Goal: Transaction & Acquisition: Purchase product/service

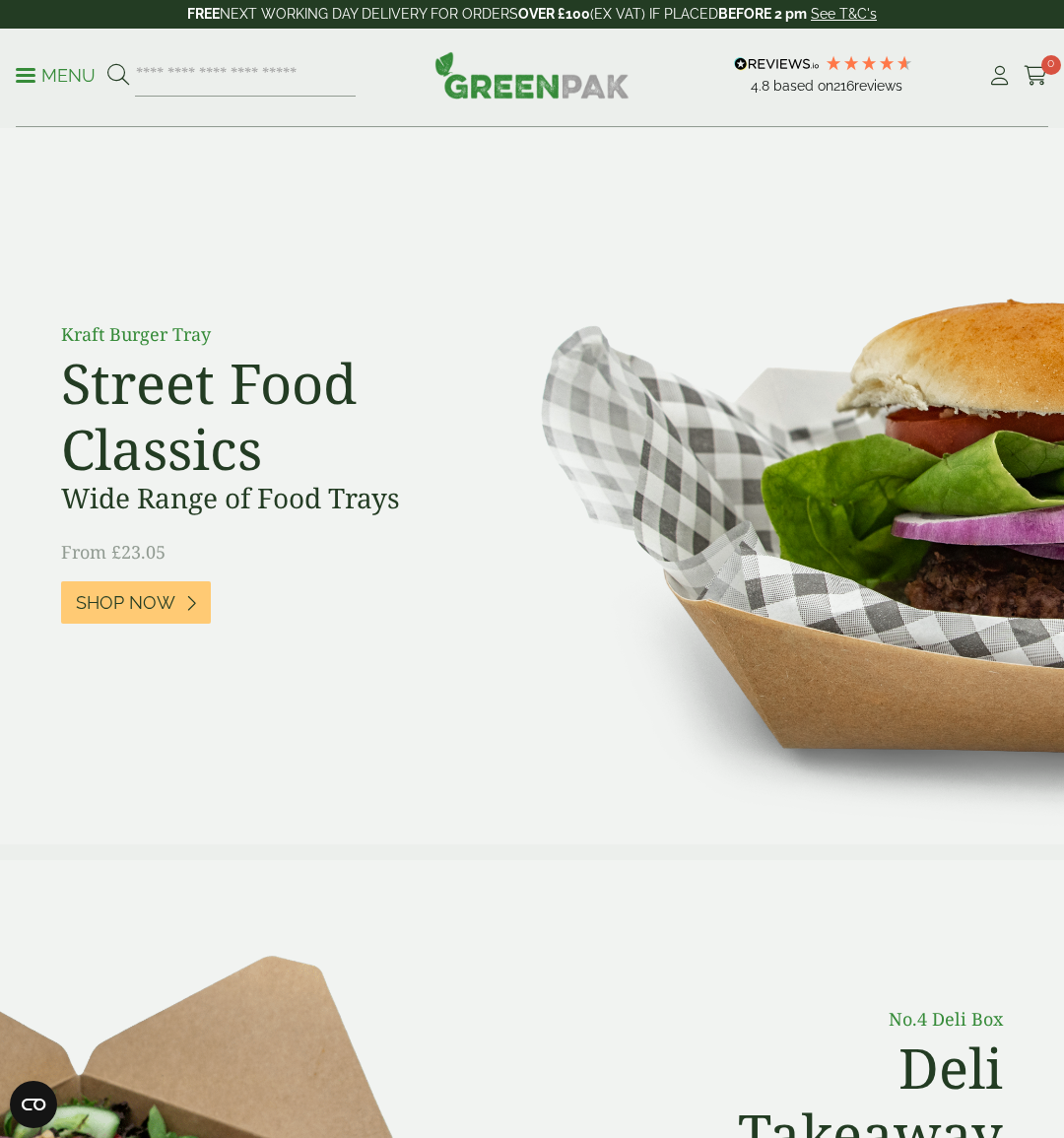
click at [19, 79] on link "Menu" at bounding box center [55, 74] width 80 height 20
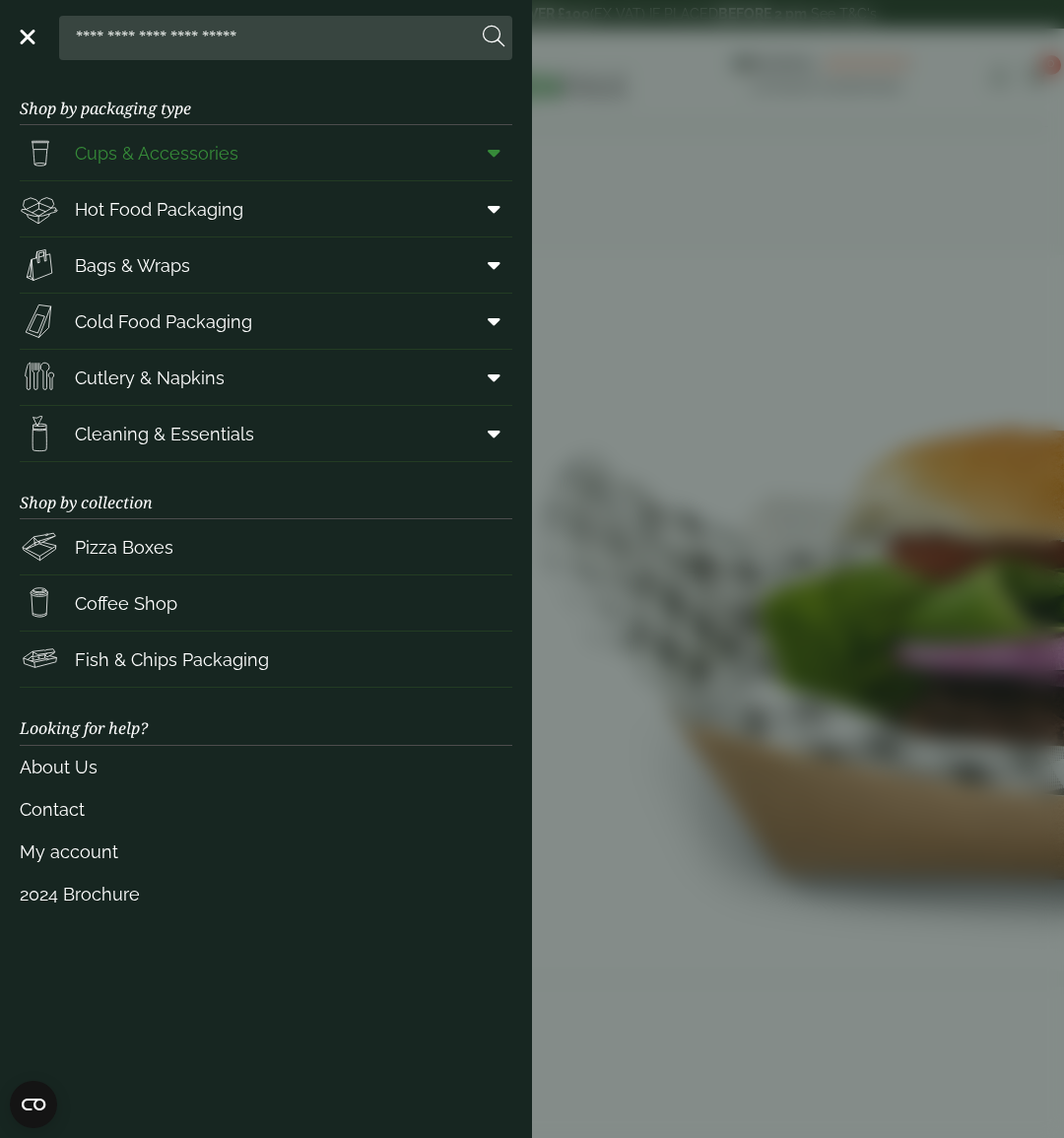
click at [168, 145] on span "Cups & Accessories" at bounding box center [157, 153] width 163 height 27
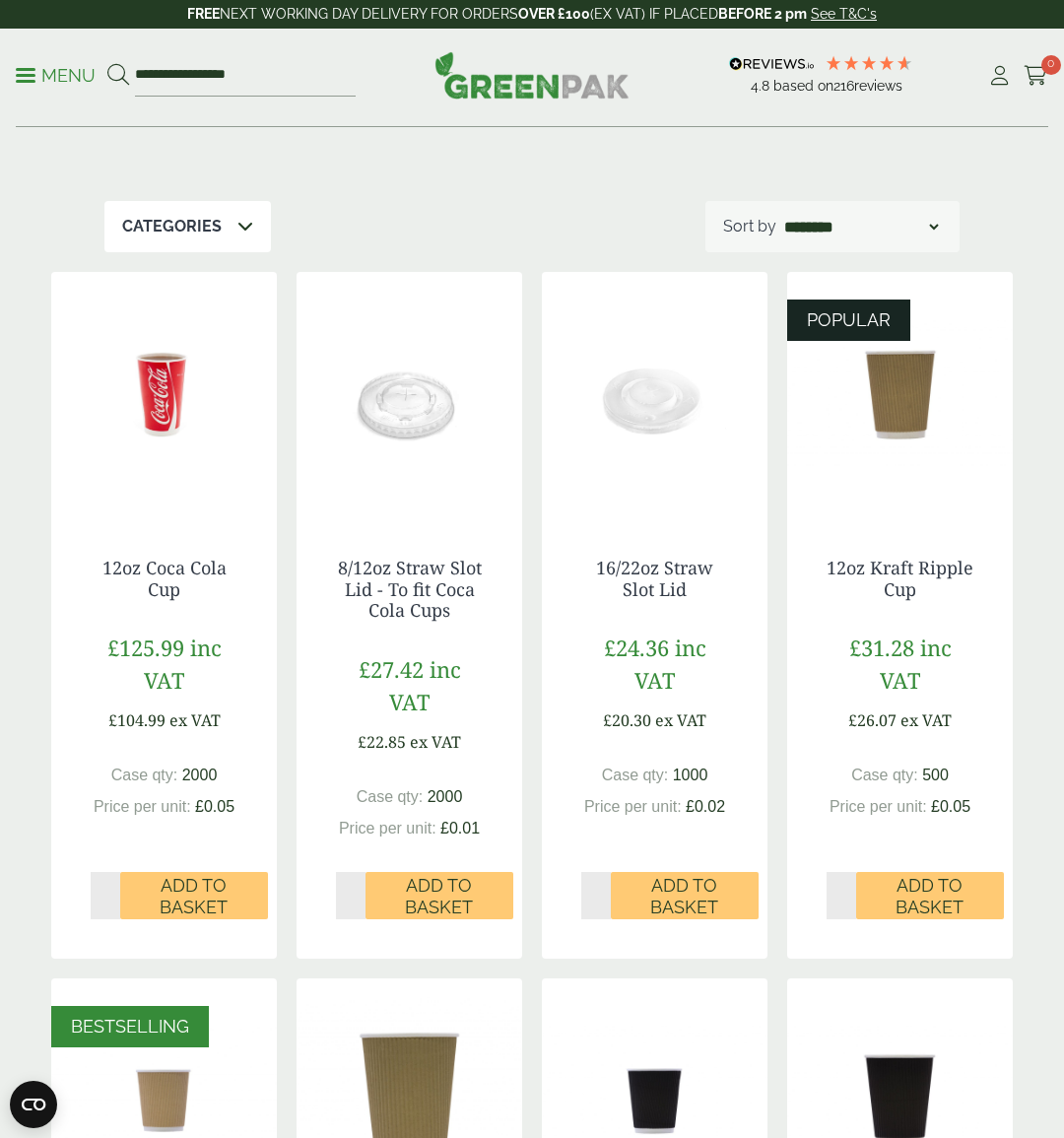
scroll to position [219, 0]
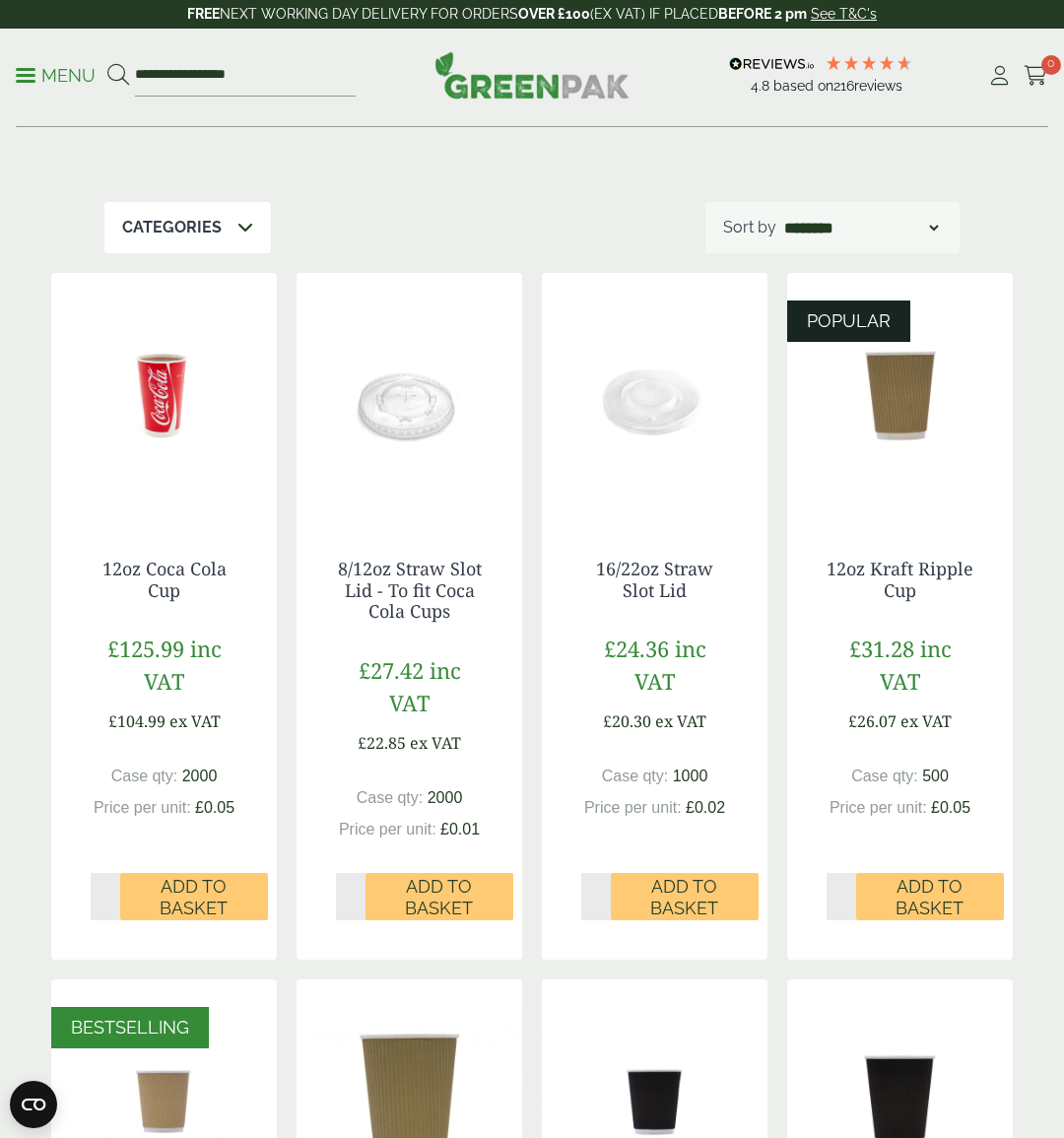
click at [848, 889] on input "*" at bounding box center [842, 896] width 30 height 48
type input "*"
click at [848, 889] on input "*" at bounding box center [842, 896] width 30 height 48
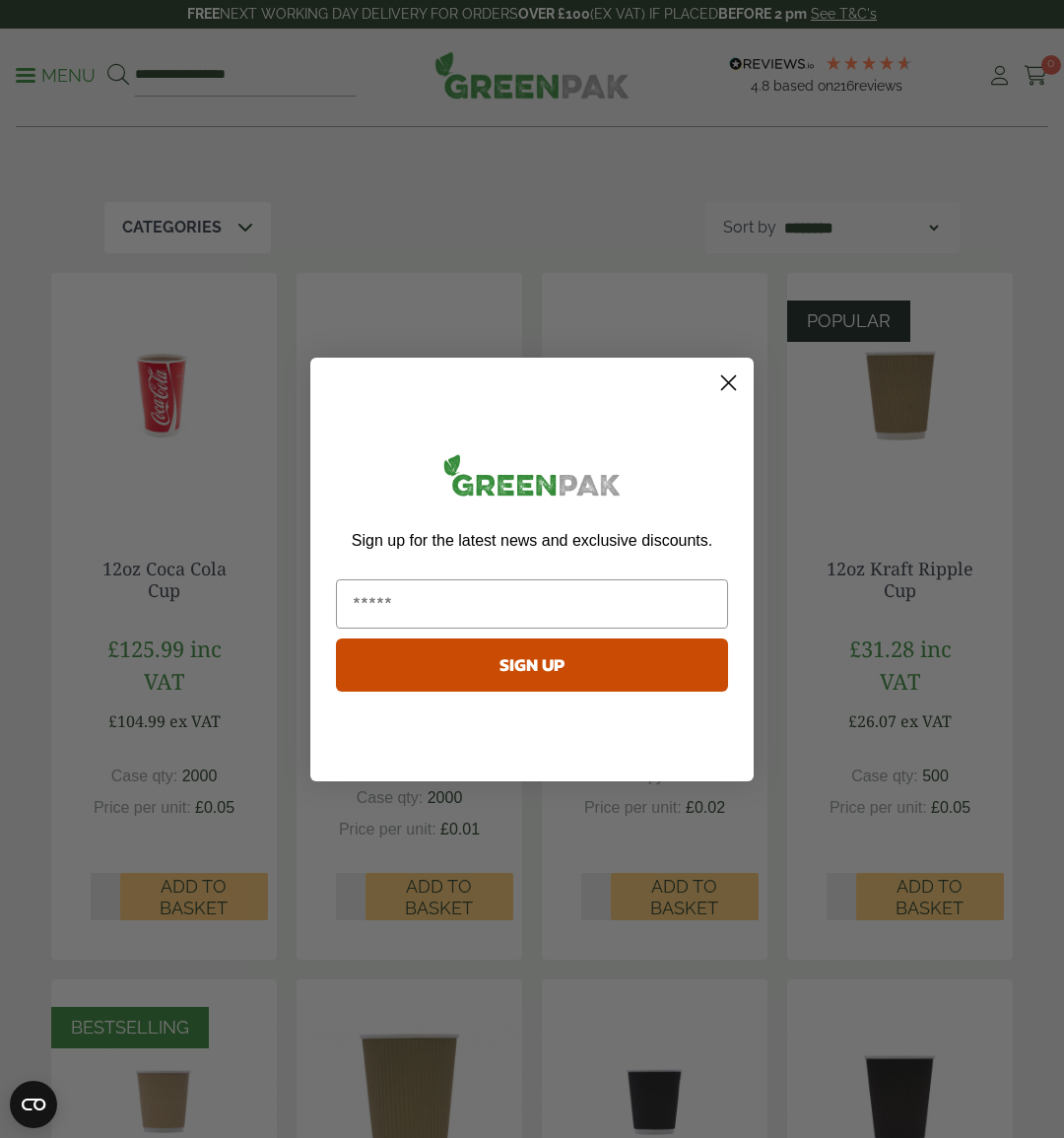
click at [726, 386] on circle "Close dialog" at bounding box center [728, 381] width 33 height 33
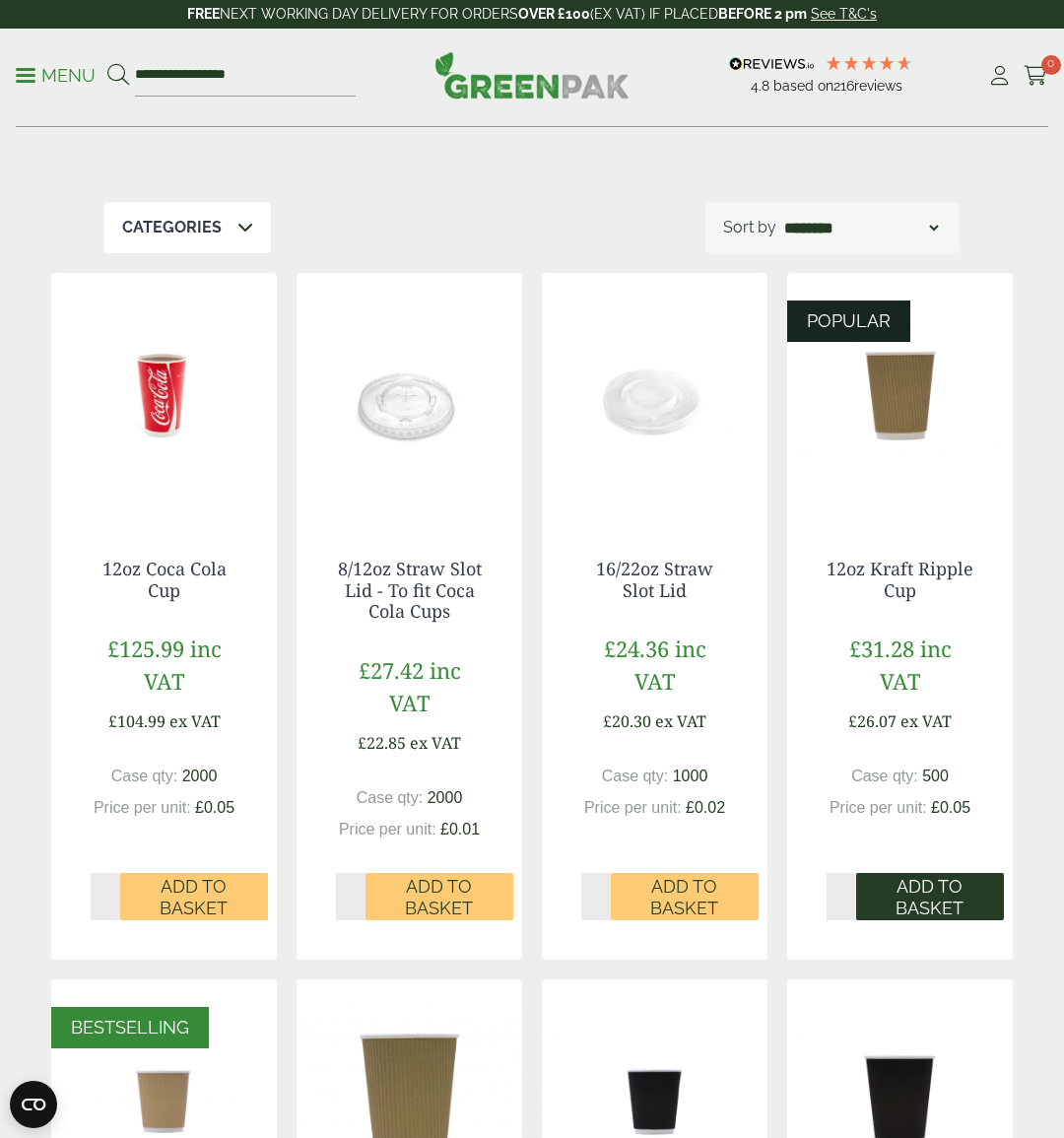
click at [917, 886] on span "Add to Basket" at bounding box center [929, 896] width 120 height 43
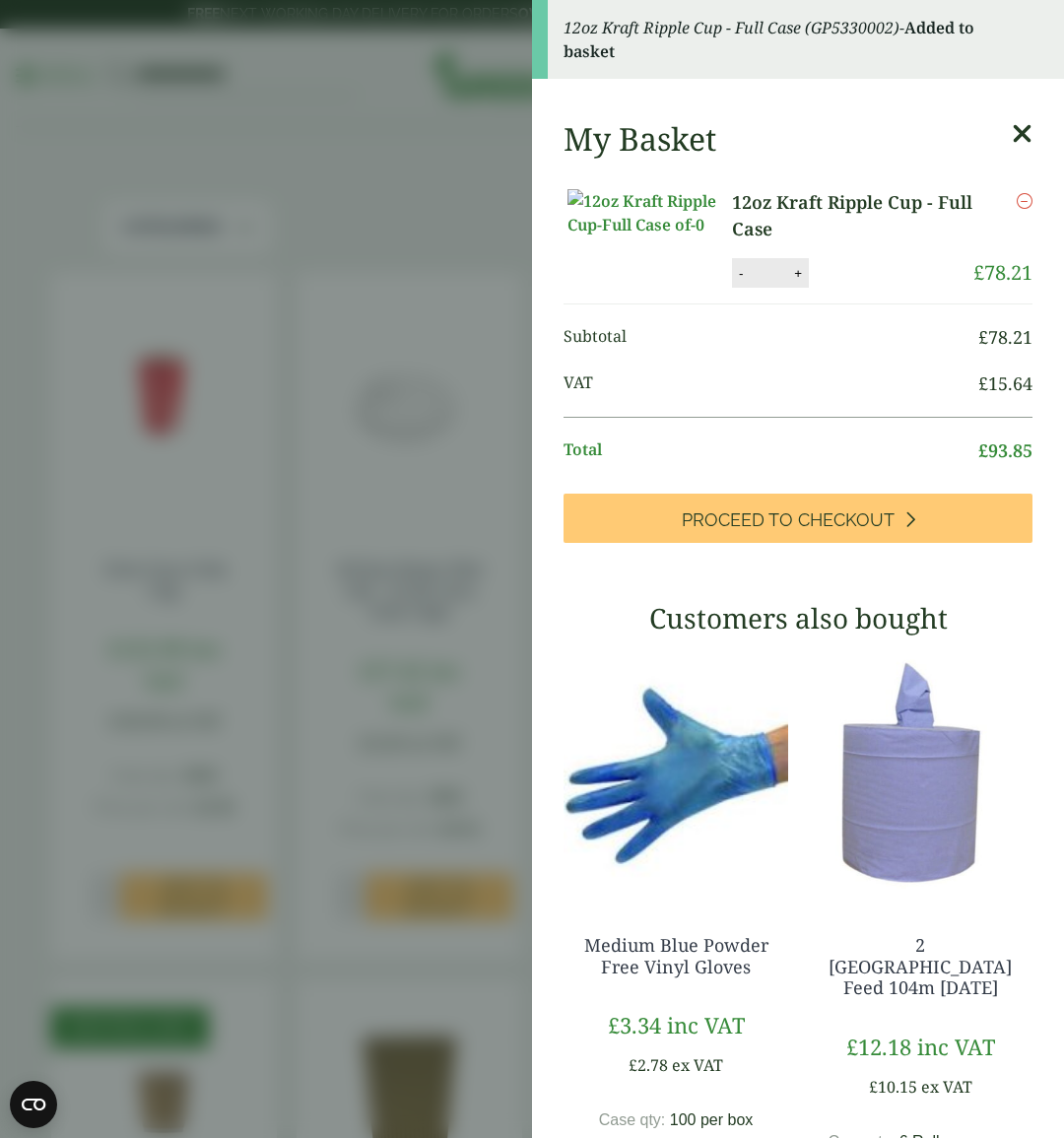
click at [1022, 135] on icon at bounding box center [1022, 134] width 21 height 28
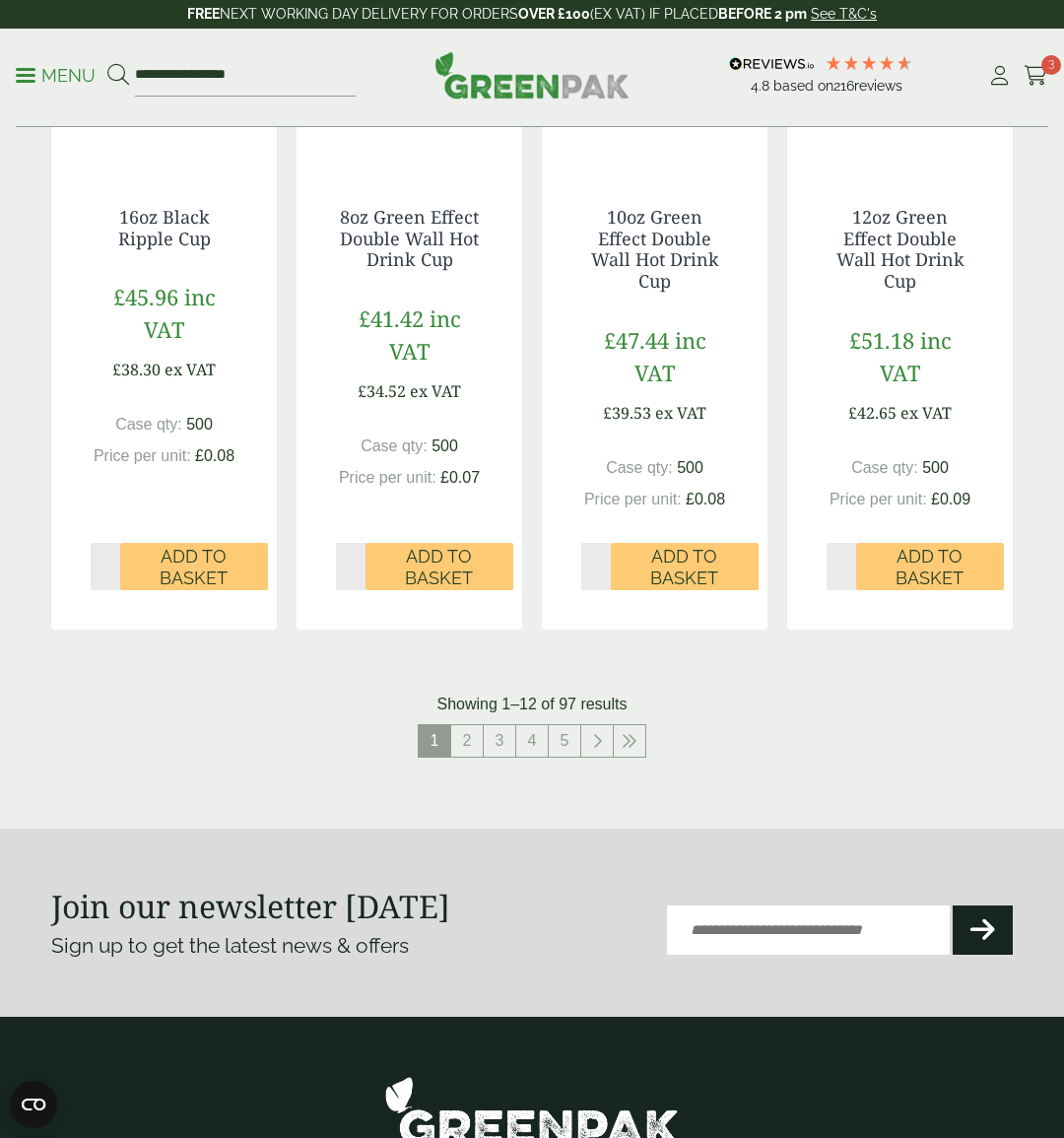
scroll to position [1965, 0]
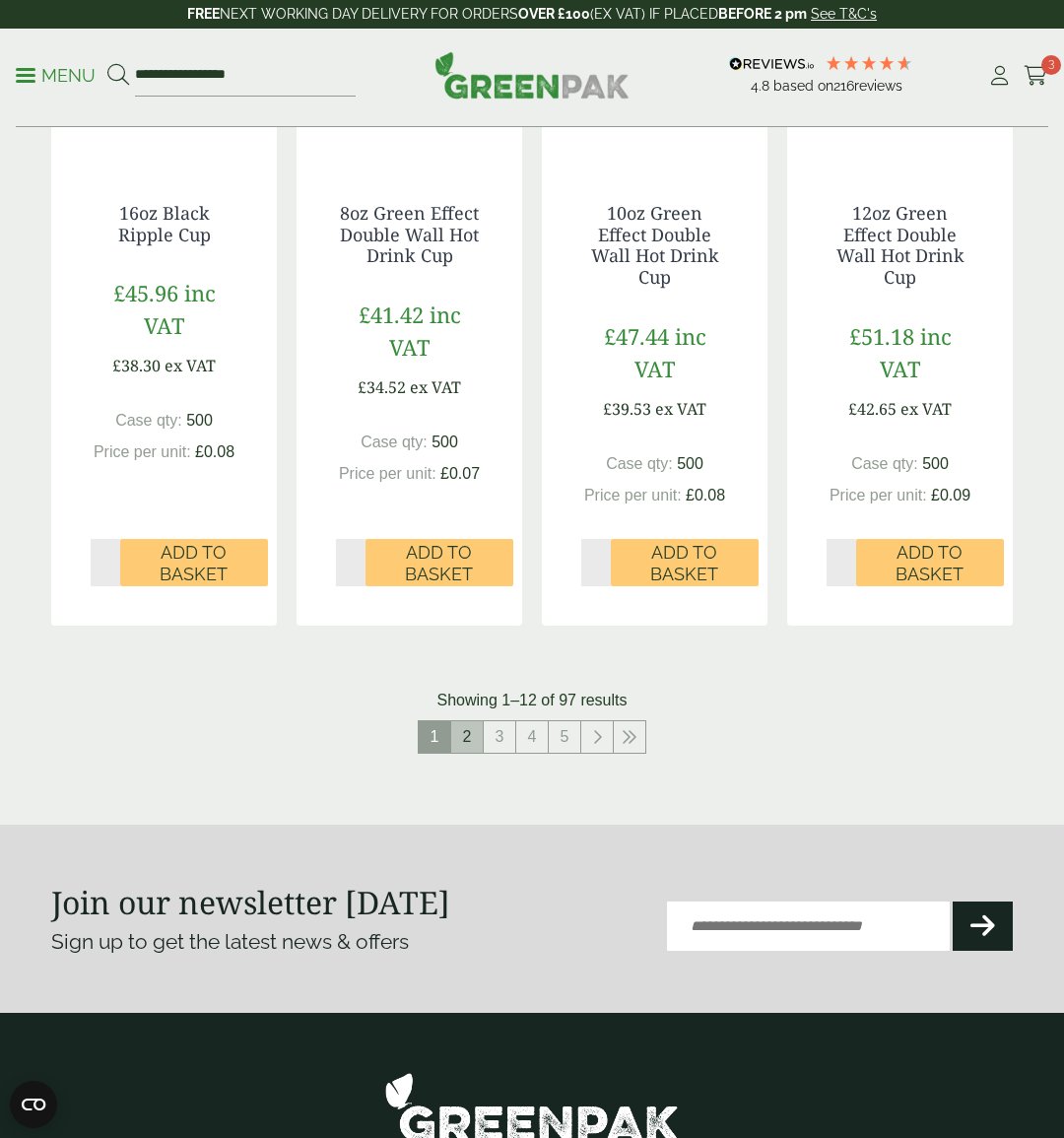
click at [467, 721] on link "2" at bounding box center [468, 737] width 32 height 32
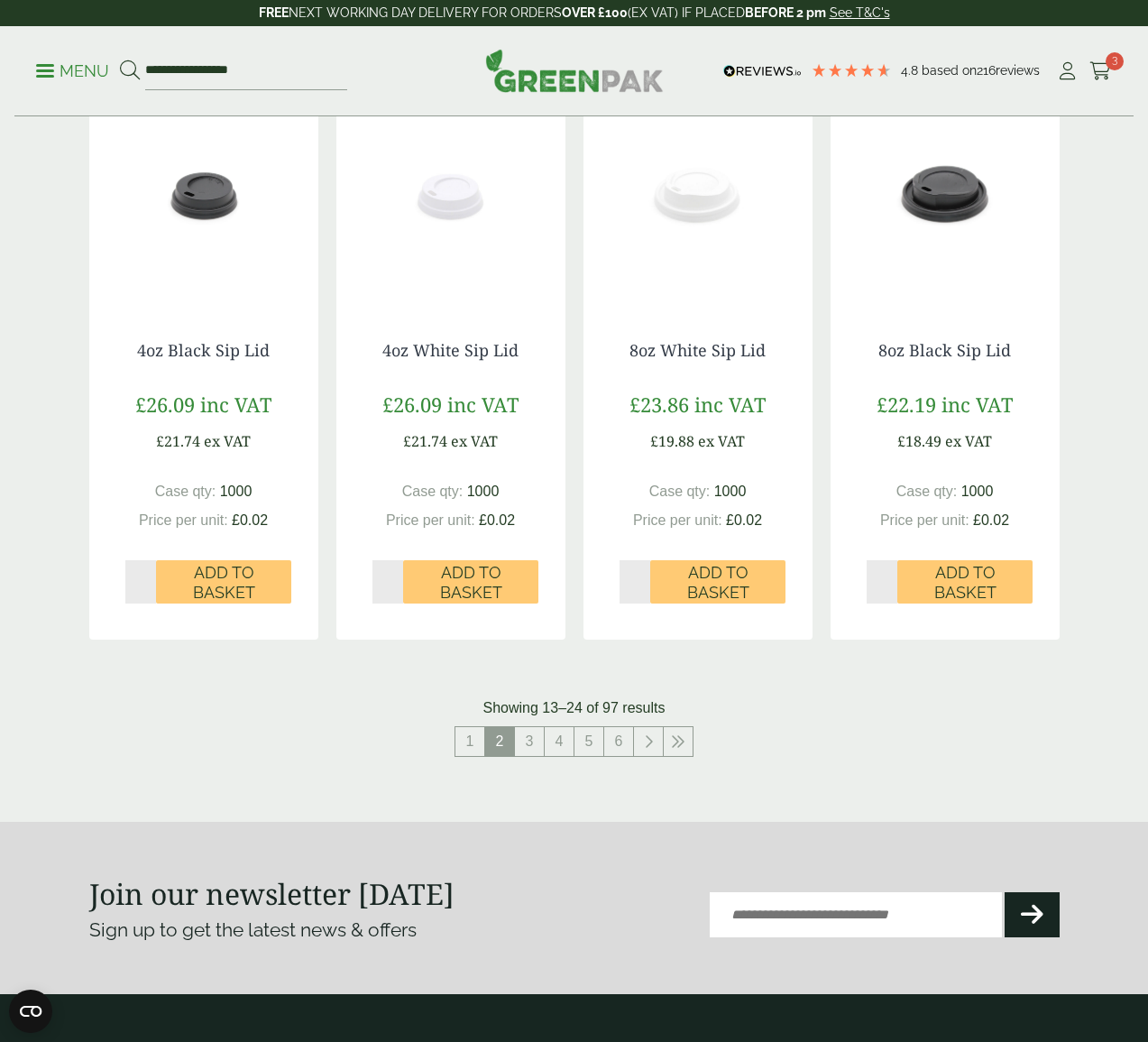
scroll to position [1581, 0]
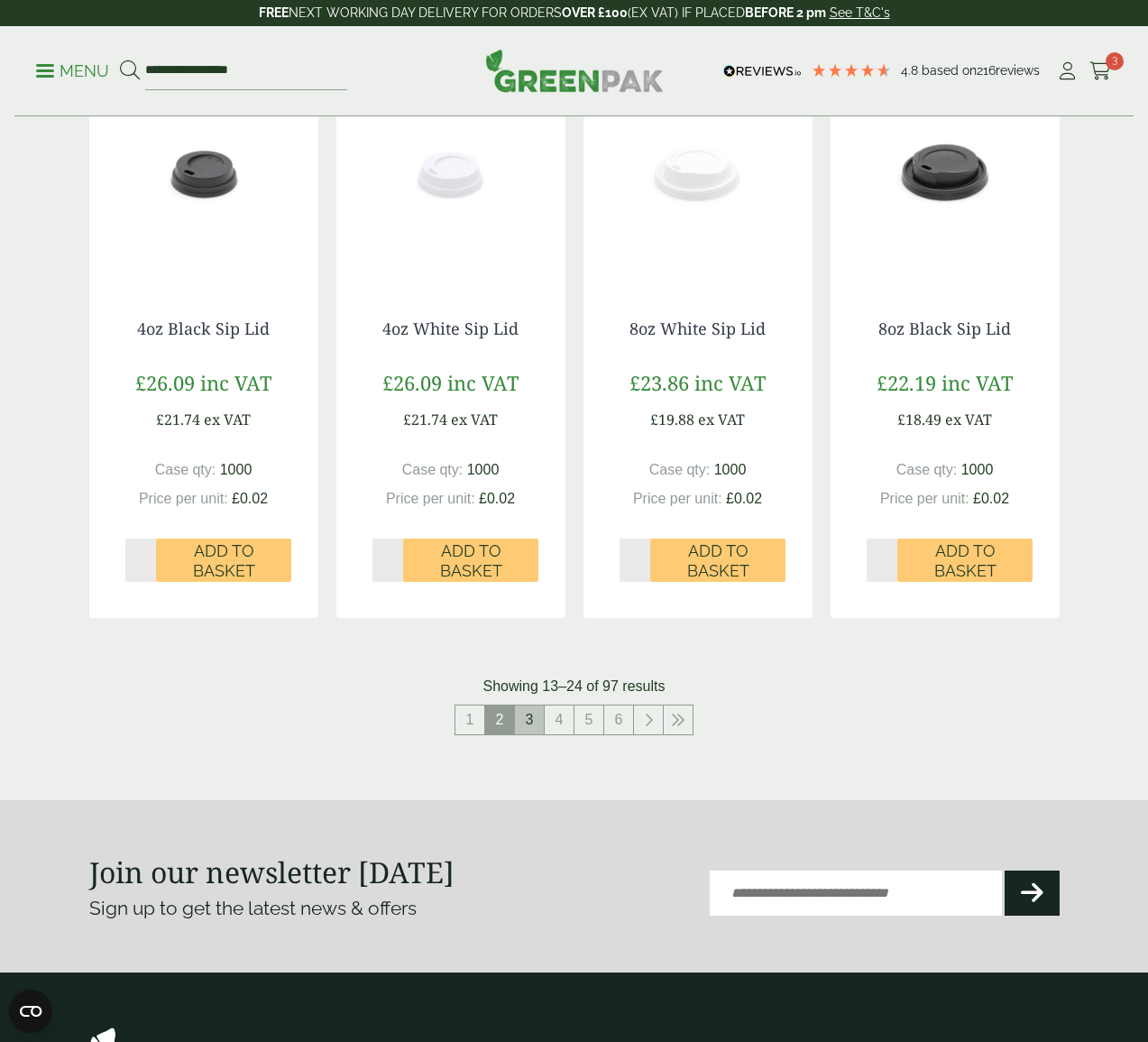
click at [535, 721] on link "3" at bounding box center [530, 720] width 29 height 29
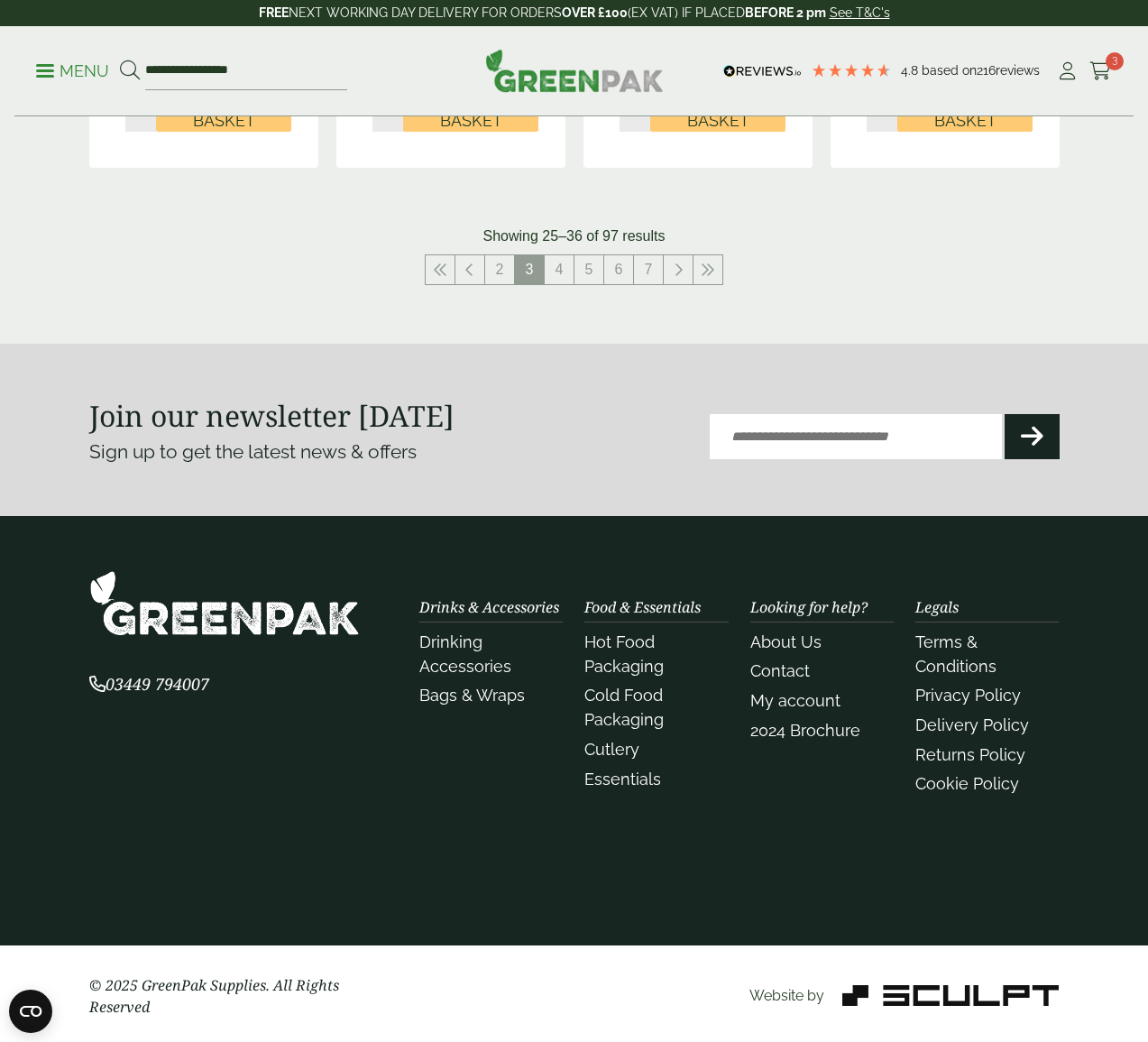
scroll to position [2030, 0]
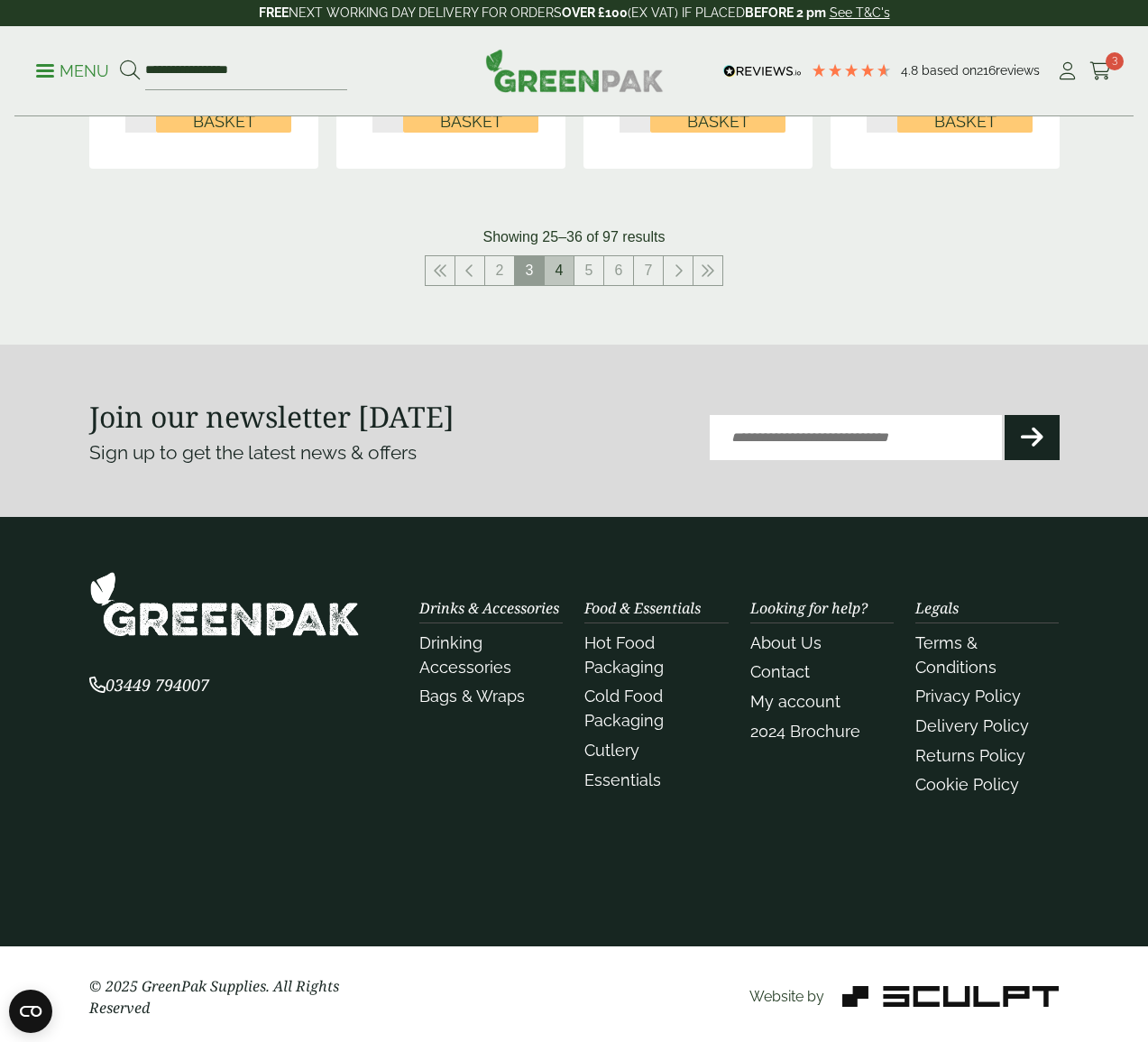
click at [569, 268] on link "4" at bounding box center [559, 270] width 29 height 29
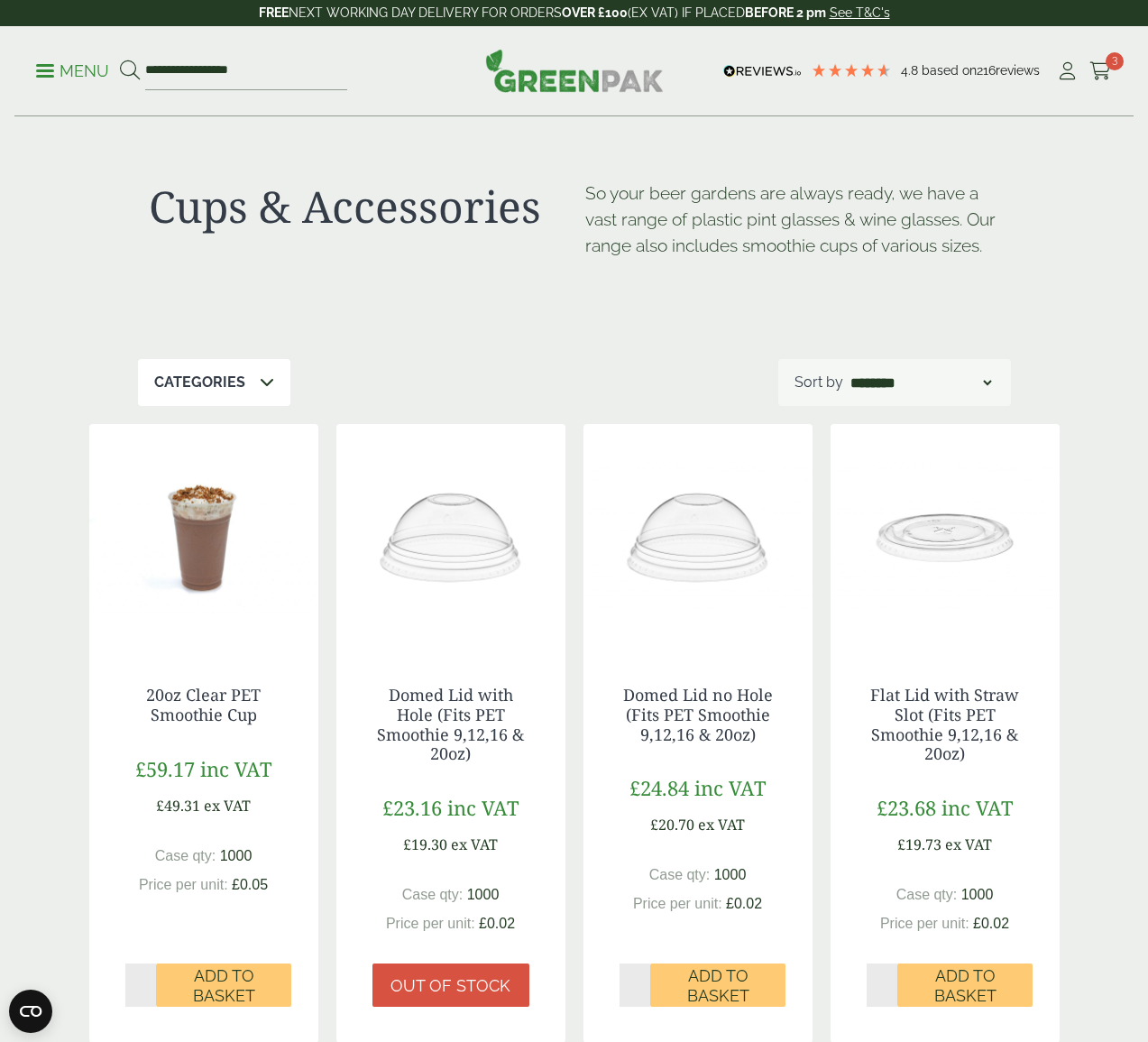
click at [268, 372] on span at bounding box center [267, 383] width 15 height 22
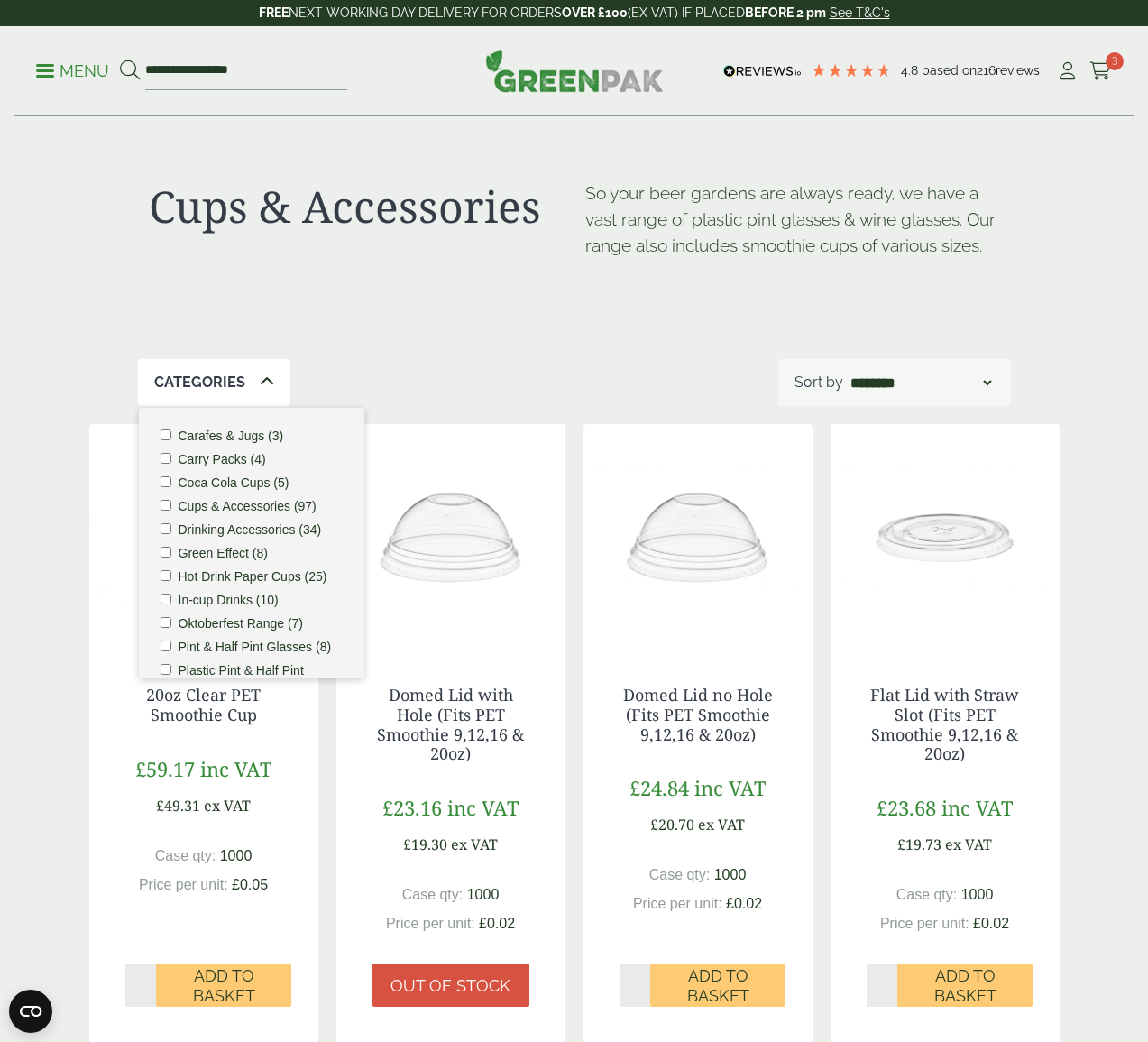
click at [202, 576] on label "Hot Drink Paper Cups (25)" at bounding box center [253, 577] width 149 height 13
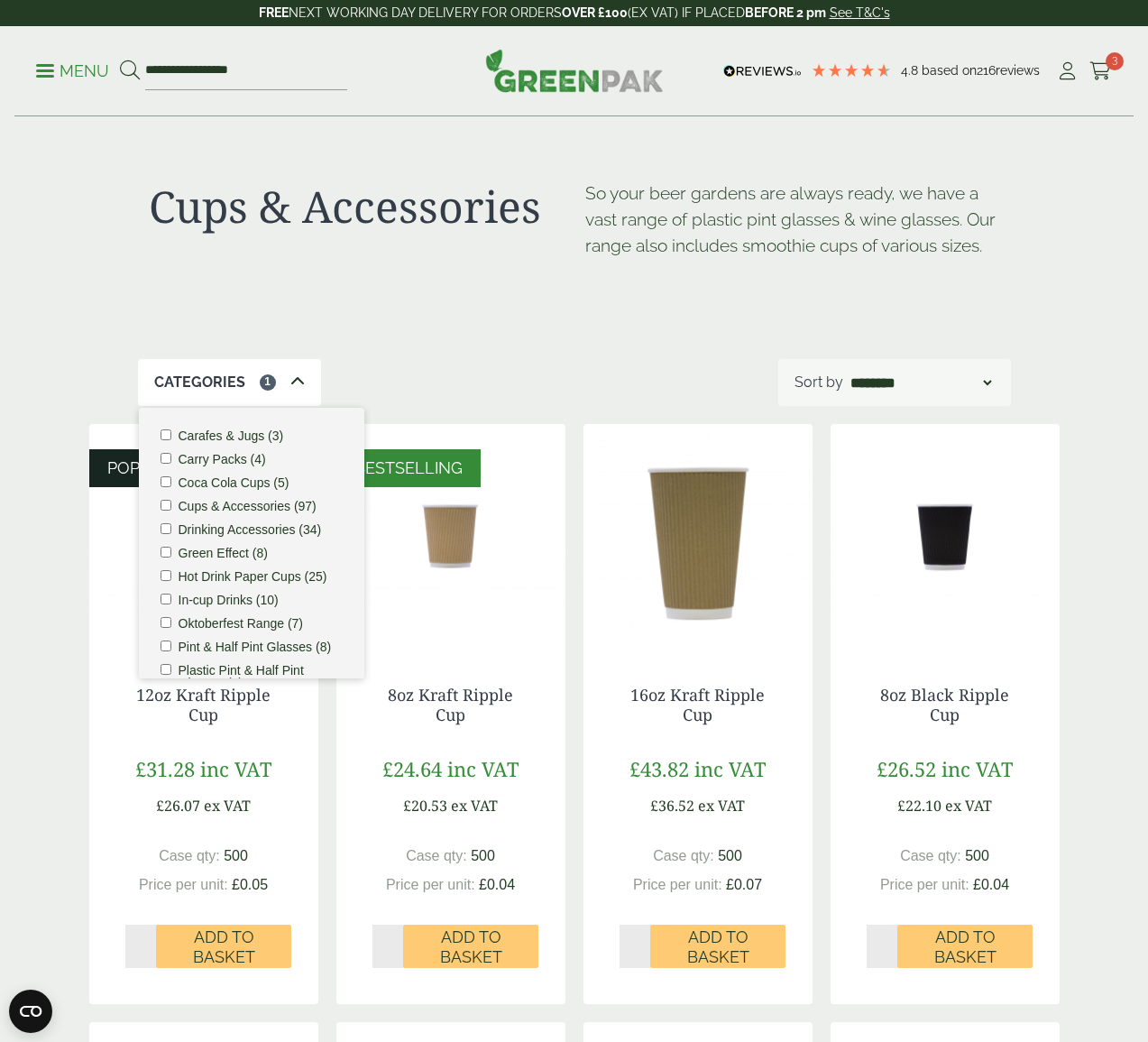
click at [507, 315] on div "Cups & Accessories So your beer gardens are always ready, we have a vast range …" at bounding box center [574, 238] width 873 height 242
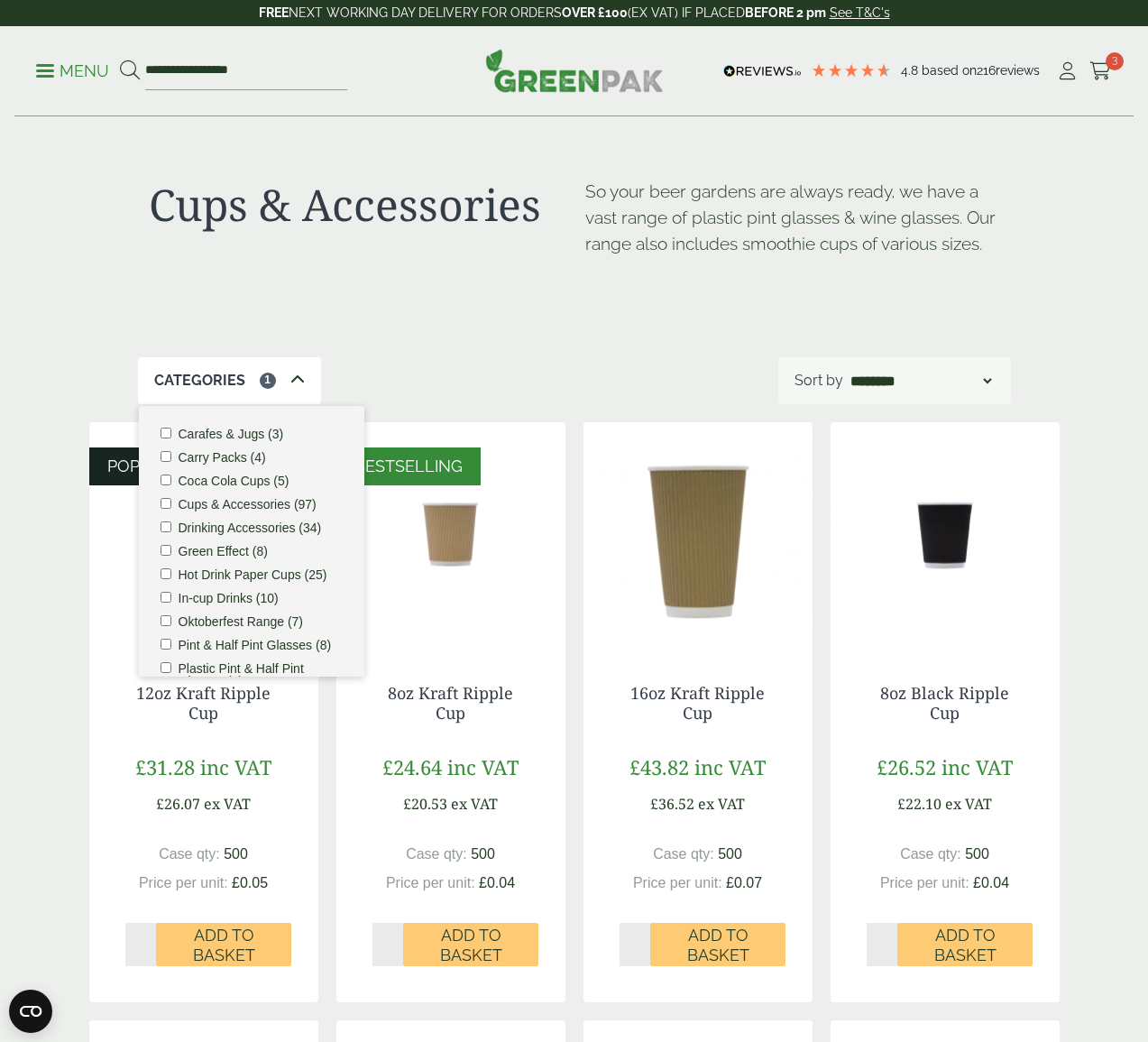
drag, startPoint x: 409, startPoint y: 293, endPoint x: 372, endPoint y: 325, distance: 48.9
click at [409, 293] on div "Cups & Accessories So your beer gardens are always ready, we have a vast range …" at bounding box center [574, 236] width 873 height 242
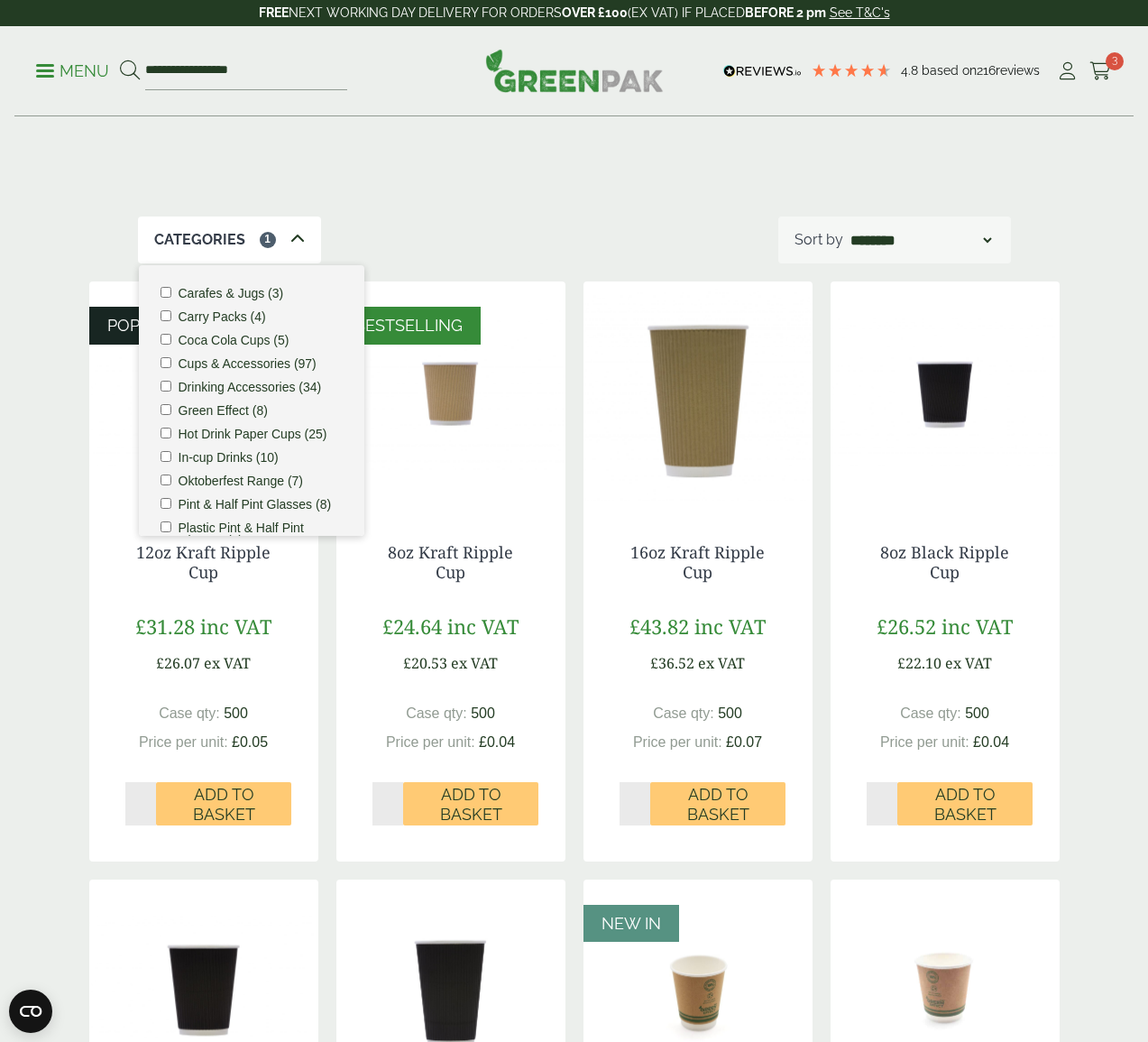
scroll to position [145, 0]
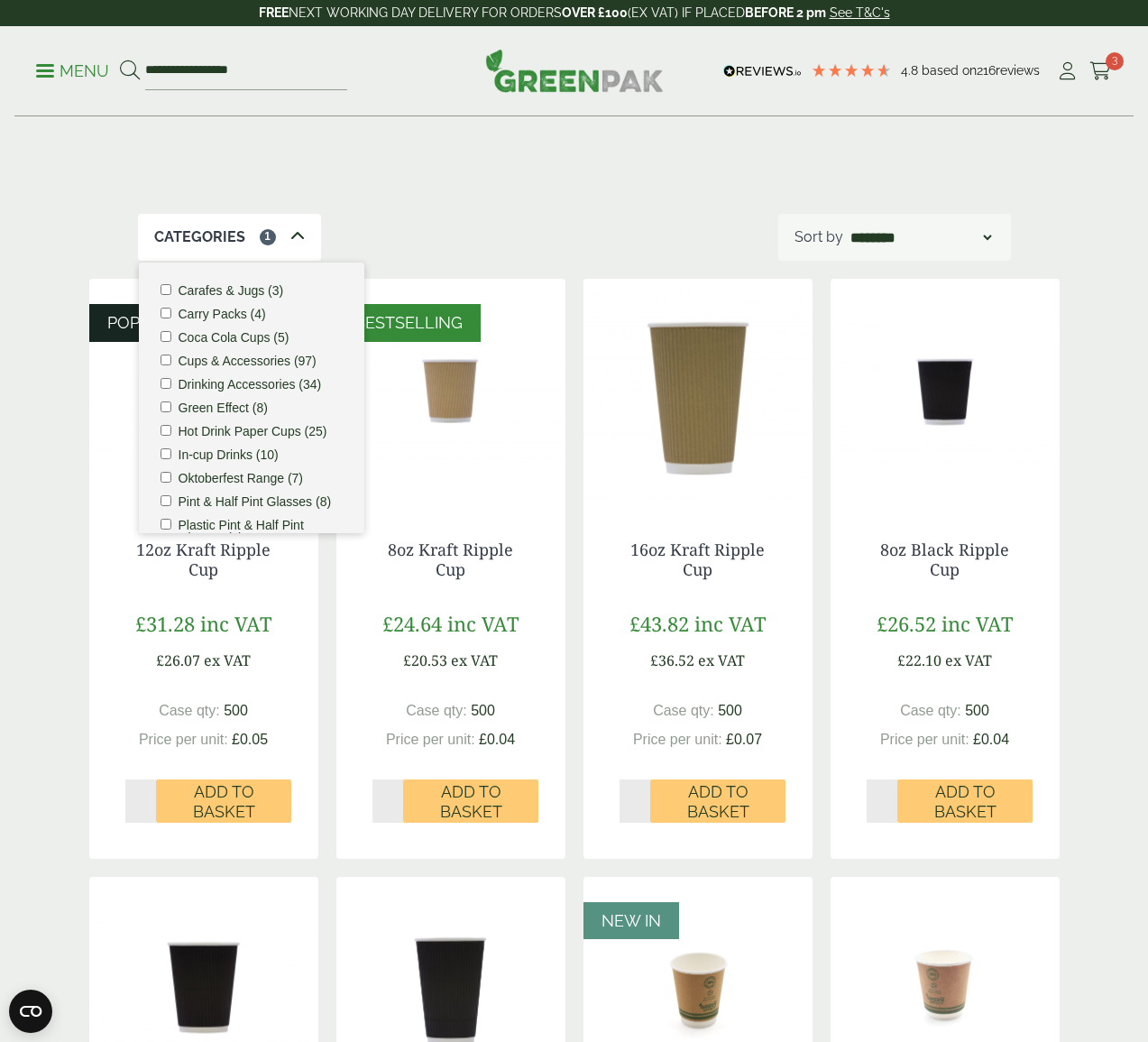
click at [395, 792] on input "*" at bounding box center [388, 801] width 32 height 44
type input "*"
drag, startPoint x: 395, startPoint y: 792, endPoint x: 412, endPoint y: 792, distance: 17.0
click at [395, 792] on input "*" at bounding box center [388, 801] width 32 height 44
click at [466, 794] on span "Add to Basket" at bounding box center [471, 801] width 110 height 39
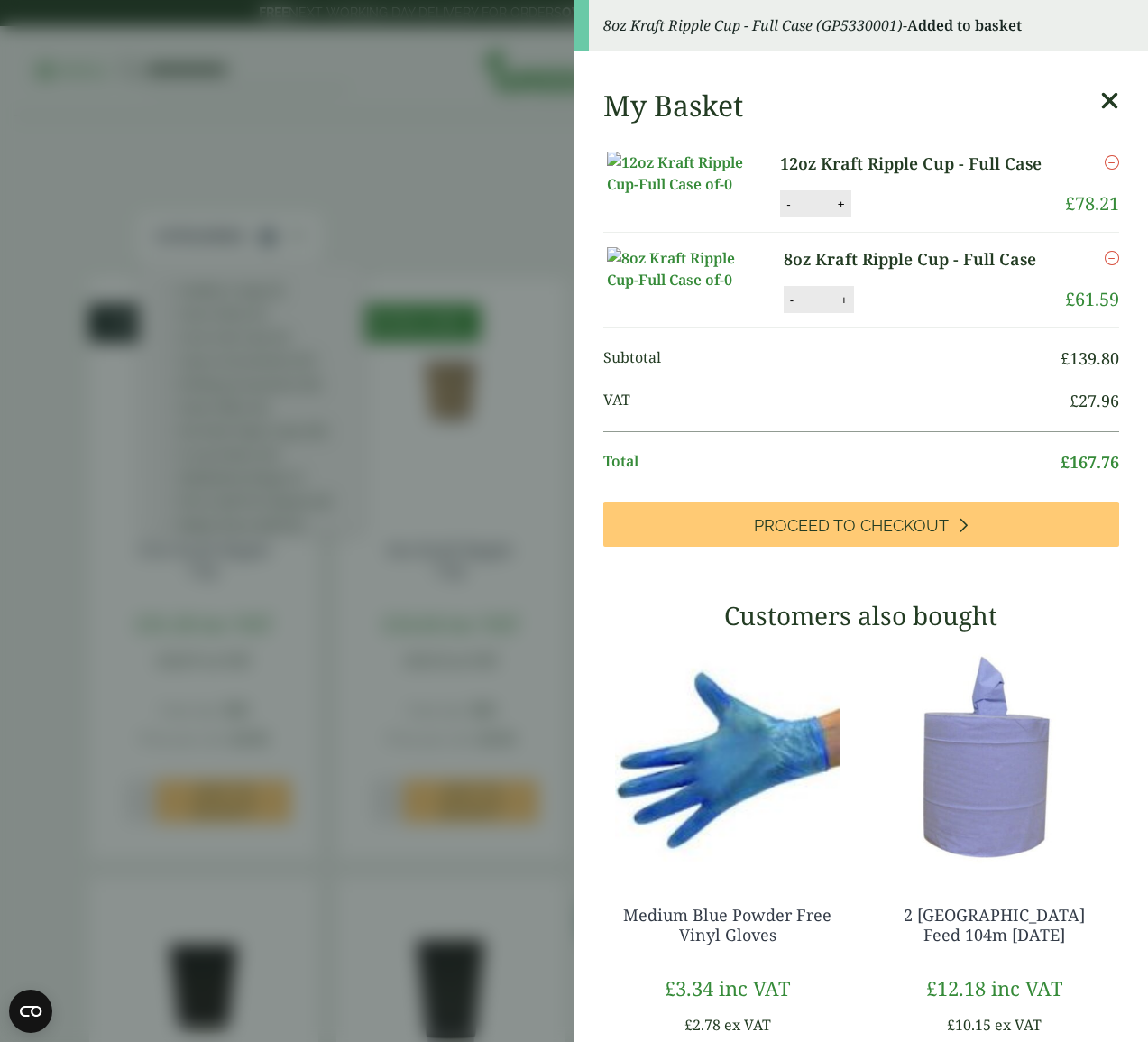
drag, startPoint x: 1087, startPoint y: 99, endPoint x: 1100, endPoint y: 98, distance: 13.0
click at [973, 99] on div "My Basket" at bounding box center [861, 105] width 517 height 34
click at [973, 99] on icon at bounding box center [1110, 101] width 19 height 25
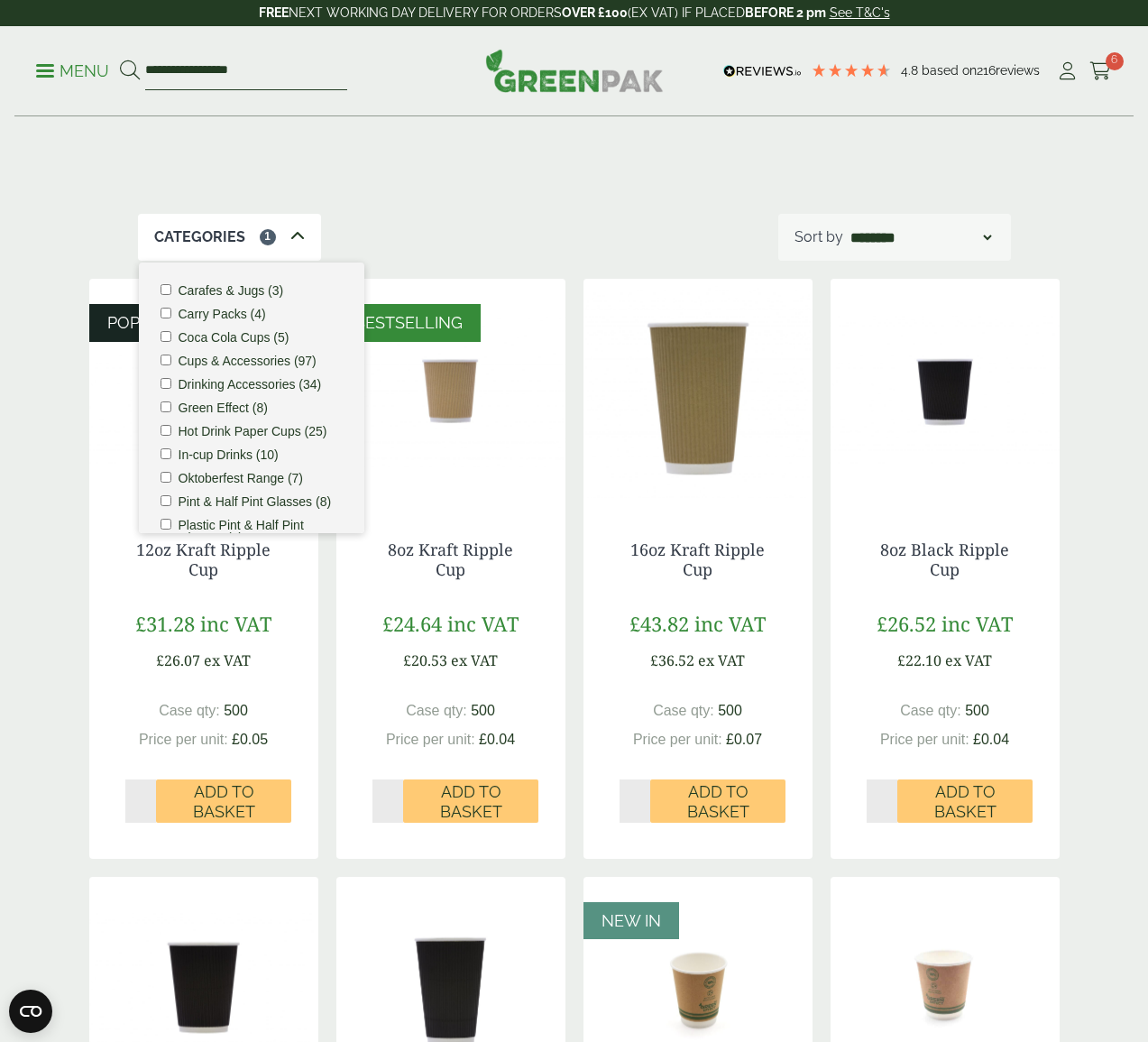
click at [261, 75] on input "**********" at bounding box center [246, 72] width 202 height 38
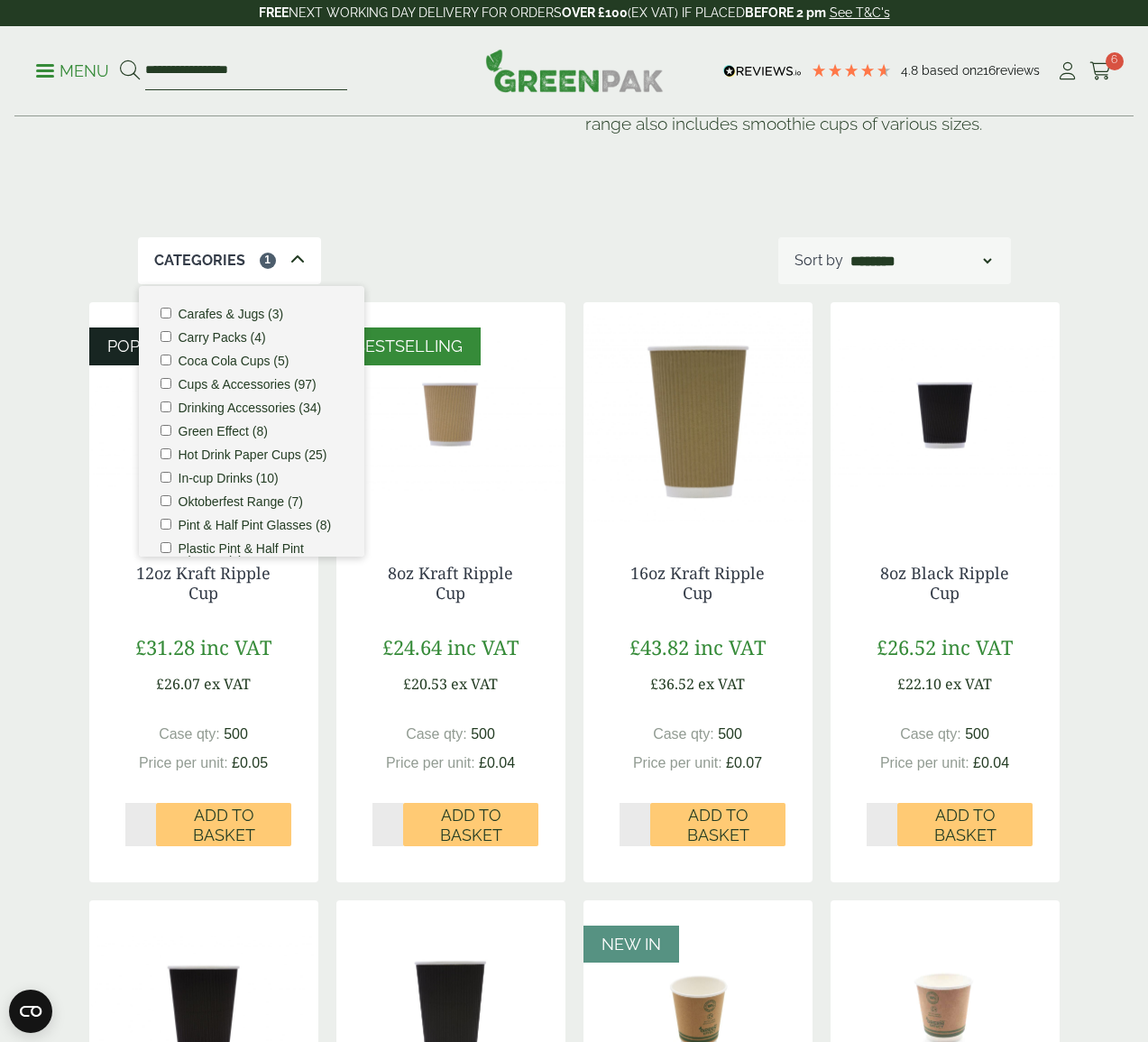
scroll to position [23, 0]
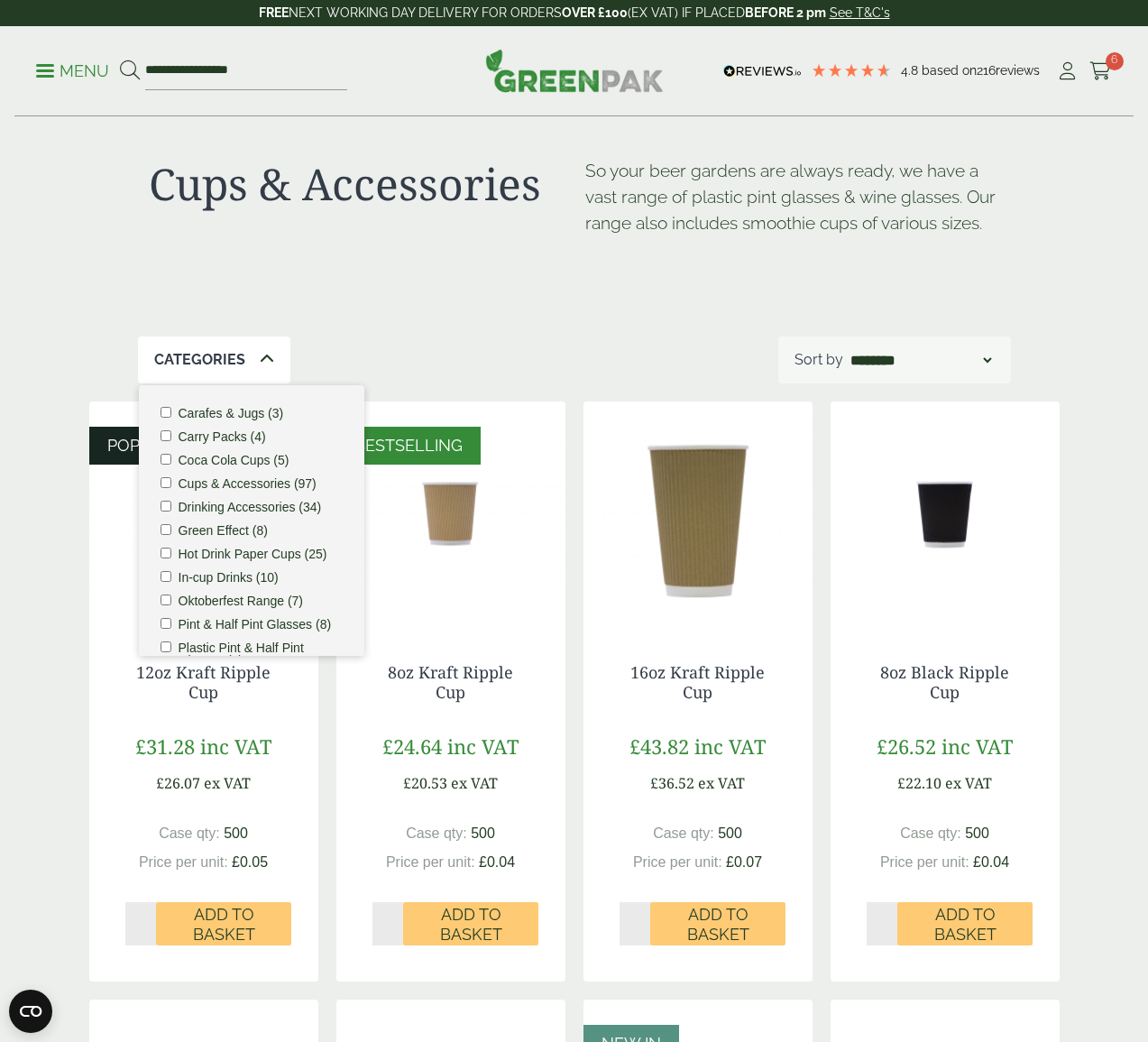
click at [193, 51] on div "**********" at bounding box center [574, 71] width 1119 height 90
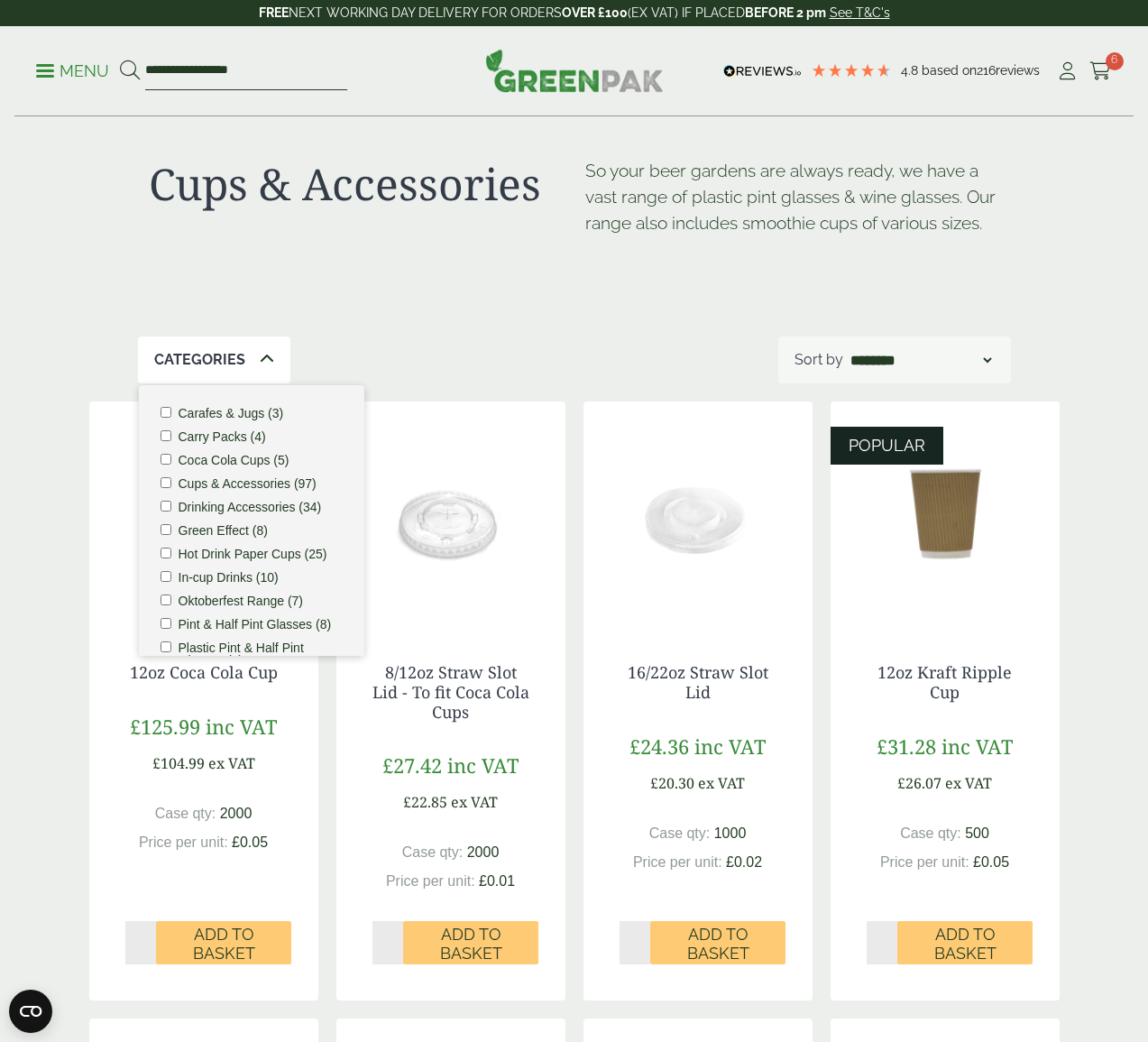
click at [192, 69] on input "**********" at bounding box center [246, 72] width 202 height 38
type input "****"
click at [129, 71] on button at bounding box center [130, 72] width 20 height 24
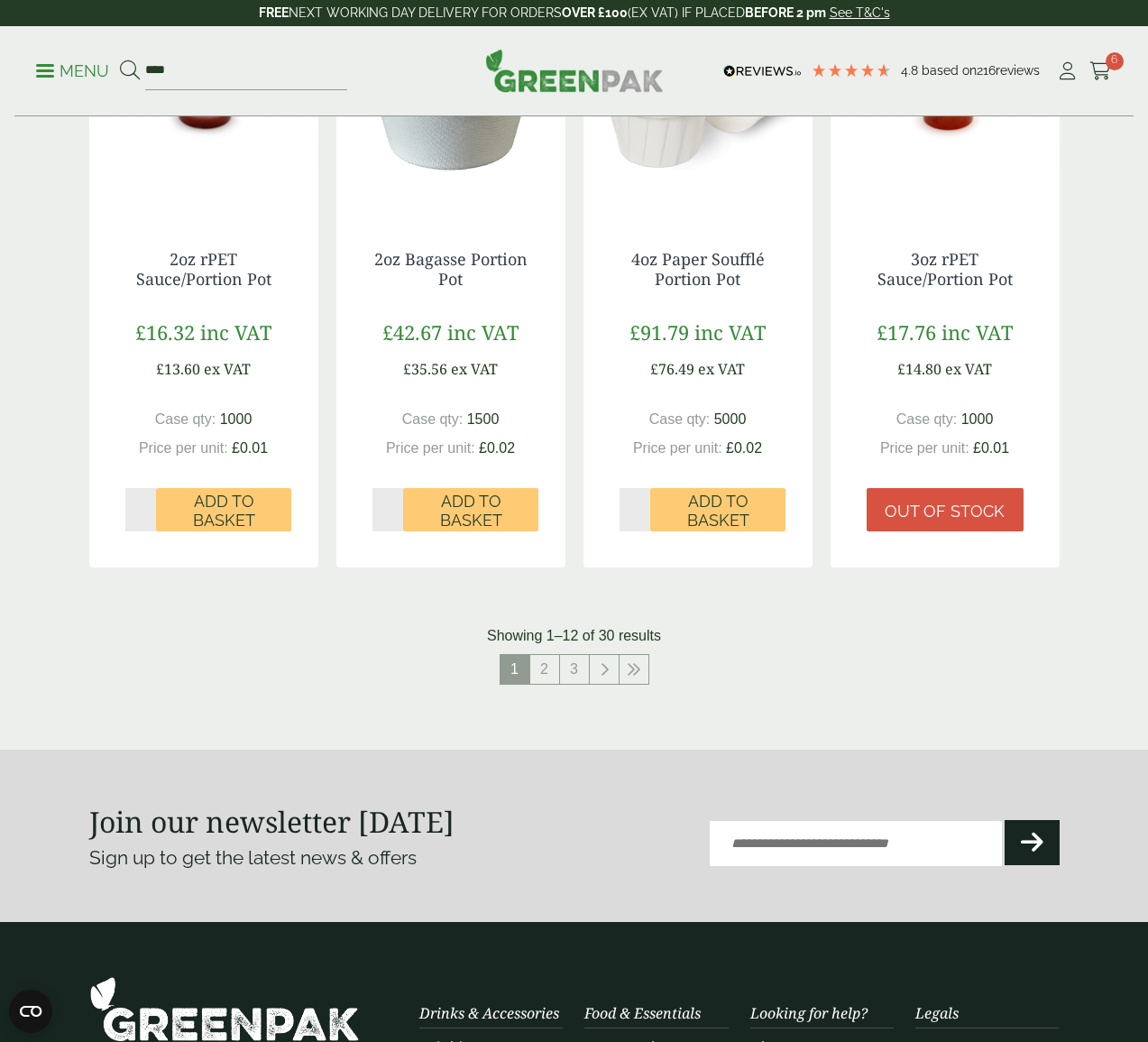
scroll to position [1800, 0]
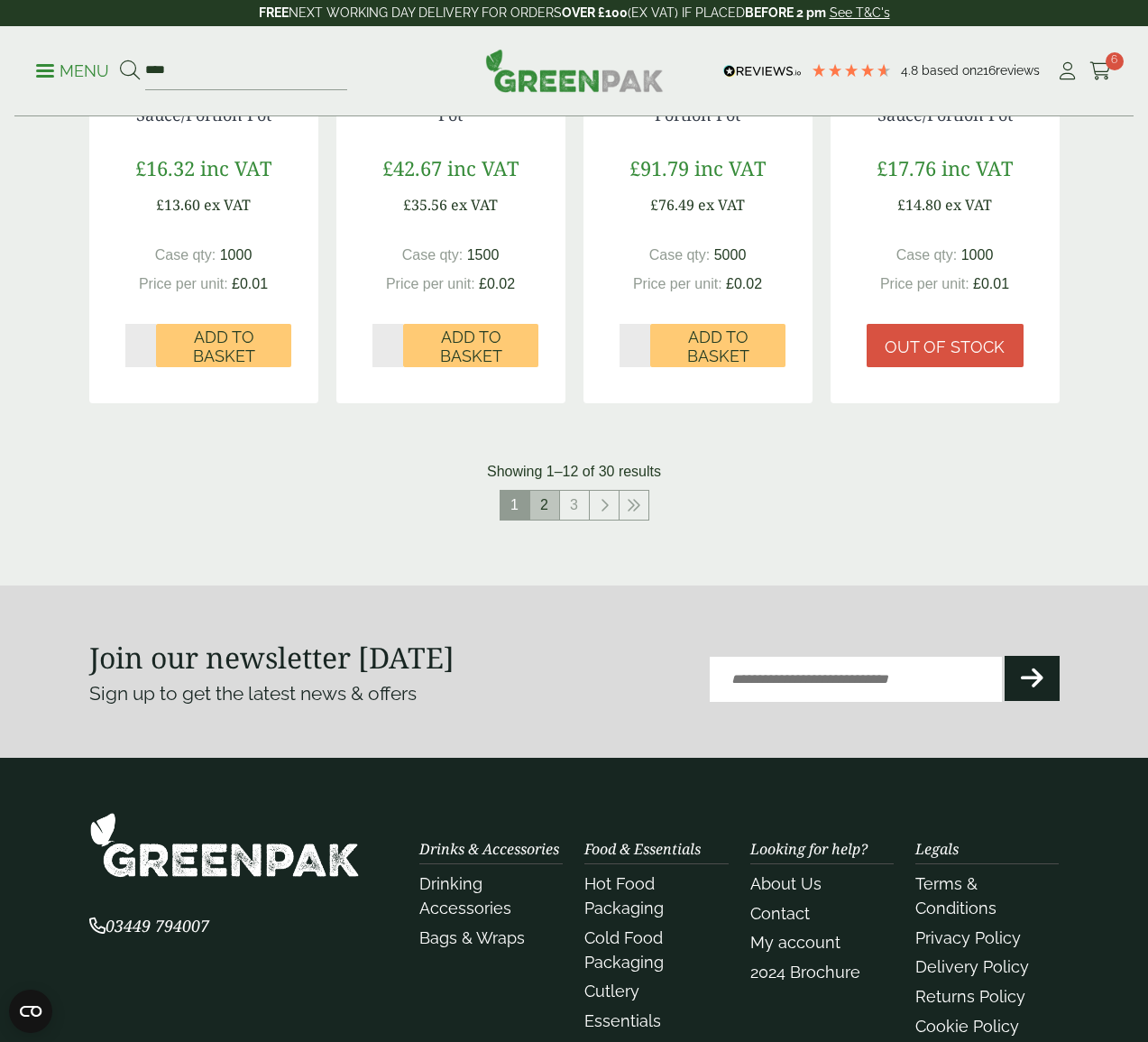
click at [552, 493] on link "2" at bounding box center [545, 505] width 29 height 29
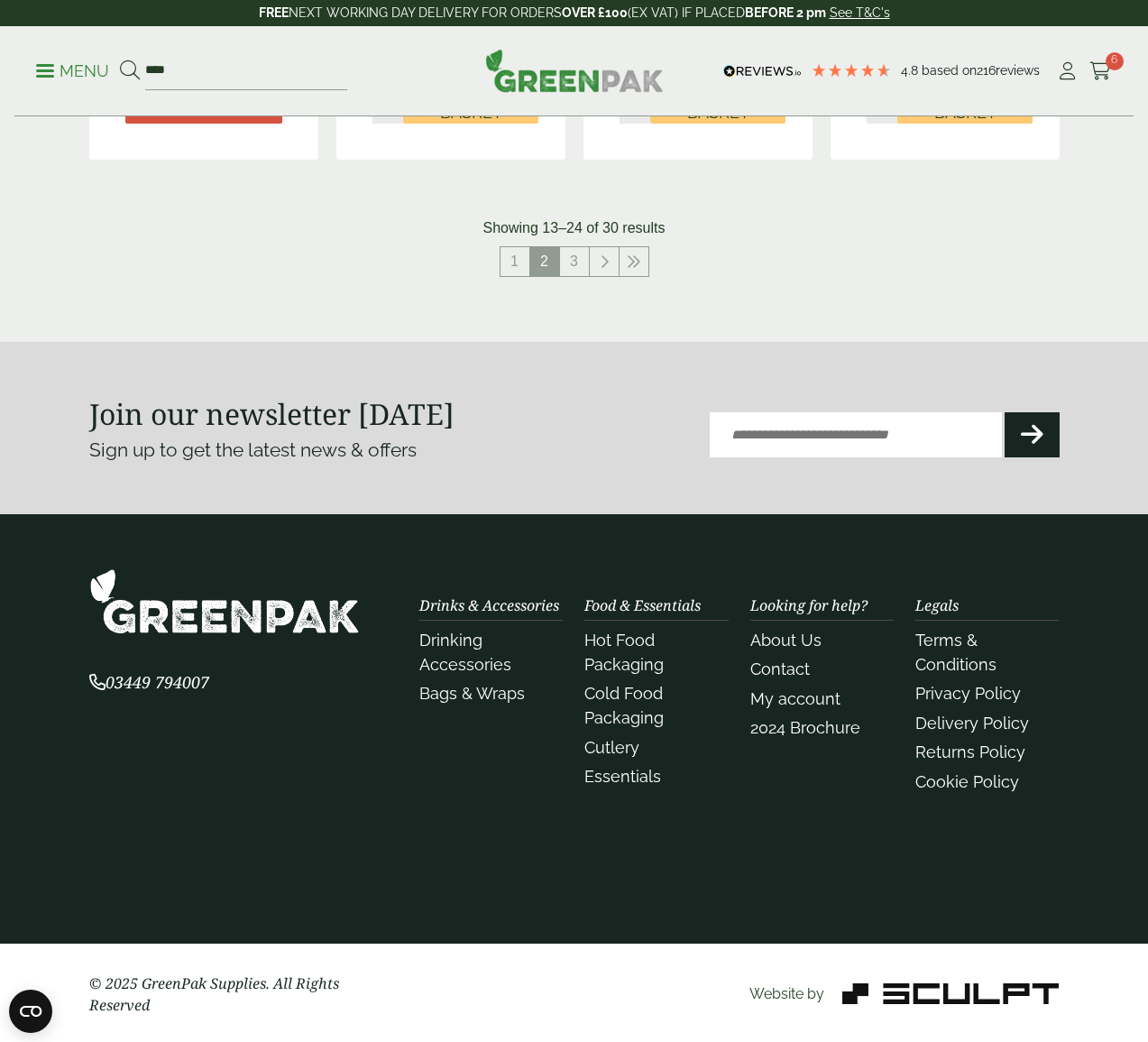
scroll to position [2023, 0]
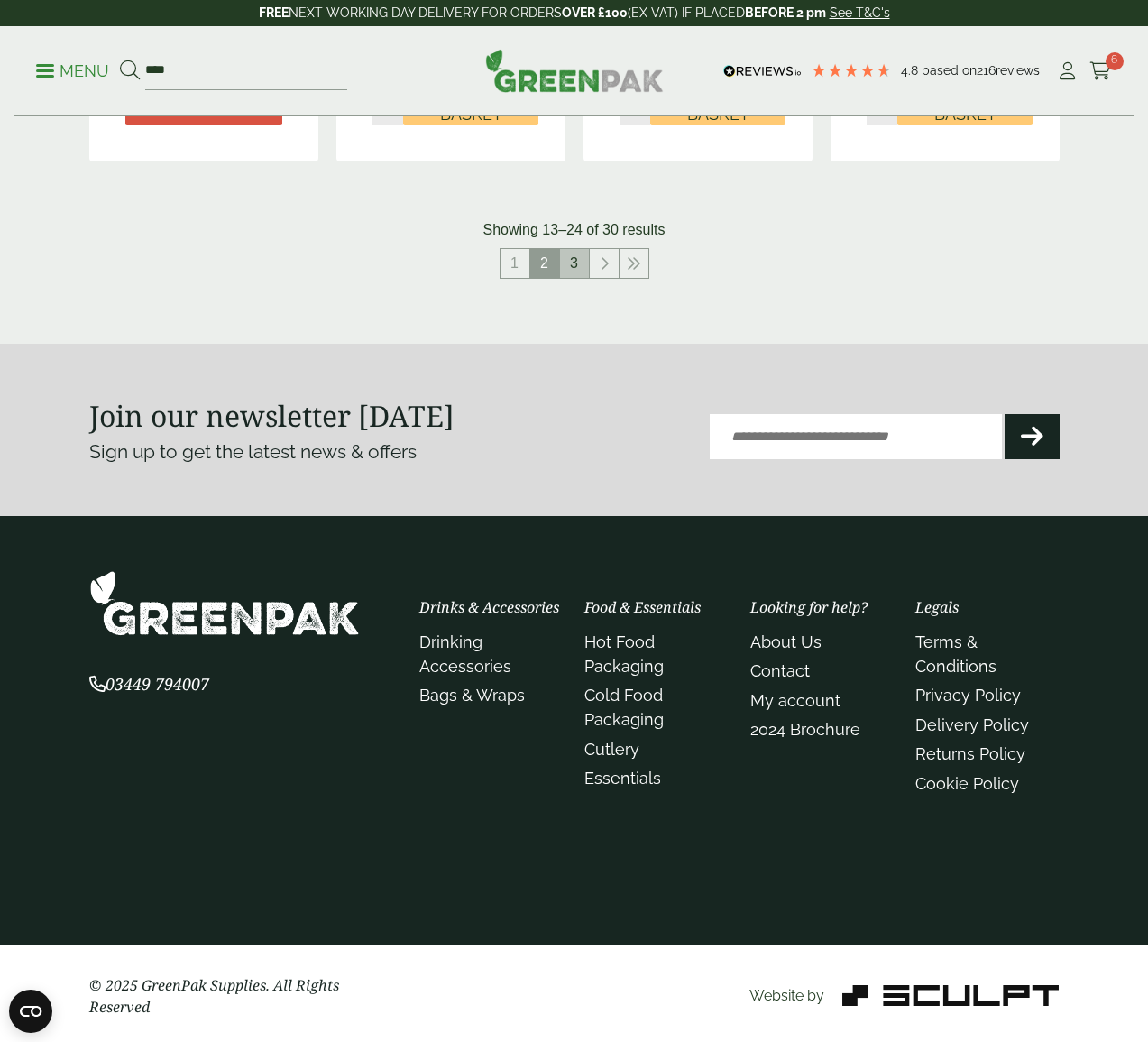
click at [577, 258] on link "3" at bounding box center [575, 264] width 29 height 29
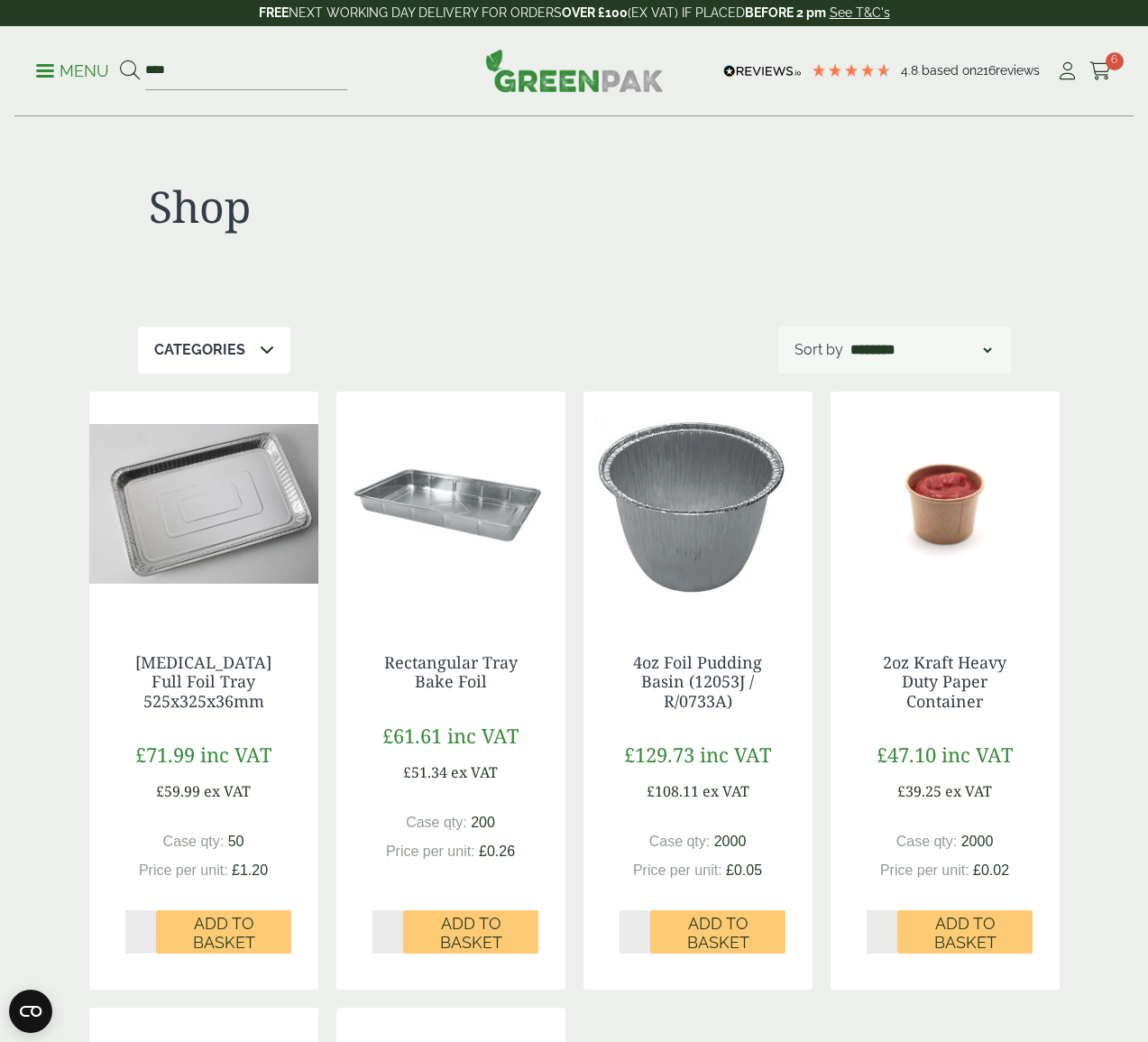
click at [38, 66] on link "Menu" at bounding box center [73, 70] width 73 height 18
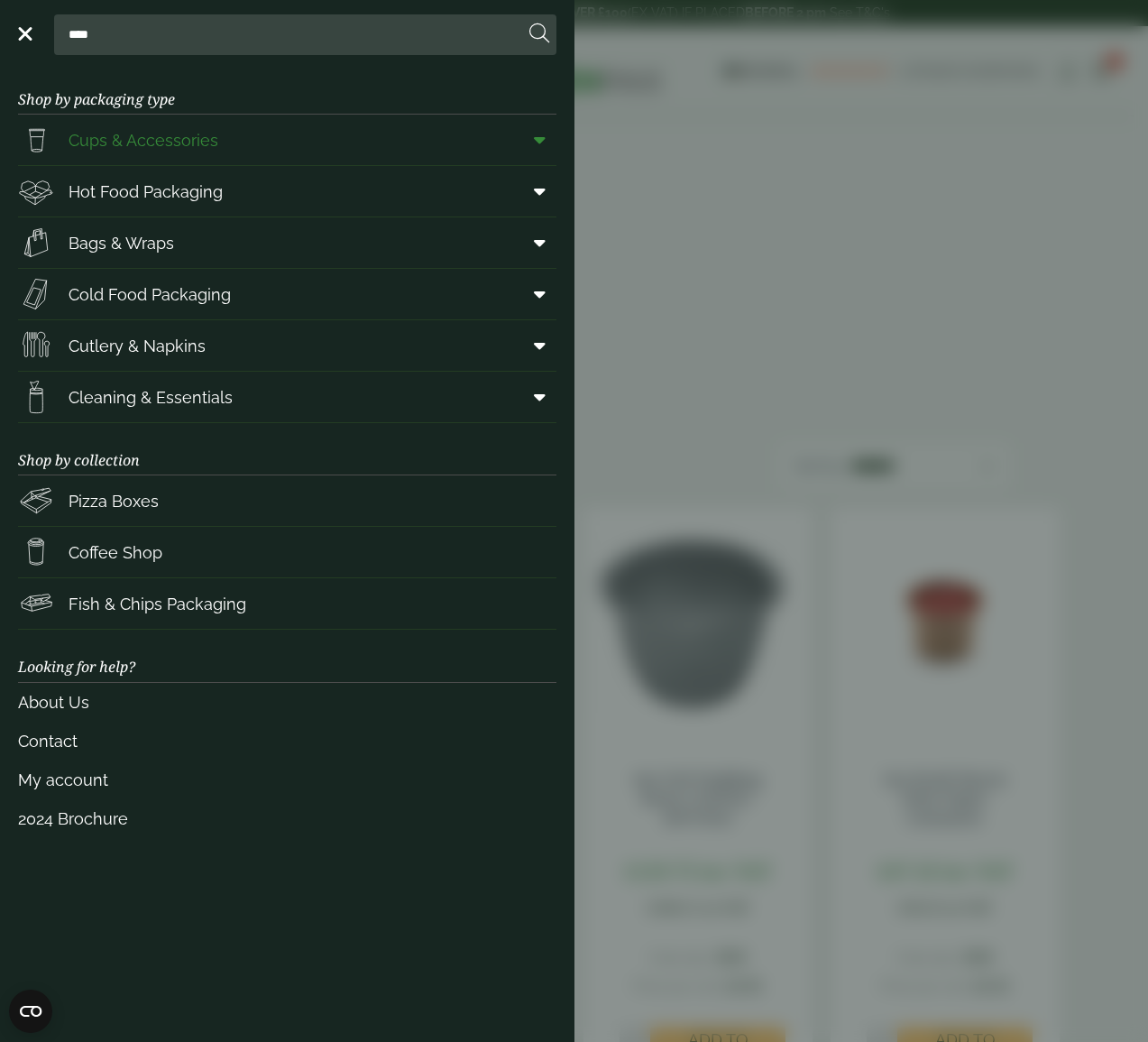
click at [191, 143] on span "Cups & Accessories" at bounding box center [143, 140] width 150 height 24
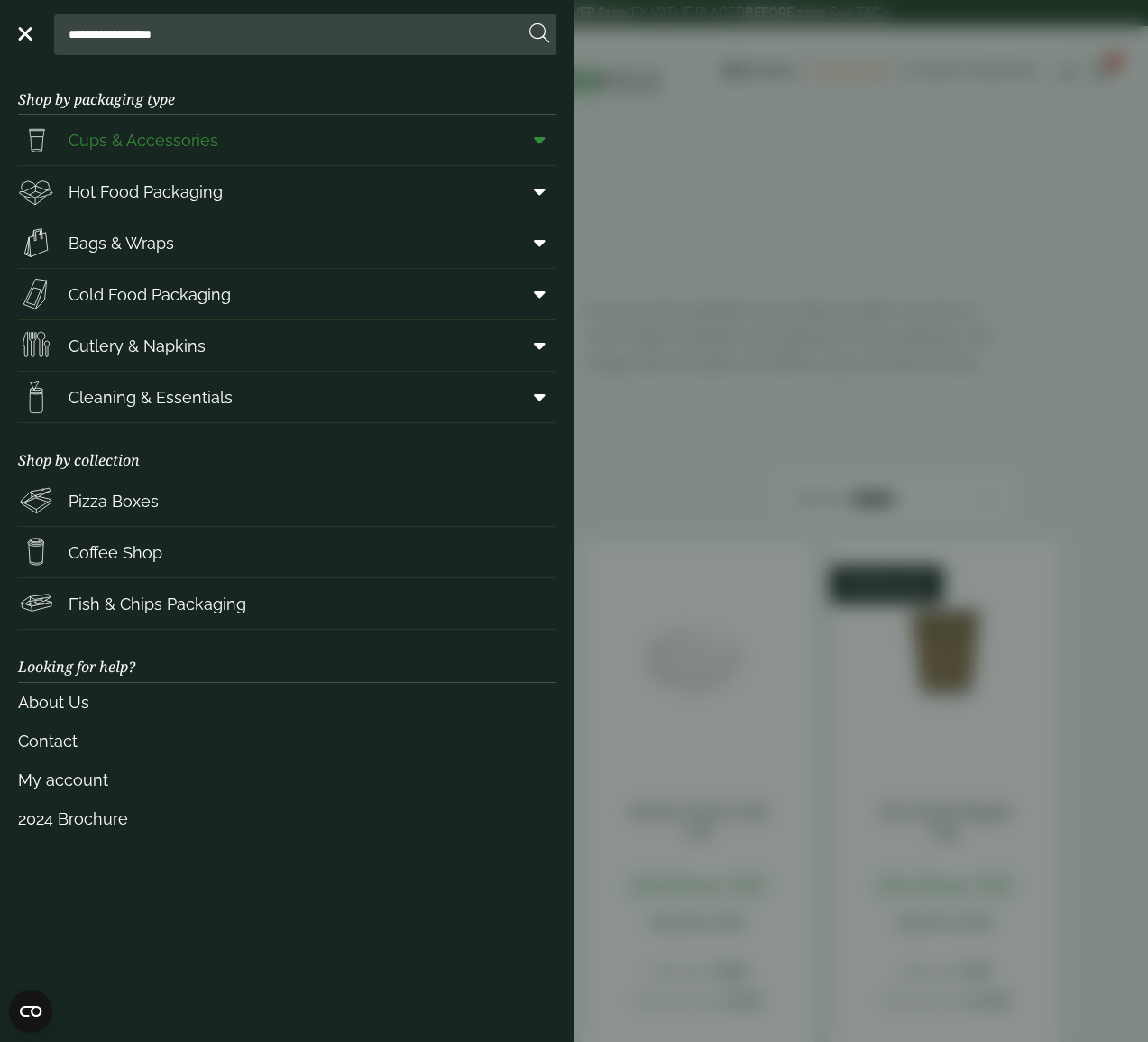
click at [534, 138] on icon at bounding box center [540, 140] width 12 height 18
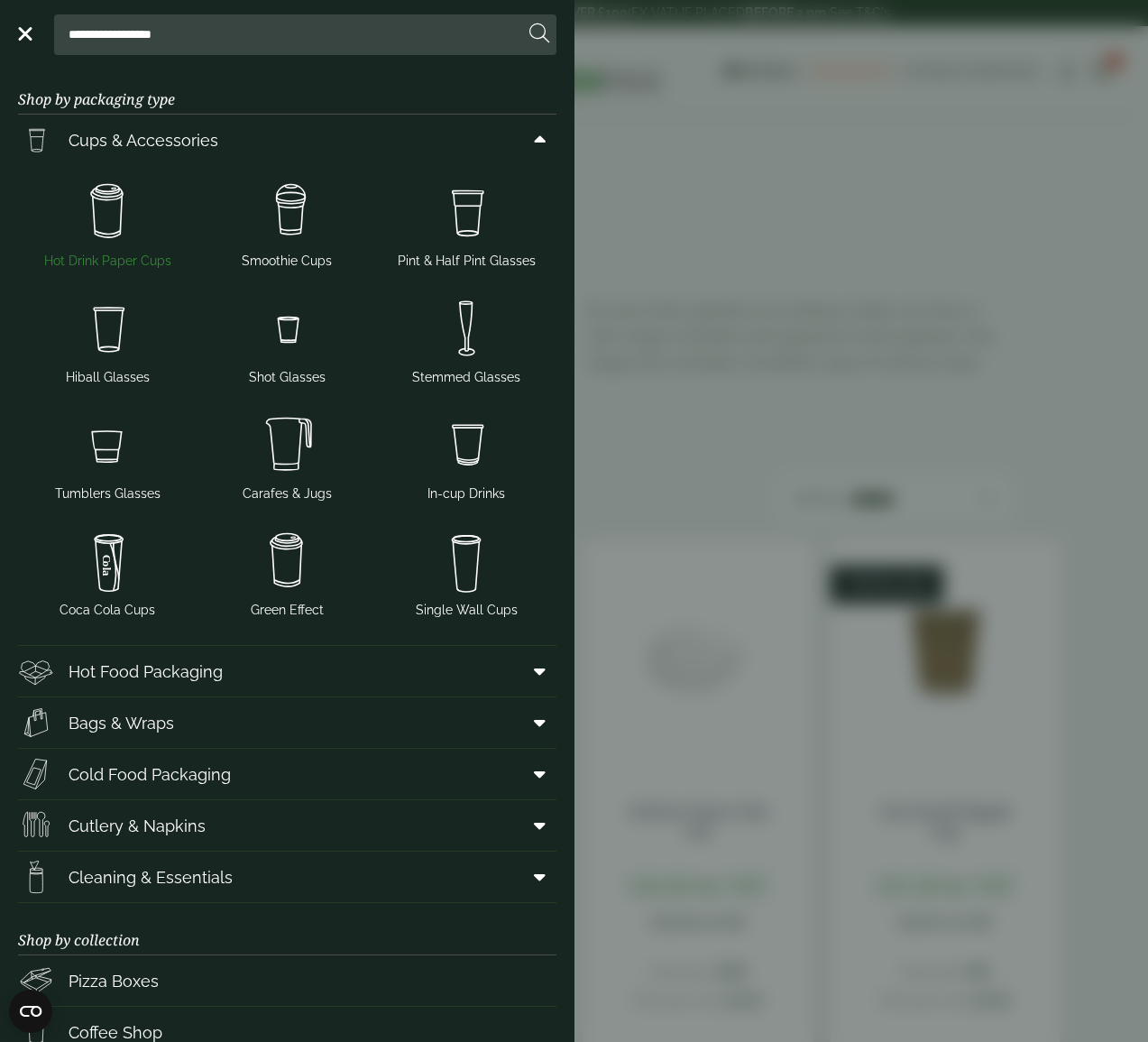
click at [128, 209] on img at bounding box center [108, 212] width 165 height 73
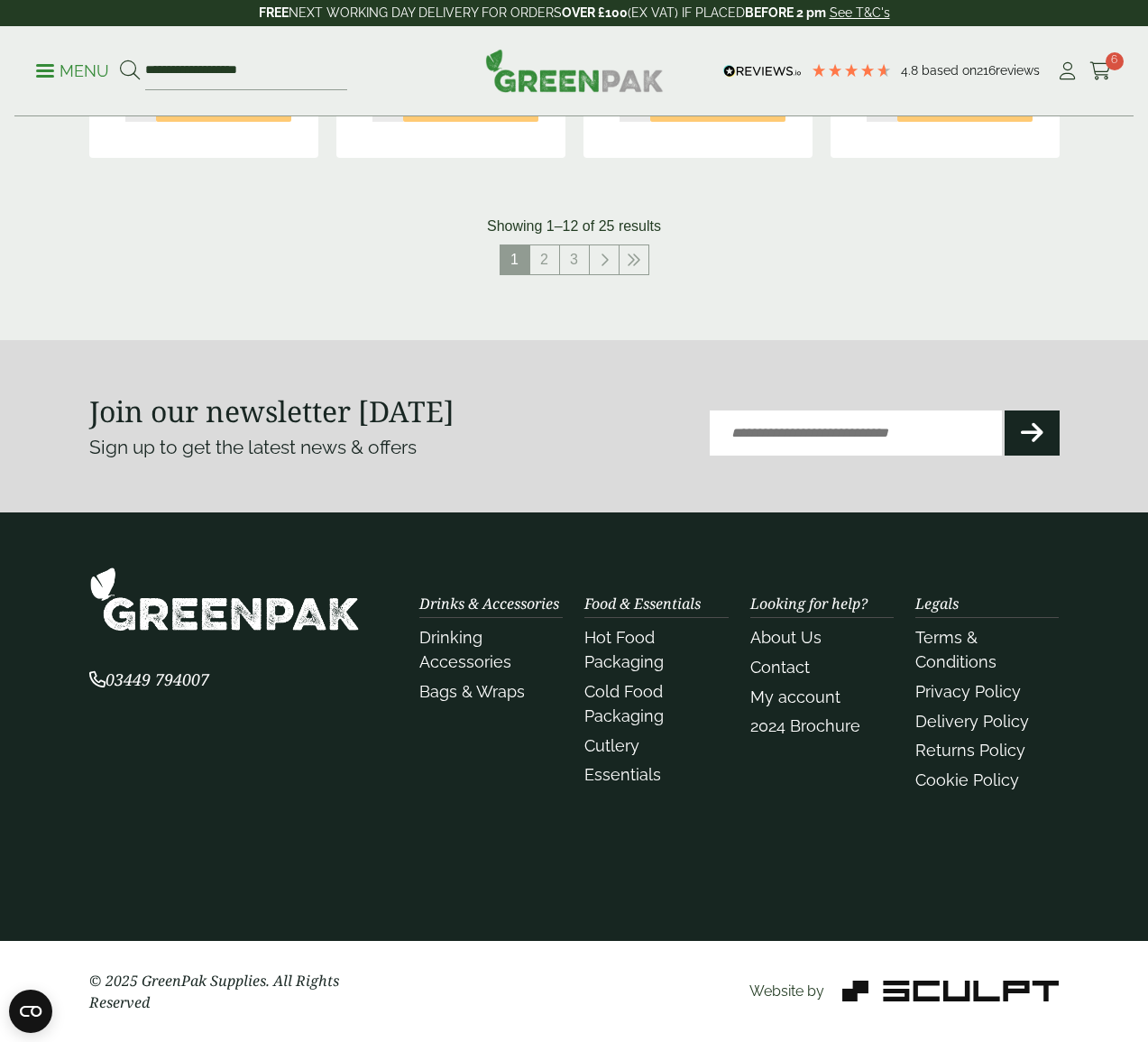
scroll to position [2175, 0]
click at [558, 253] on link "2" at bounding box center [545, 260] width 29 height 29
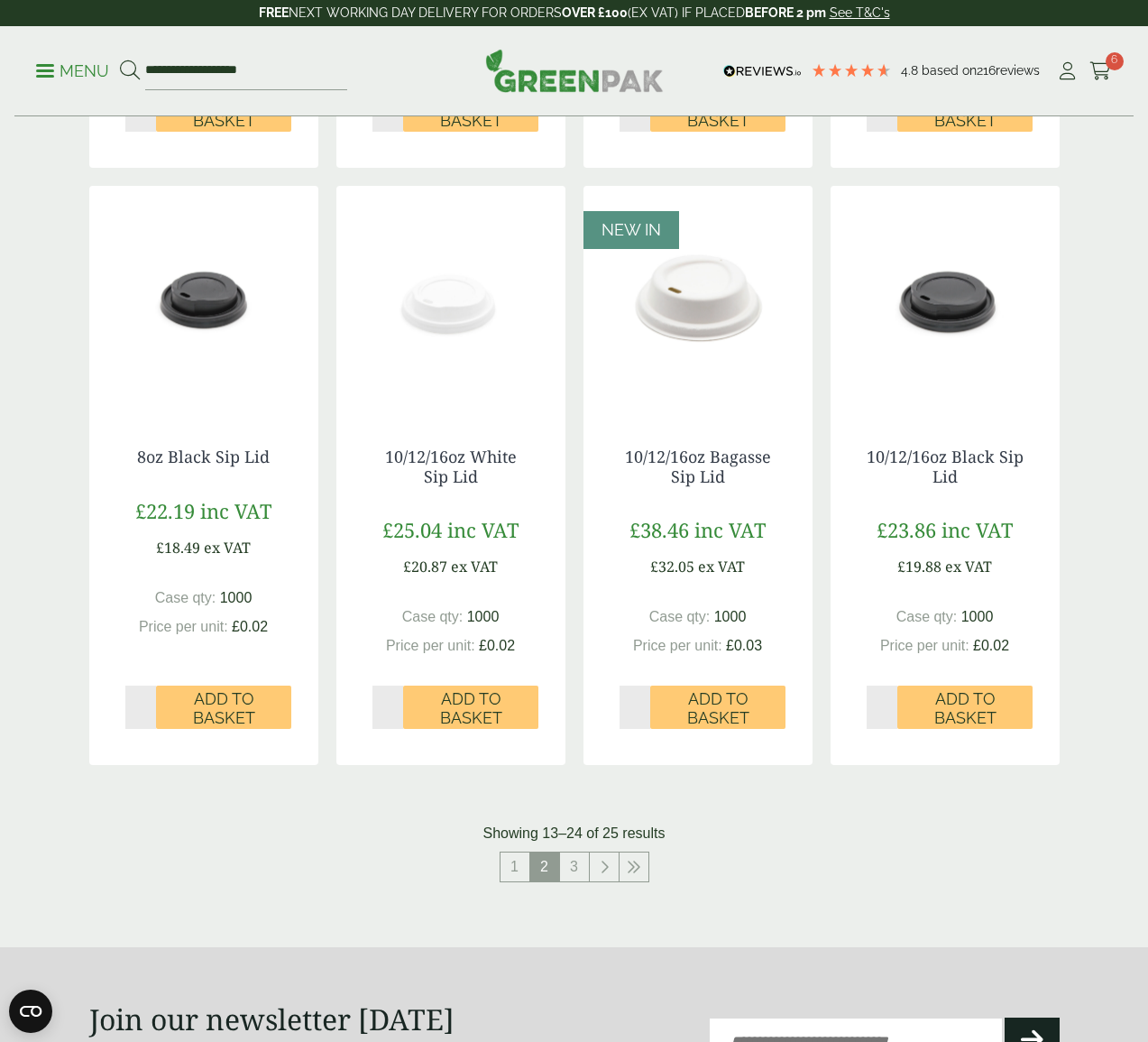
scroll to position [1511, 0]
click at [465, 727] on span "Add to Basket" at bounding box center [471, 708] width 110 height 39
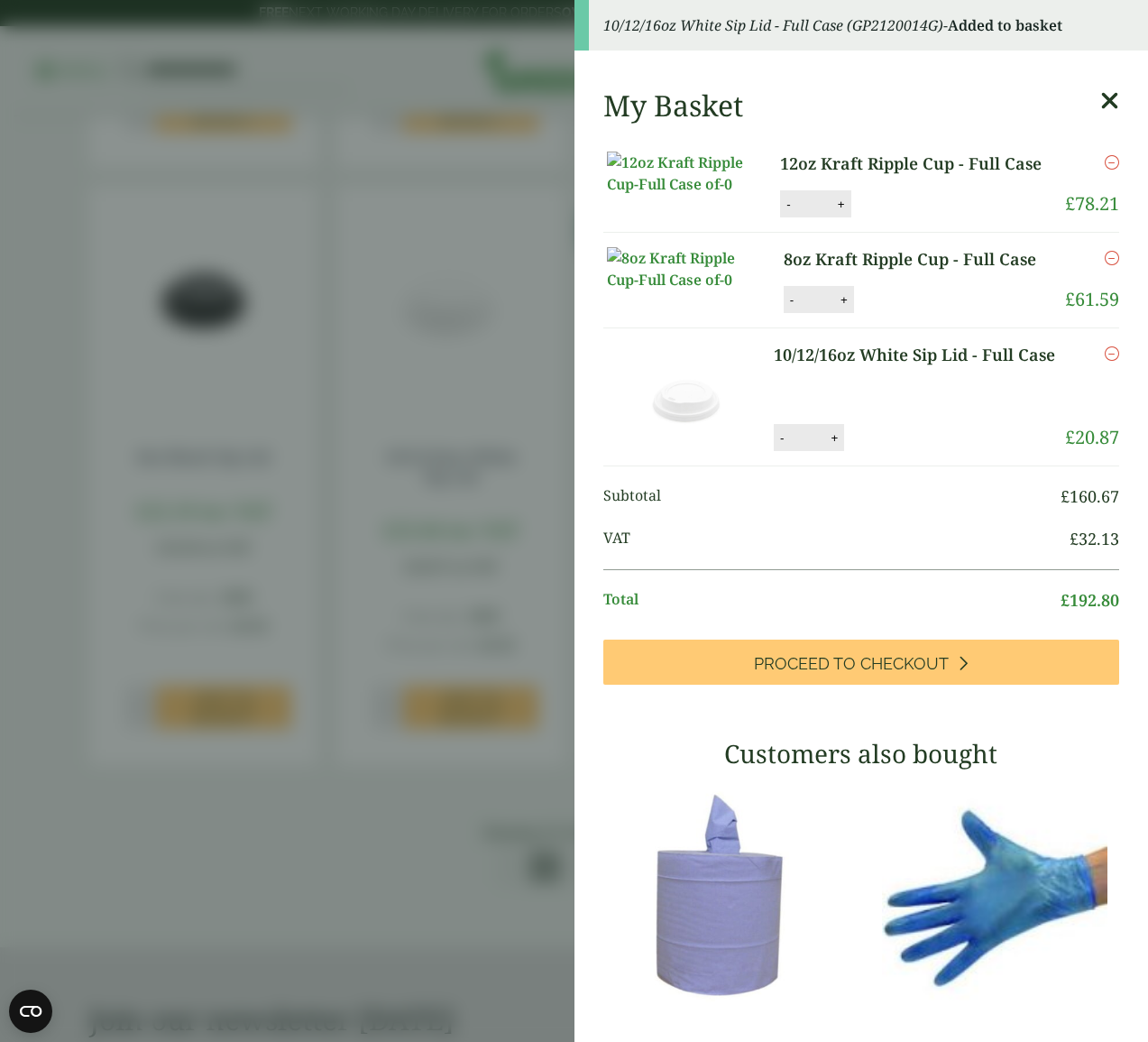
click at [1122, 94] on div "My Basket 12oz Kraft Ripple Cup - Full Case 12oz Kraft Ripple Cup - Full Case q…" at bounding box center [862, 725] width 575 height 1301
click at [1113, 99] on icon at bounding box center [1110, 101] width 19 height 25
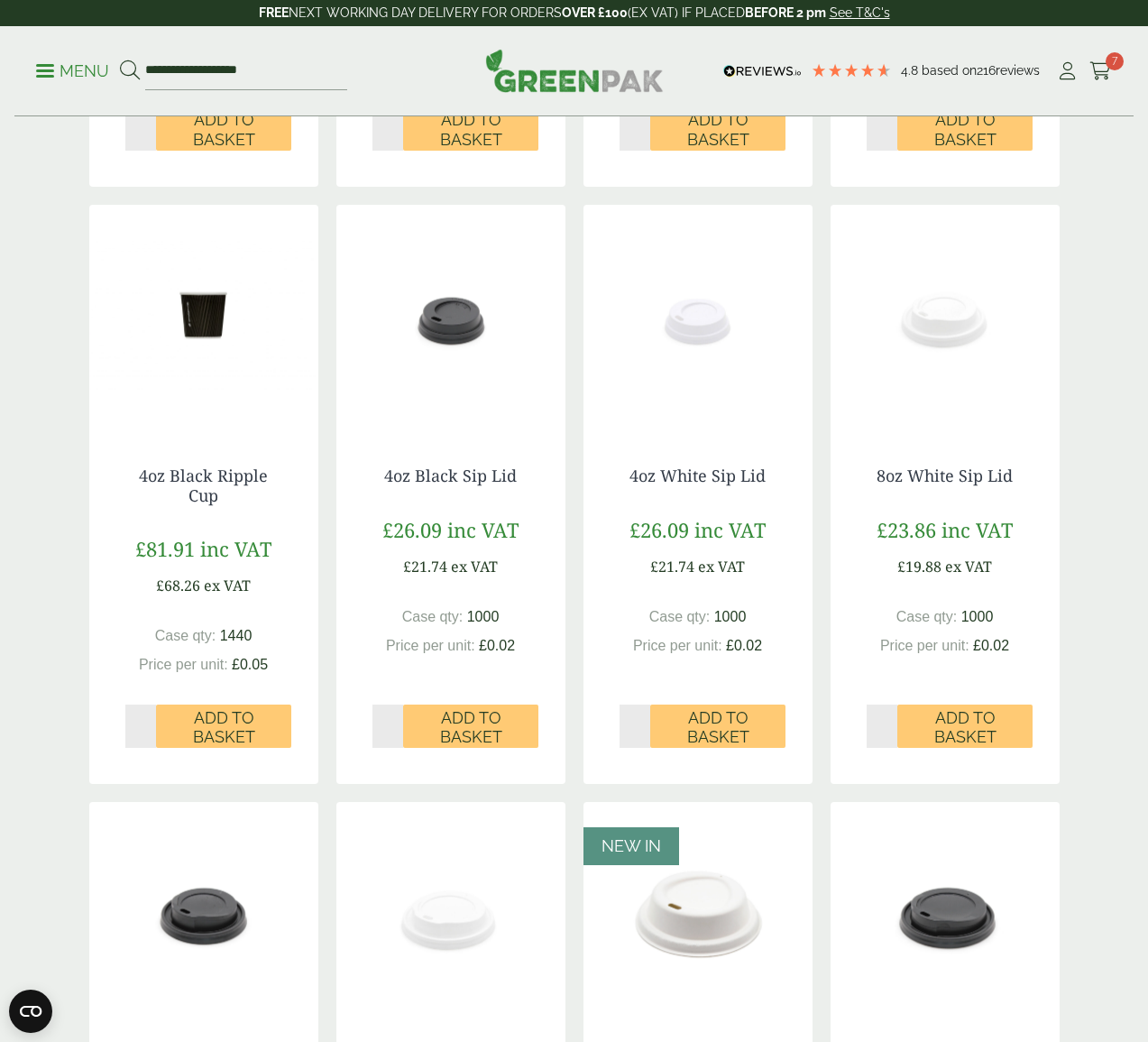
scroll to position [891, 0]
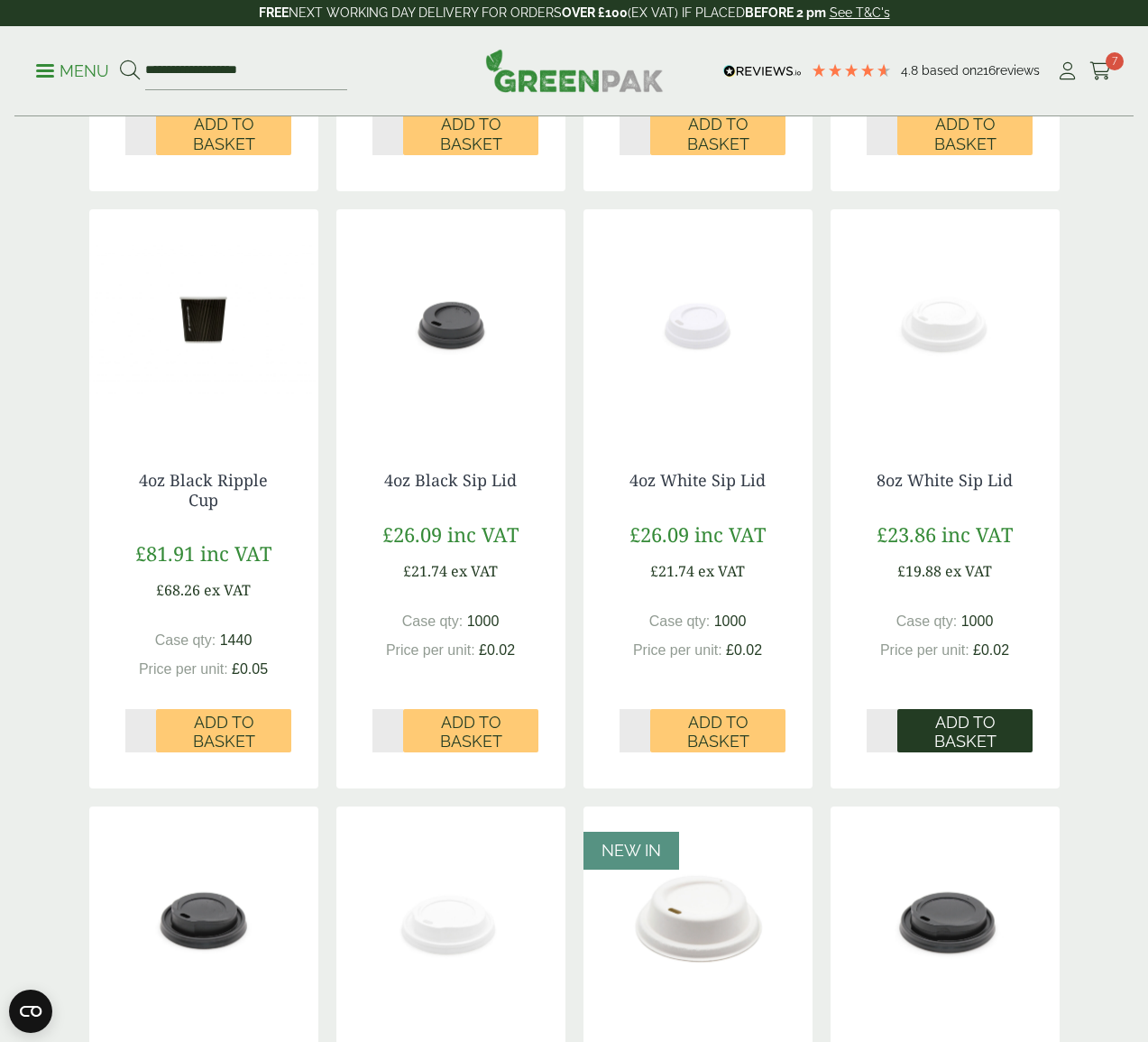
click at [964, 746] on span "Add to Basket" at bounding box center [965, 732] width 110 height 39
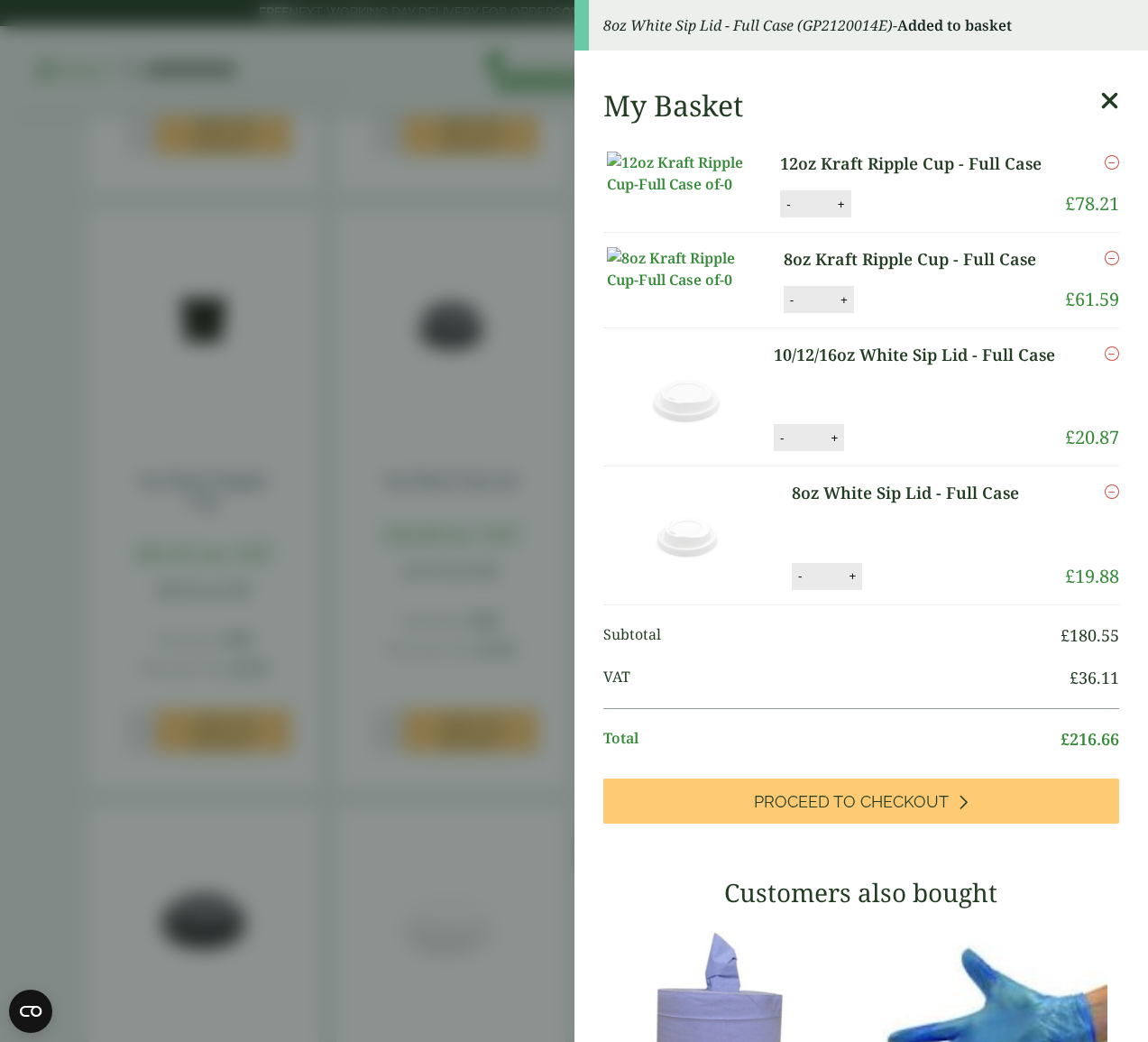
click at [1112, 90] on icon at bounding box center [1110, 101] width 19 height 25
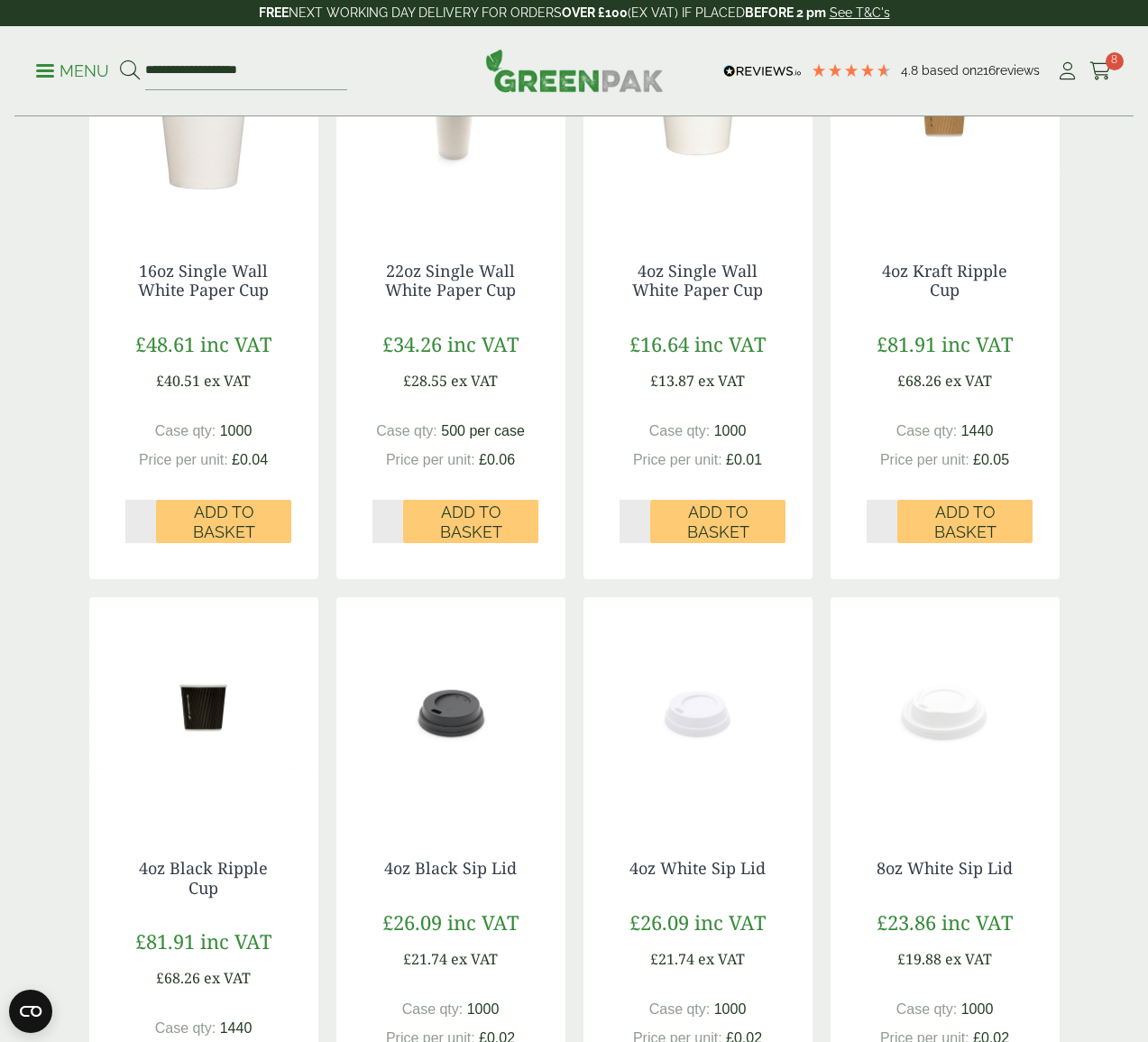
scroll to position [151, 0]
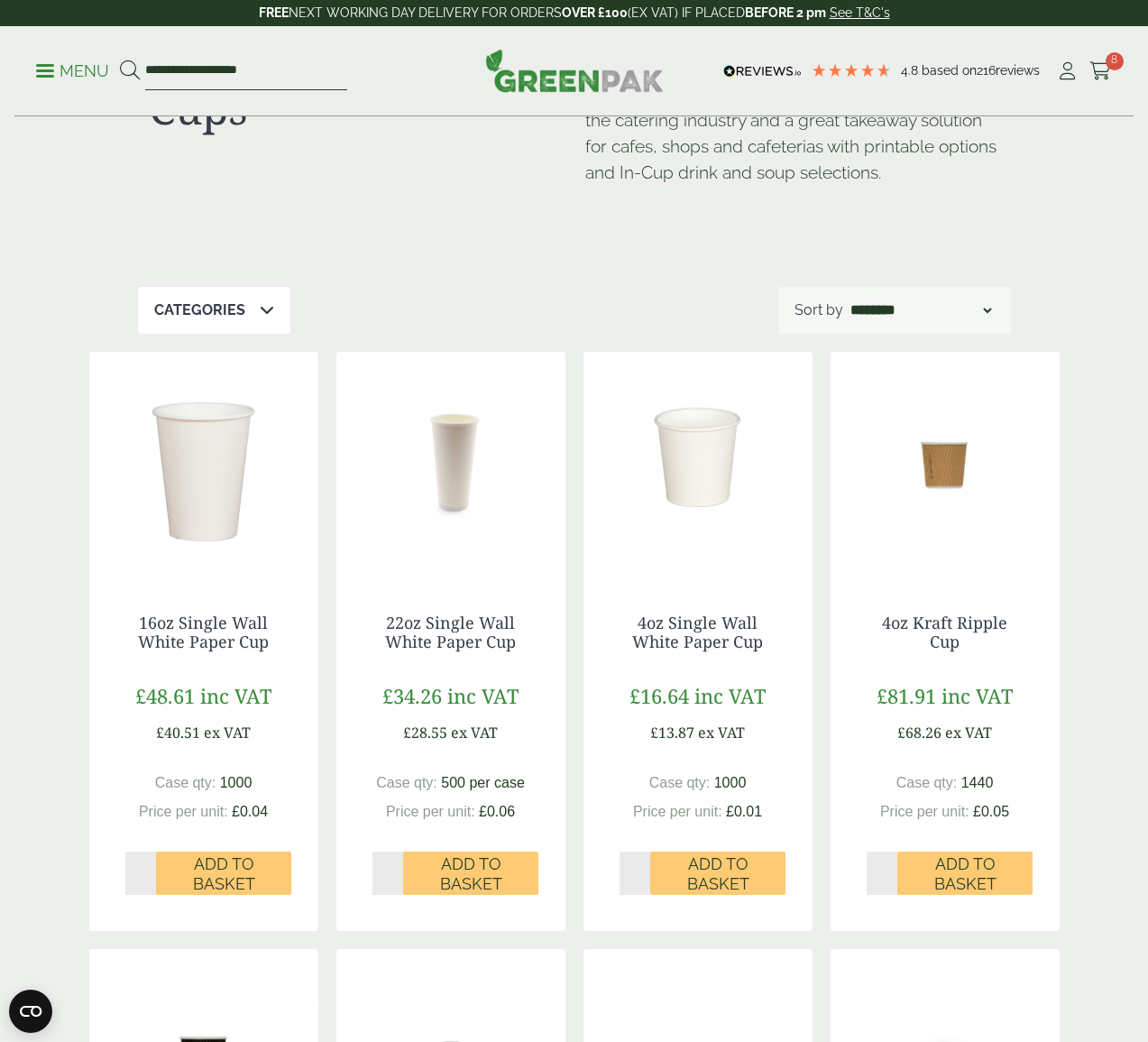
click at [276, 73] on input "**********" at bounding box center [246, 72] width 202 height 38
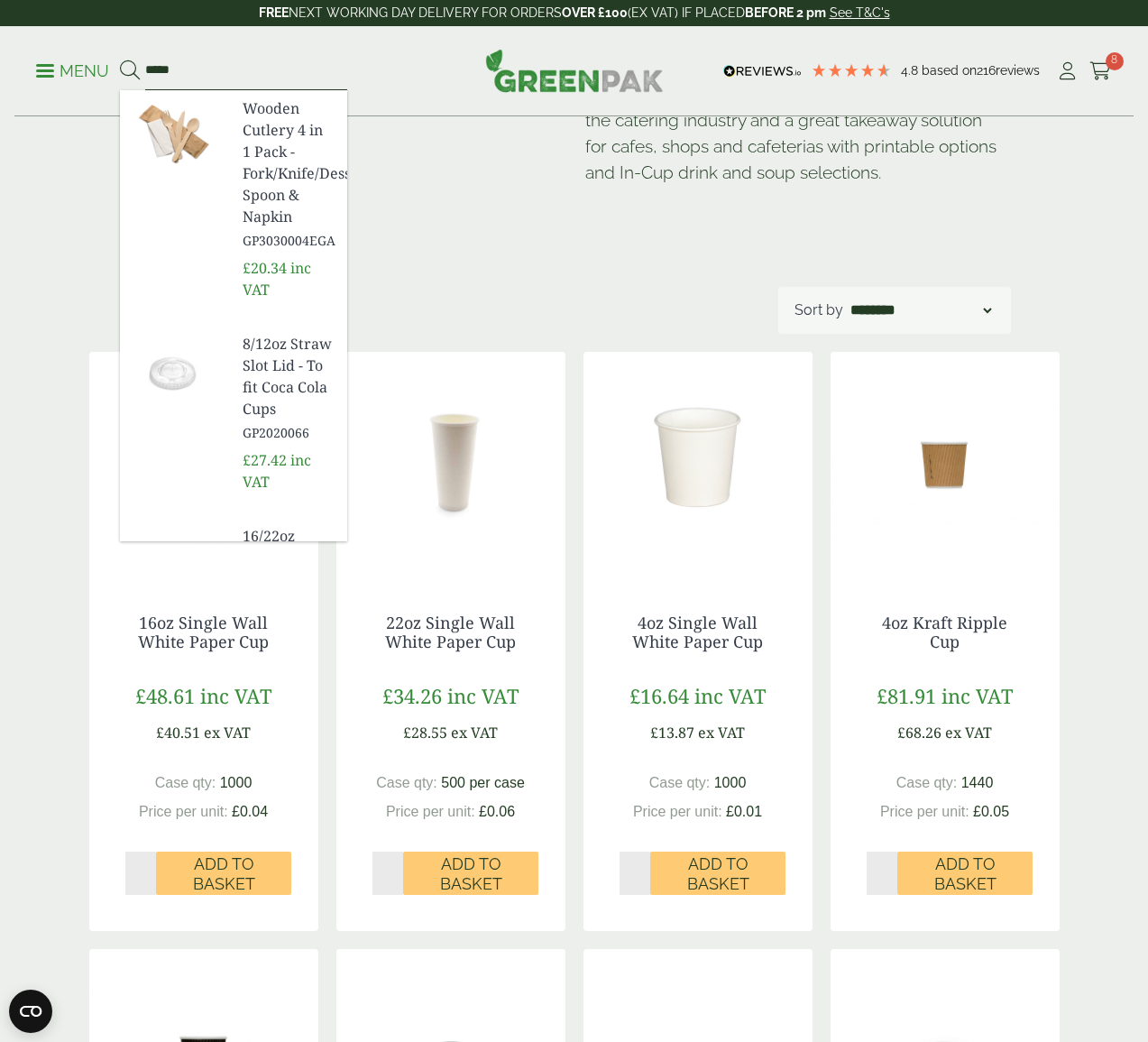
type input "*****"
click at [129, 71] on button at bounding box center [130, 72] width 20 height 24
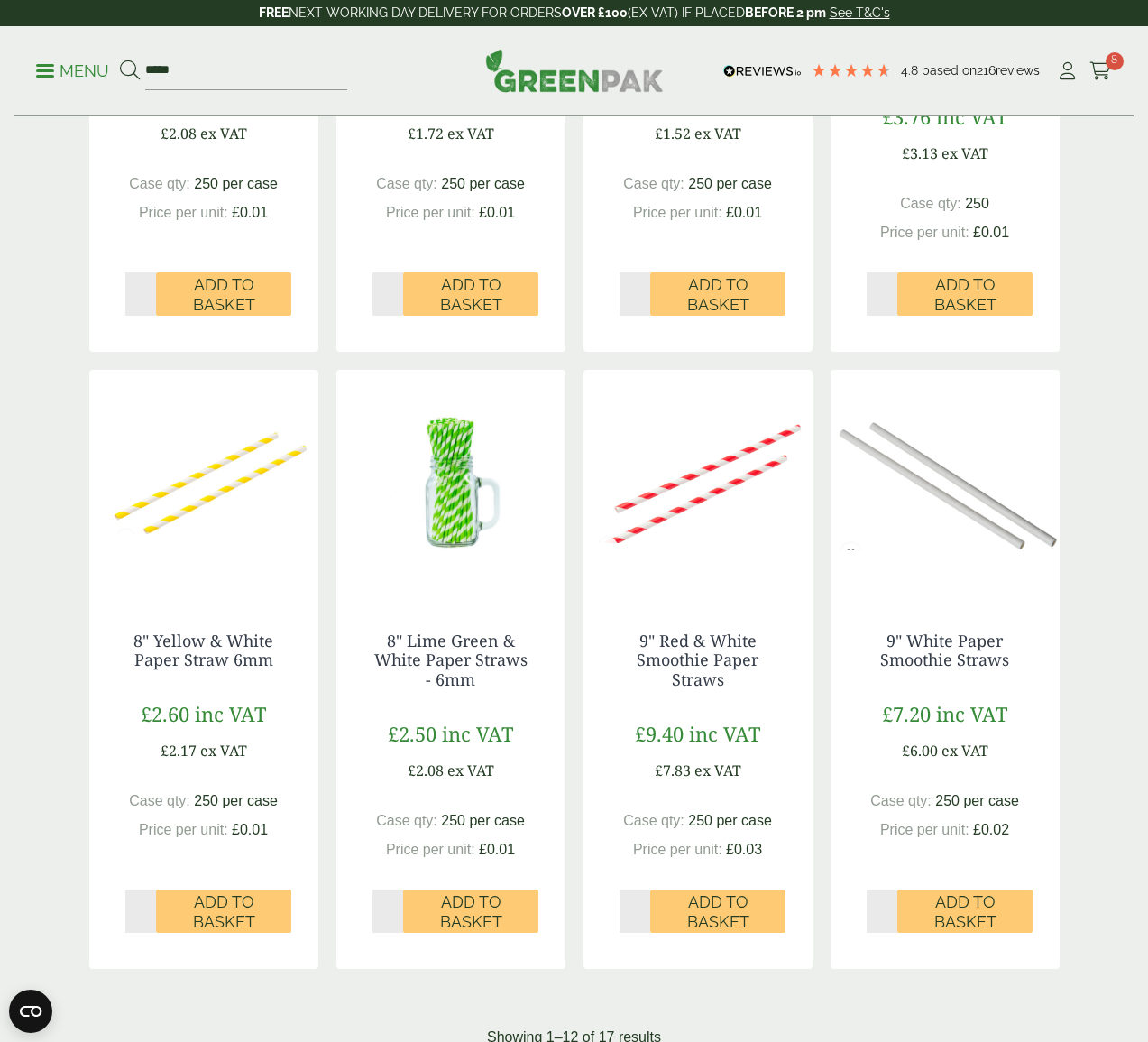
scroll to position [1277, 0]
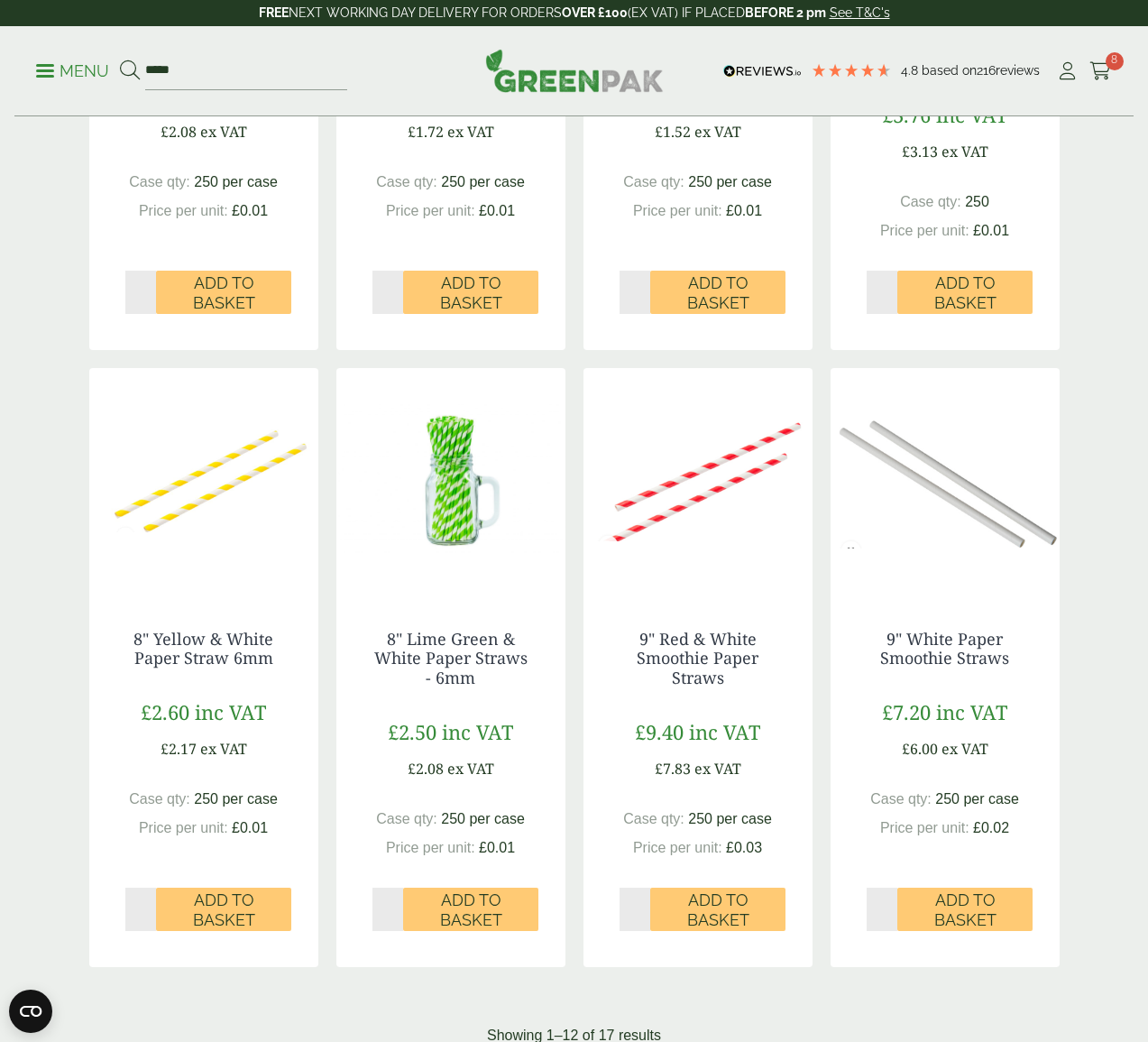
click at [399, 901] on input "*" at bounding box center [388, 910] width 32 height 44
click at [398, 901] on input "*" at bounding box center [388, 910] width 32 height 44
type input "*"
click at [398, 901] on input "*" at bounding box center [388, 910] width 32 height 44
click at [509, 904] on span "Add to Basket" at bounding box center [471, 910] width 110 height 39
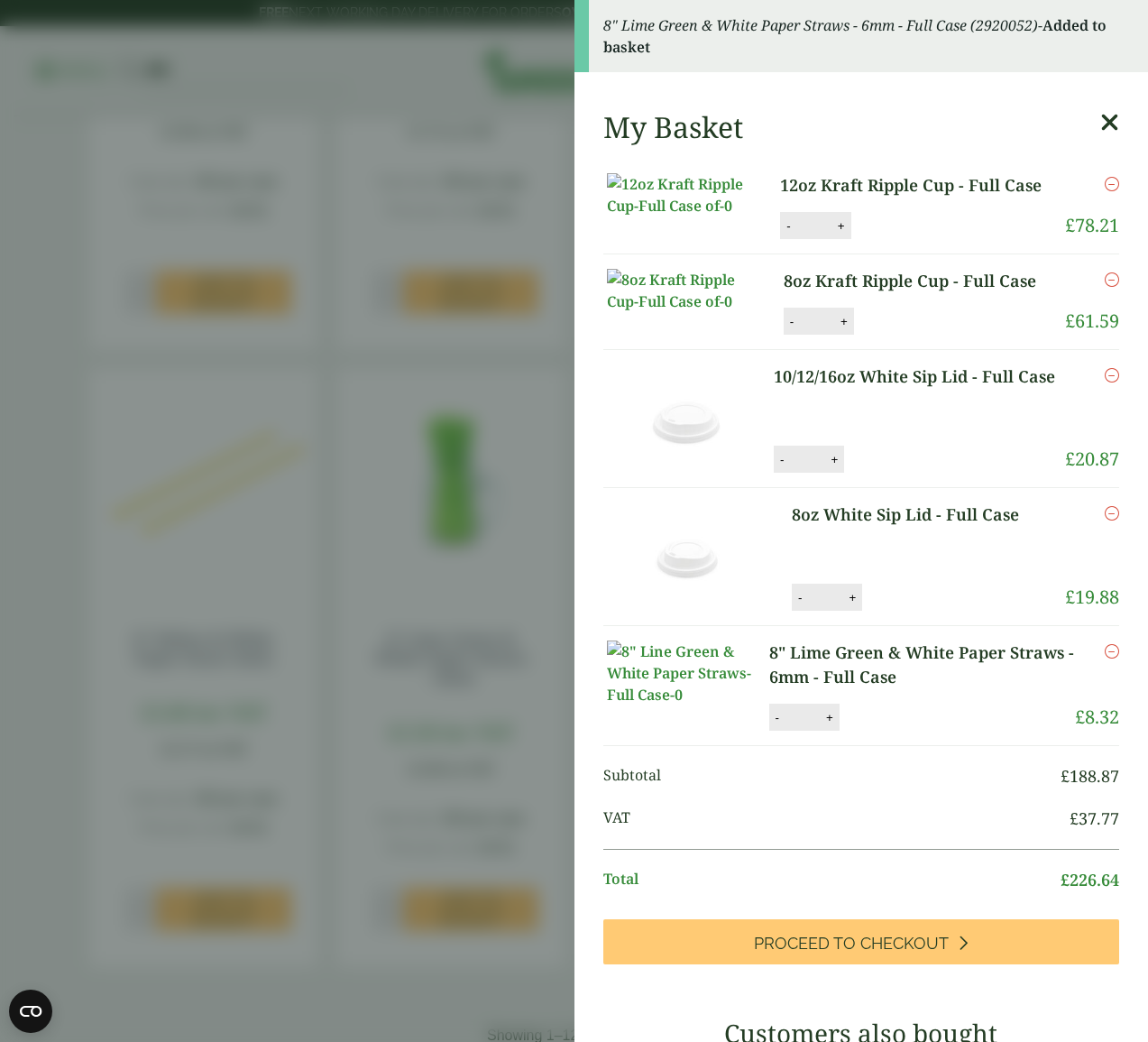
click at [1114, 122] on icon at bounding box center [1110, 122] width 19 height 25
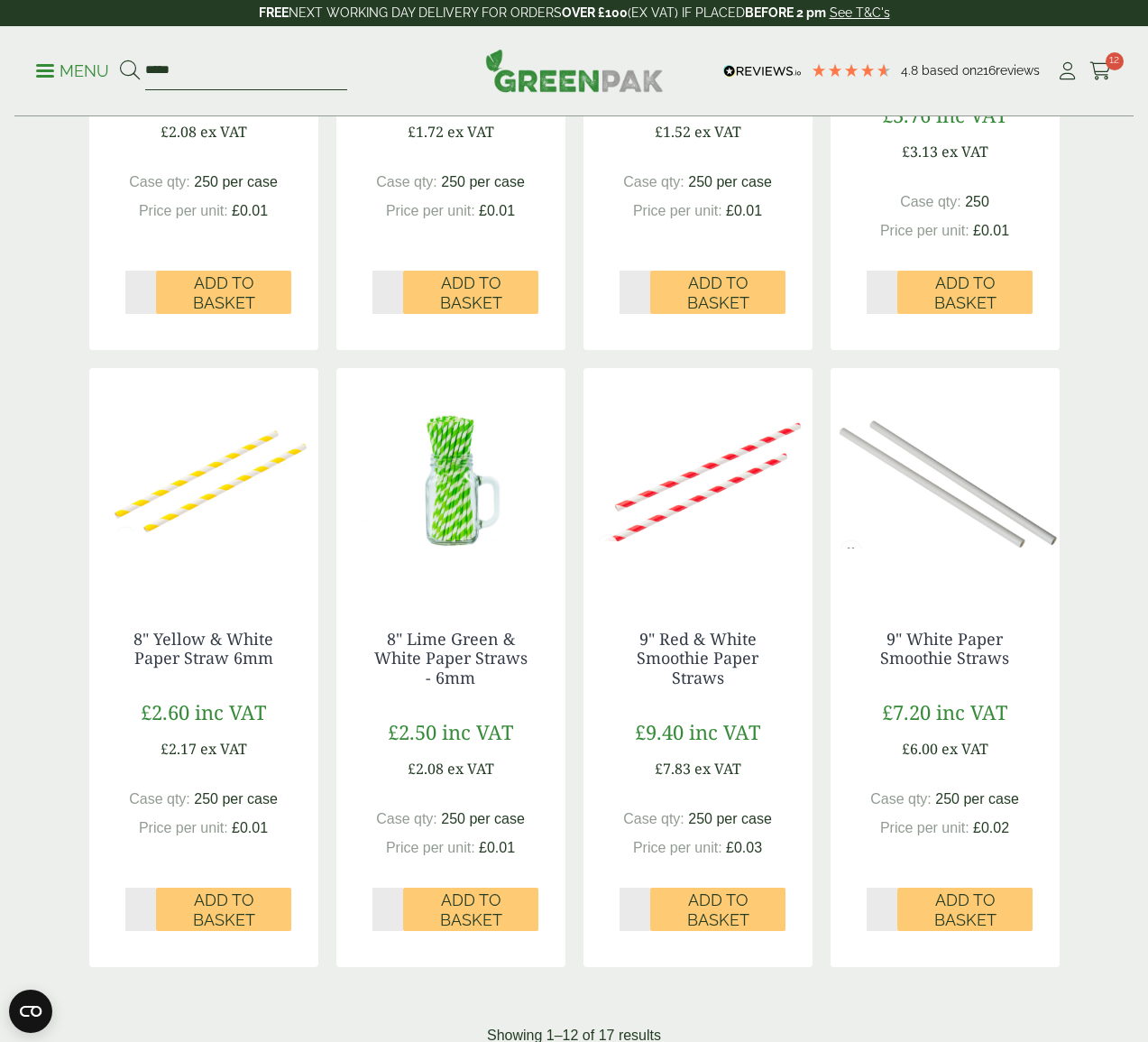
click at [185, 60] on input "*****" at bounding box center [246, 72] width 202 height 38
click at [185, 61] on input "*****" at bounding box center [246, 72] width 202 height 38
type input "*******"
click at [129, 71] on button at bounding box center [130, 72] width 20 height 24
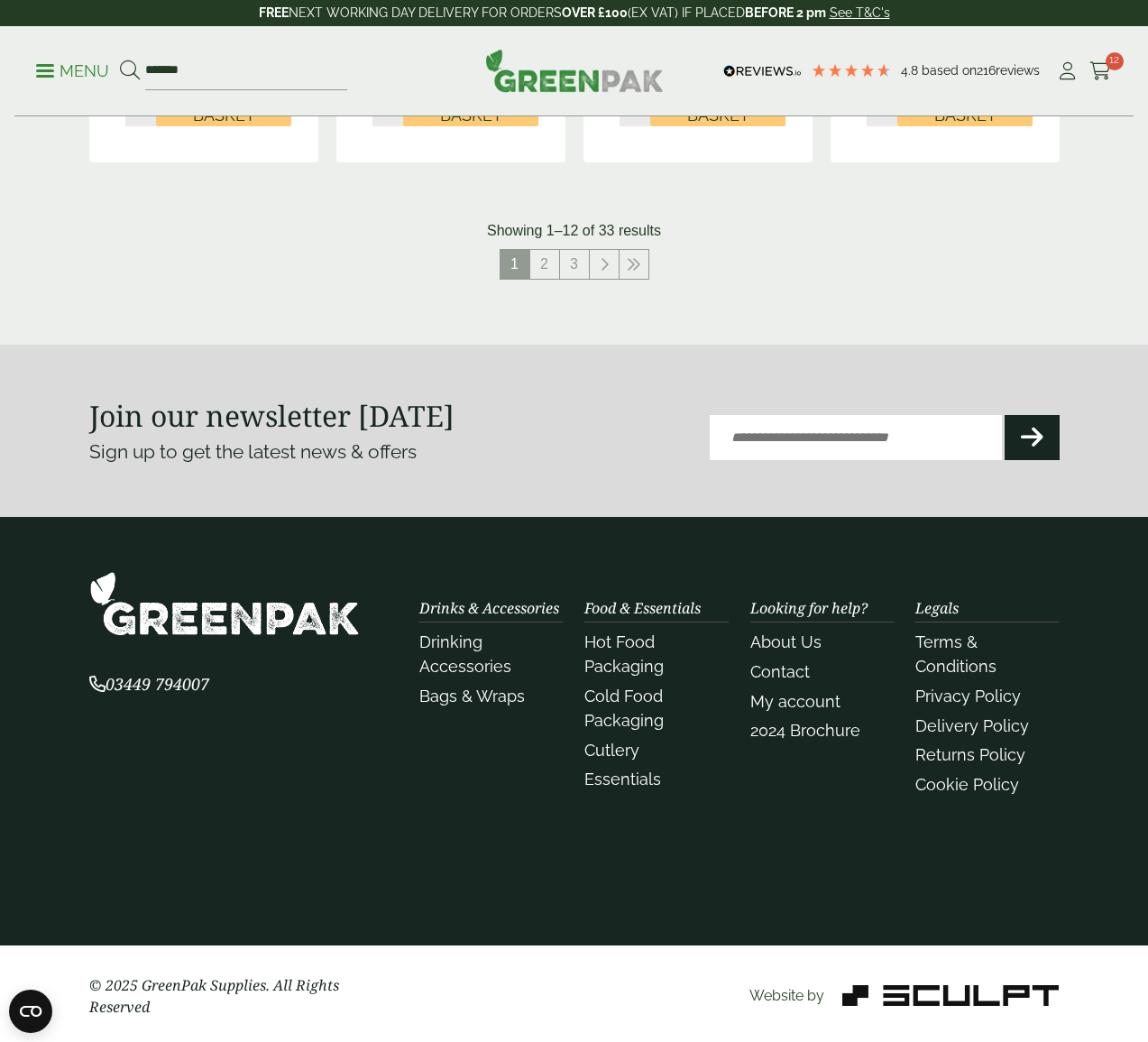
scroll to position [2080, 0]
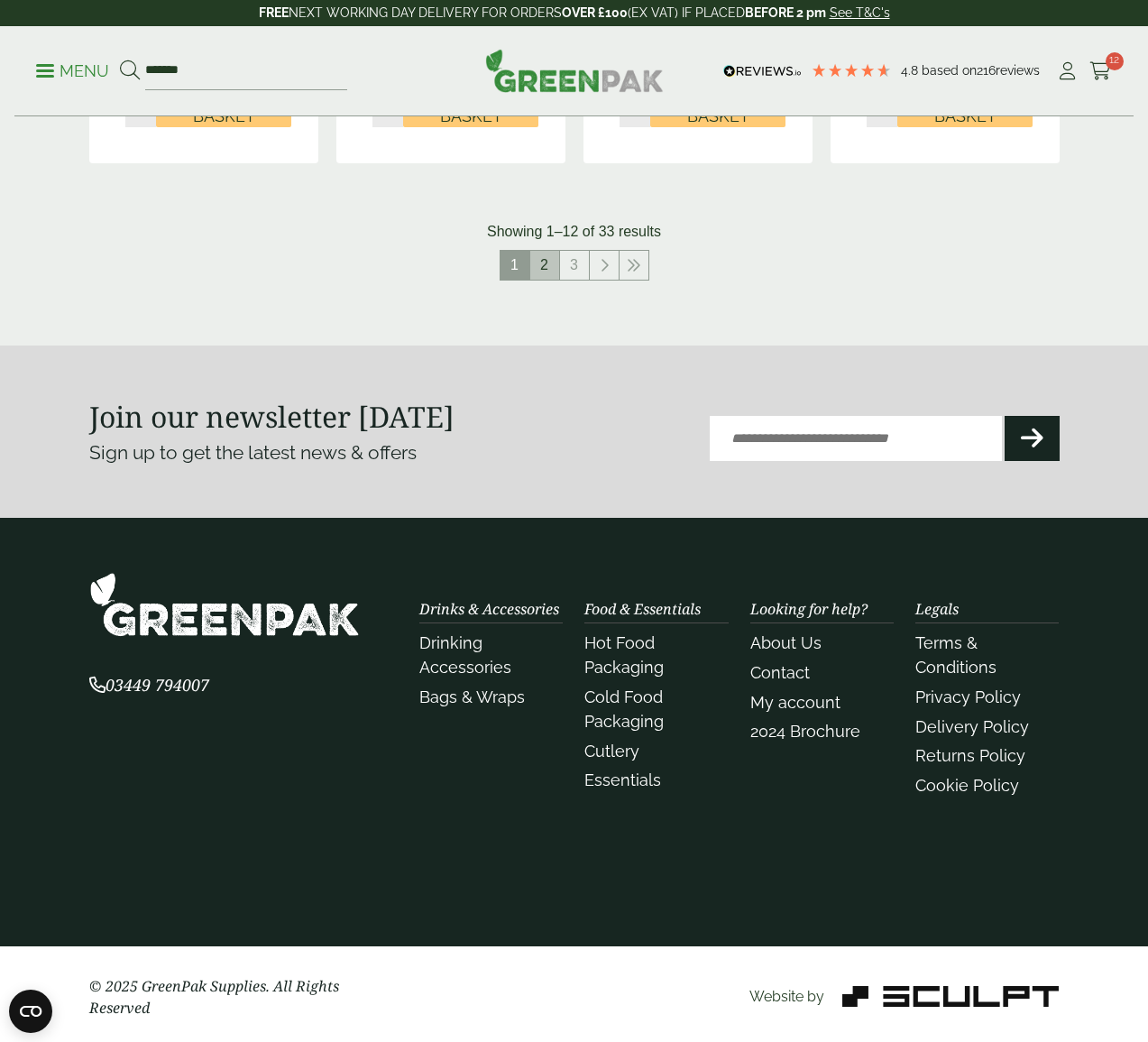
click at [549, 253] on link "2" at bounding box center [545, 266] width 29 height 29
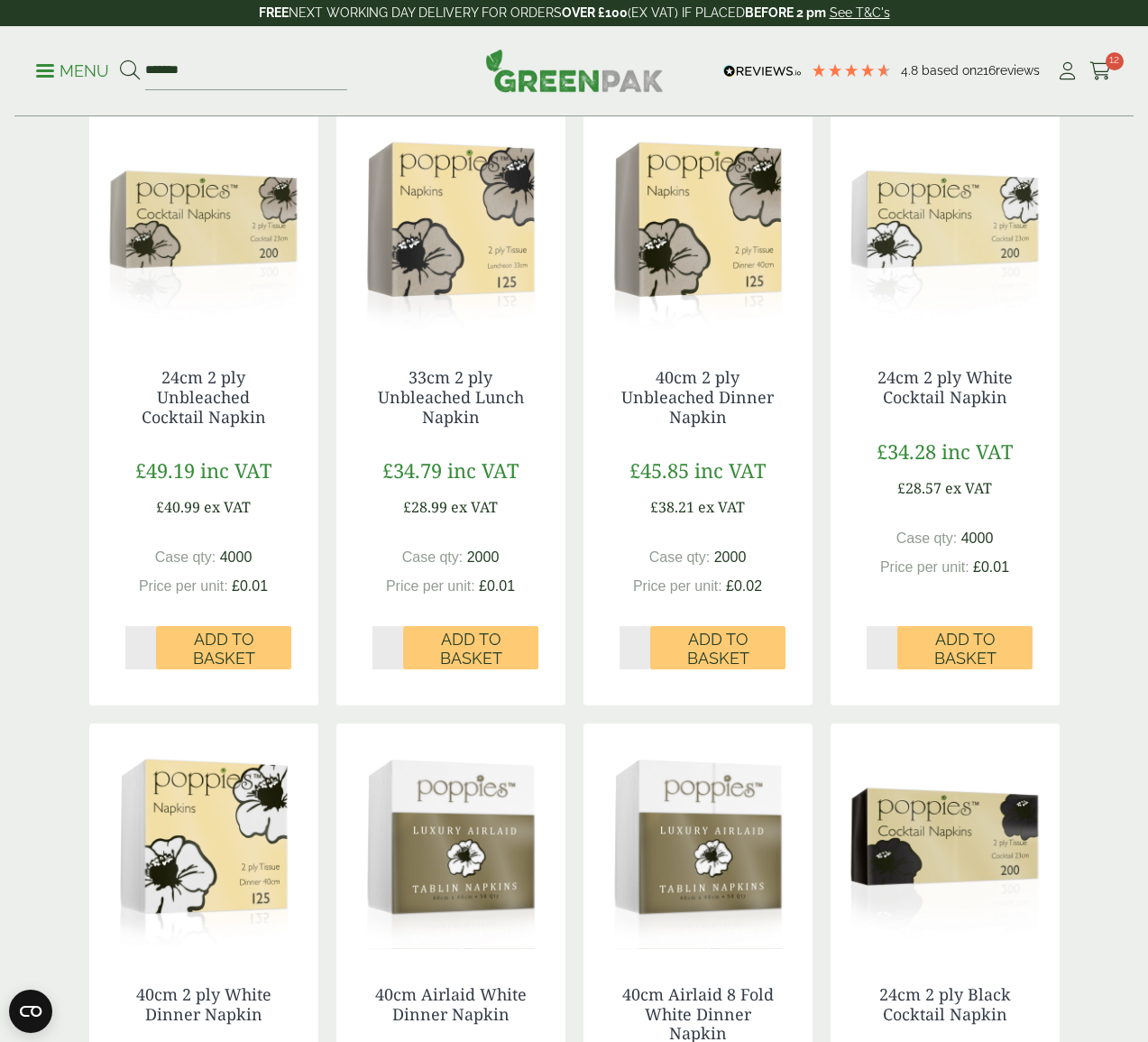
scroll to position [958, 0]
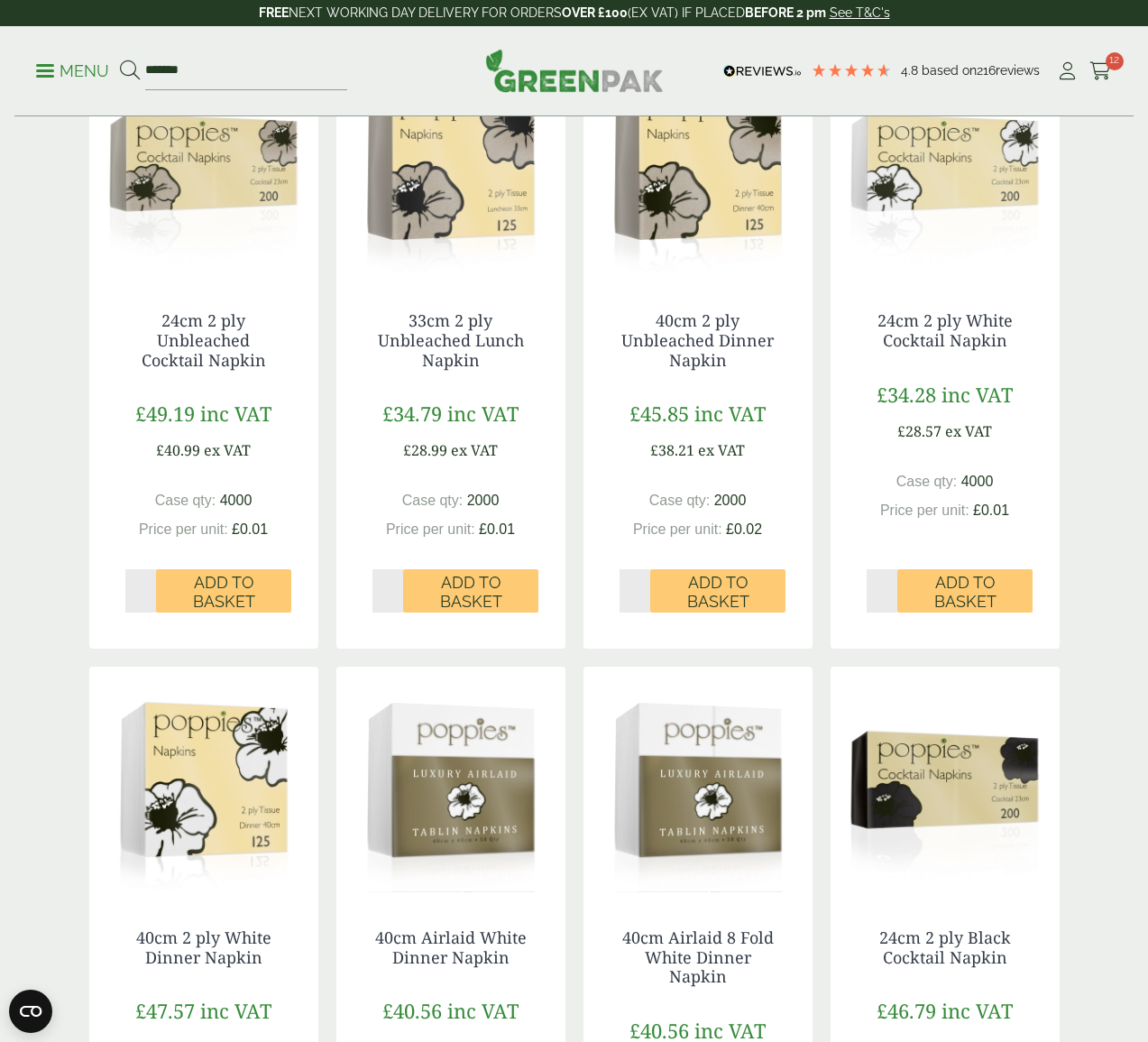
type input "*"
drag, startPoint x: 397, startPoint y: 586, endPoint x: 425, endPoint y: 587, distance: 28.0
click at [397, 586] on input "*" at bounding box center [388, 591] width 32 height 44
click at [466, 594] on span "Add to Basket" at bounding box center [471, 592] width 110 height 39
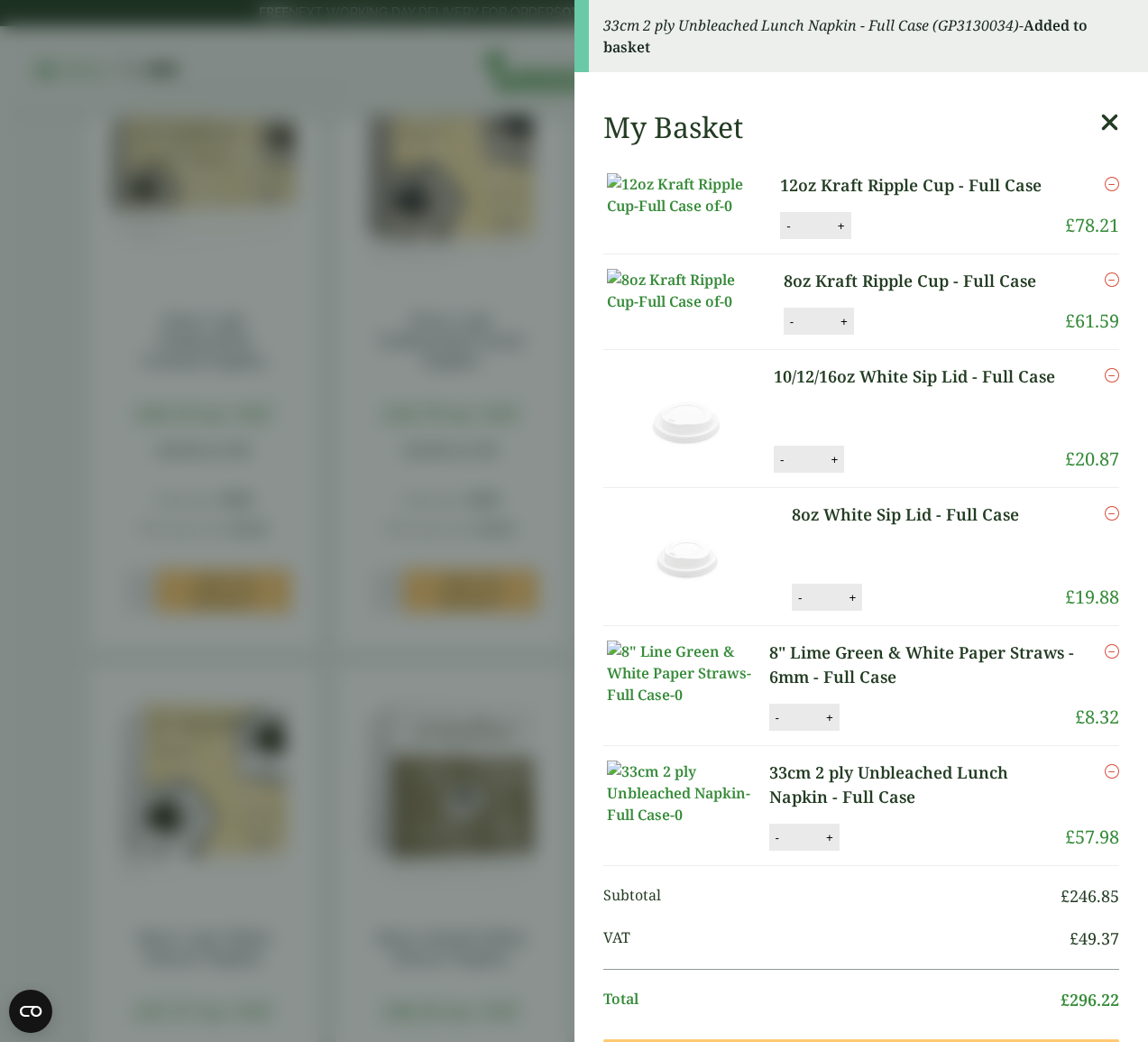
click at [1121, 119] on div "My Basket 12oz Kraft Ripple Cup - Full Case 12oz Kraft Ripple Cup - Full Case q…" at bounding box center [862, 935] width 575 height 1680
click at [1104, 121] on icon at bounding box center [1110, 122] width 19 height 25
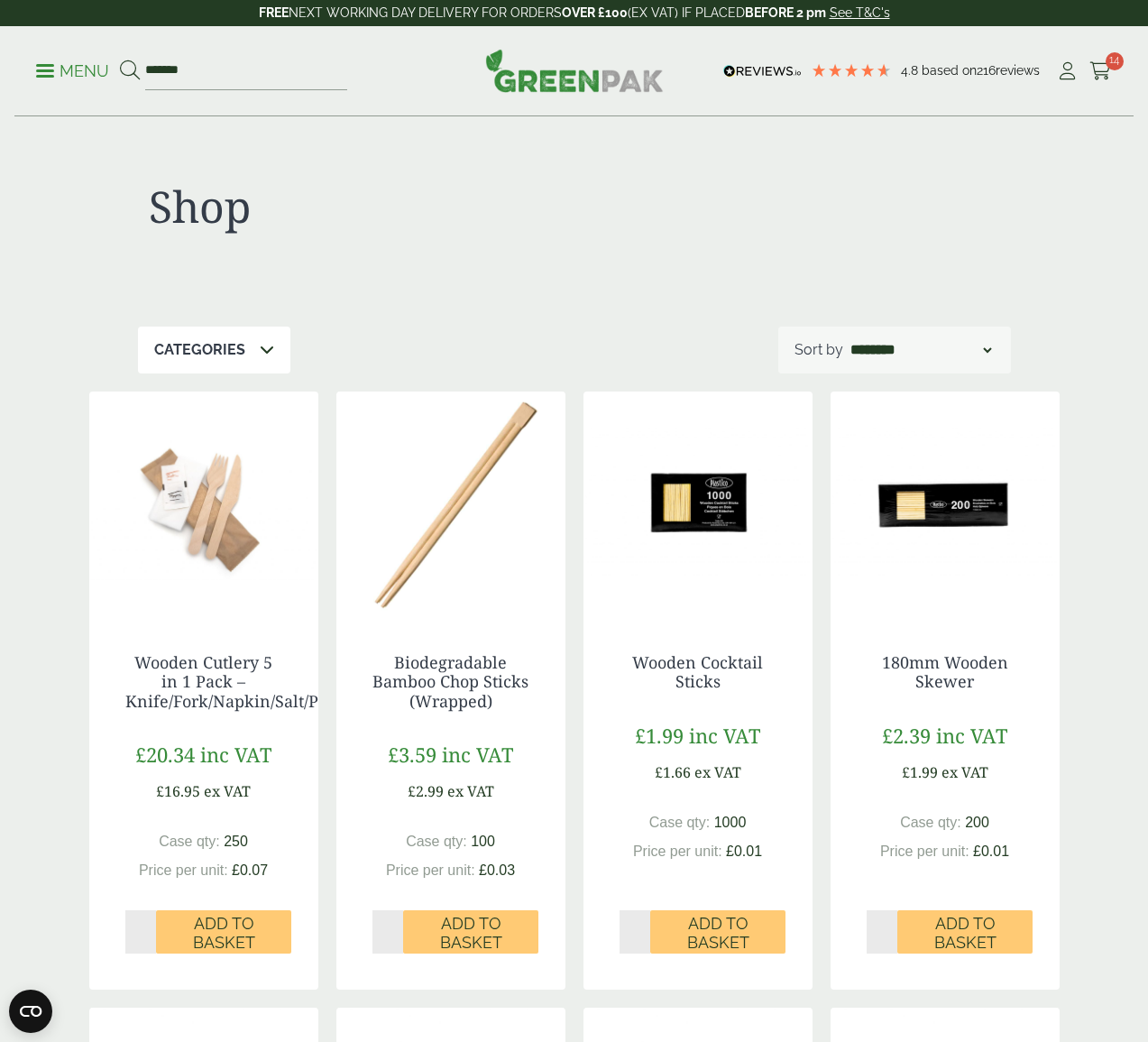
scroll to position [2, 0]
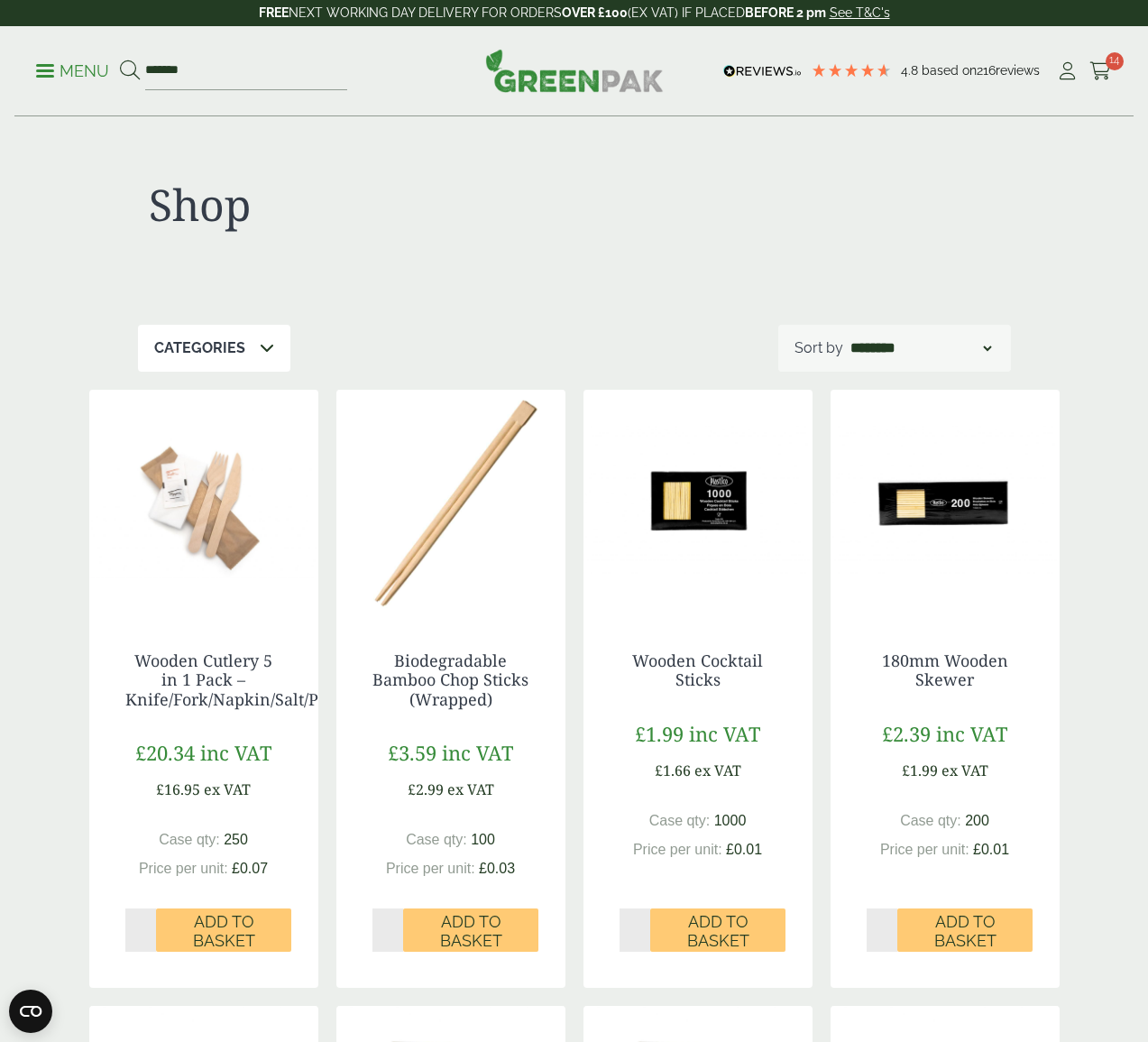
click at [1104, 63] on icon at bounding box center [1101, 72] width 23 height 18
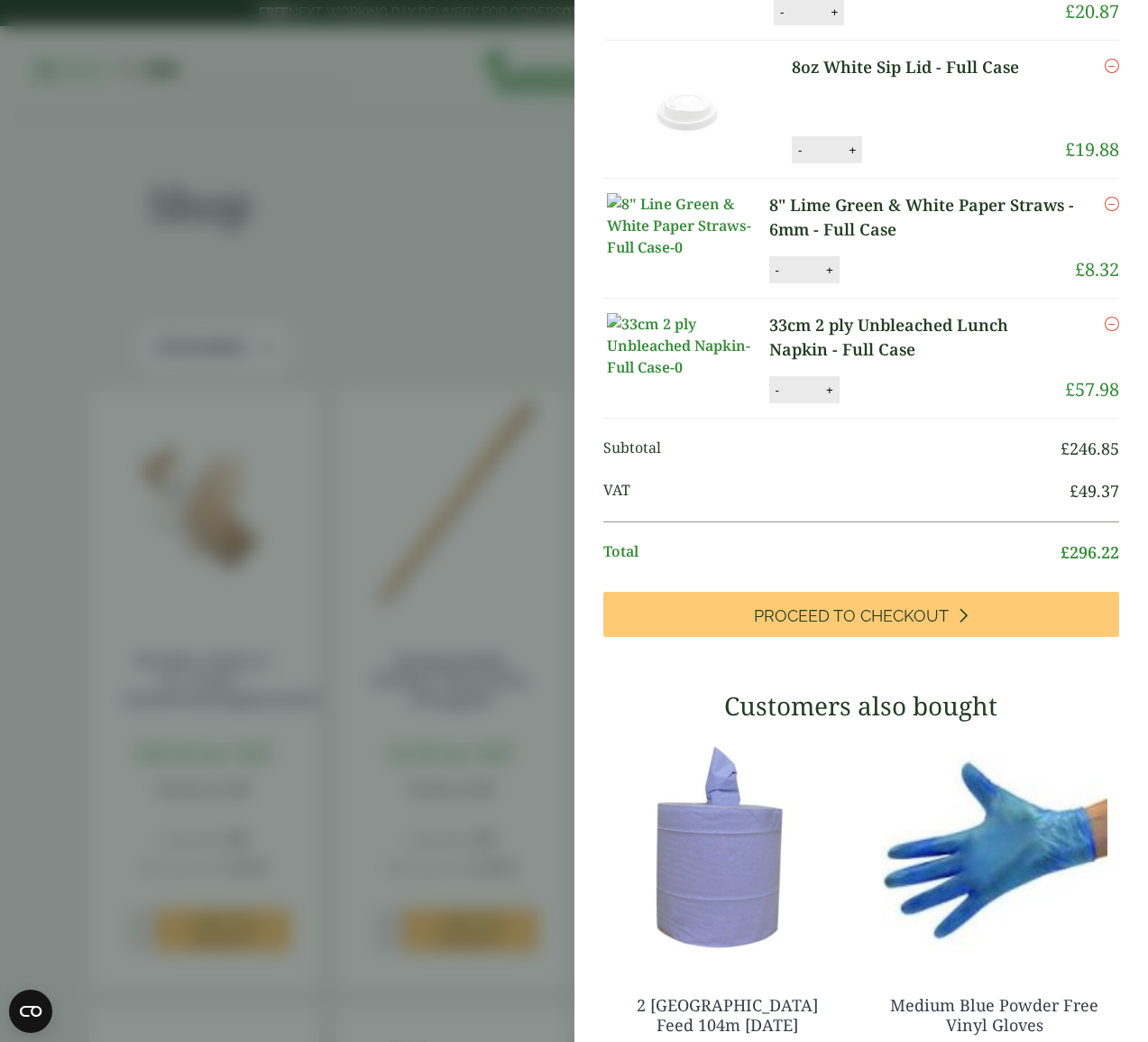
scroll to position [370, 0]
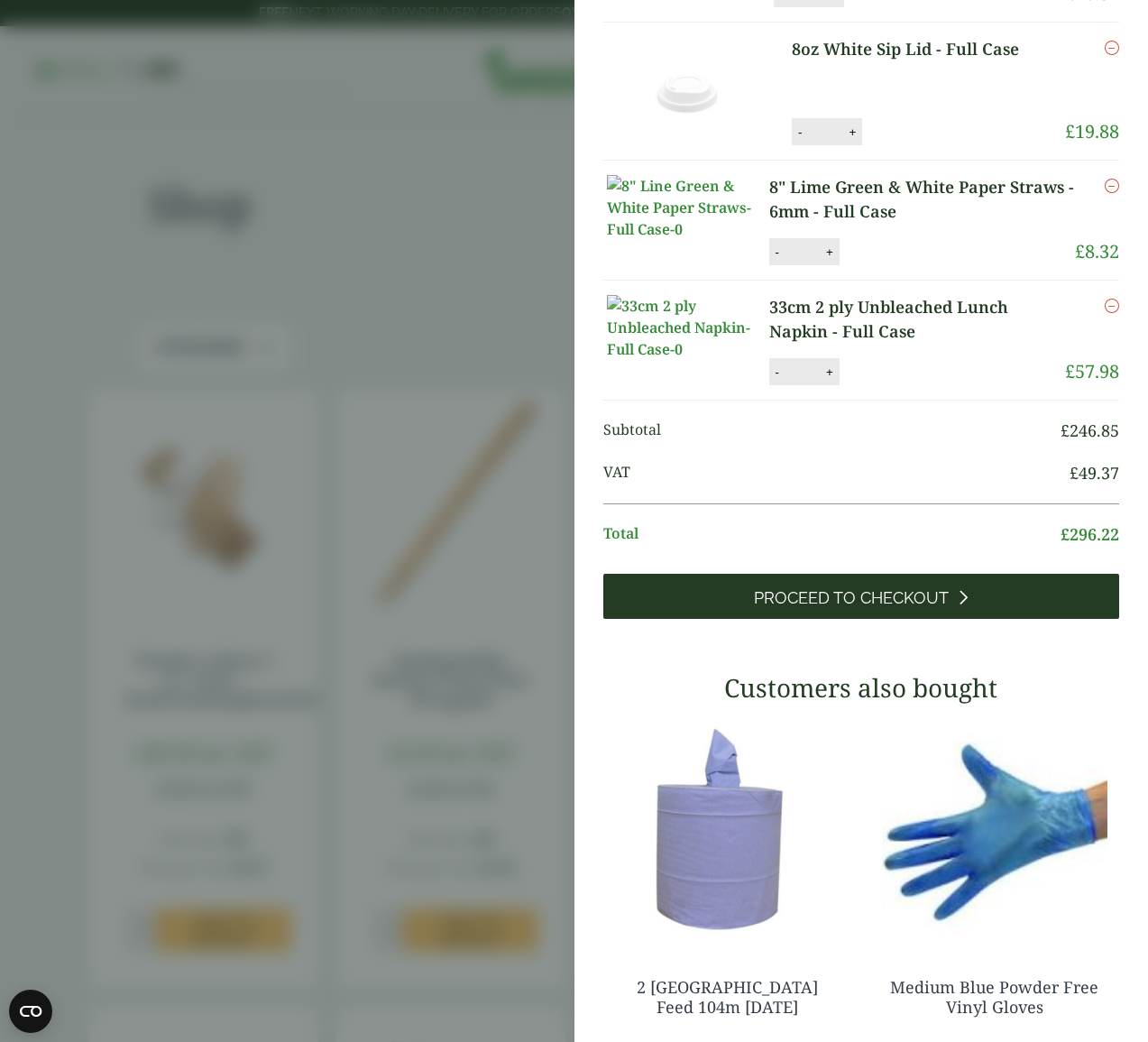
click at [869, 608] on span "Proceed to Checkout" at bounding box center [851, 599] width 195 height 20
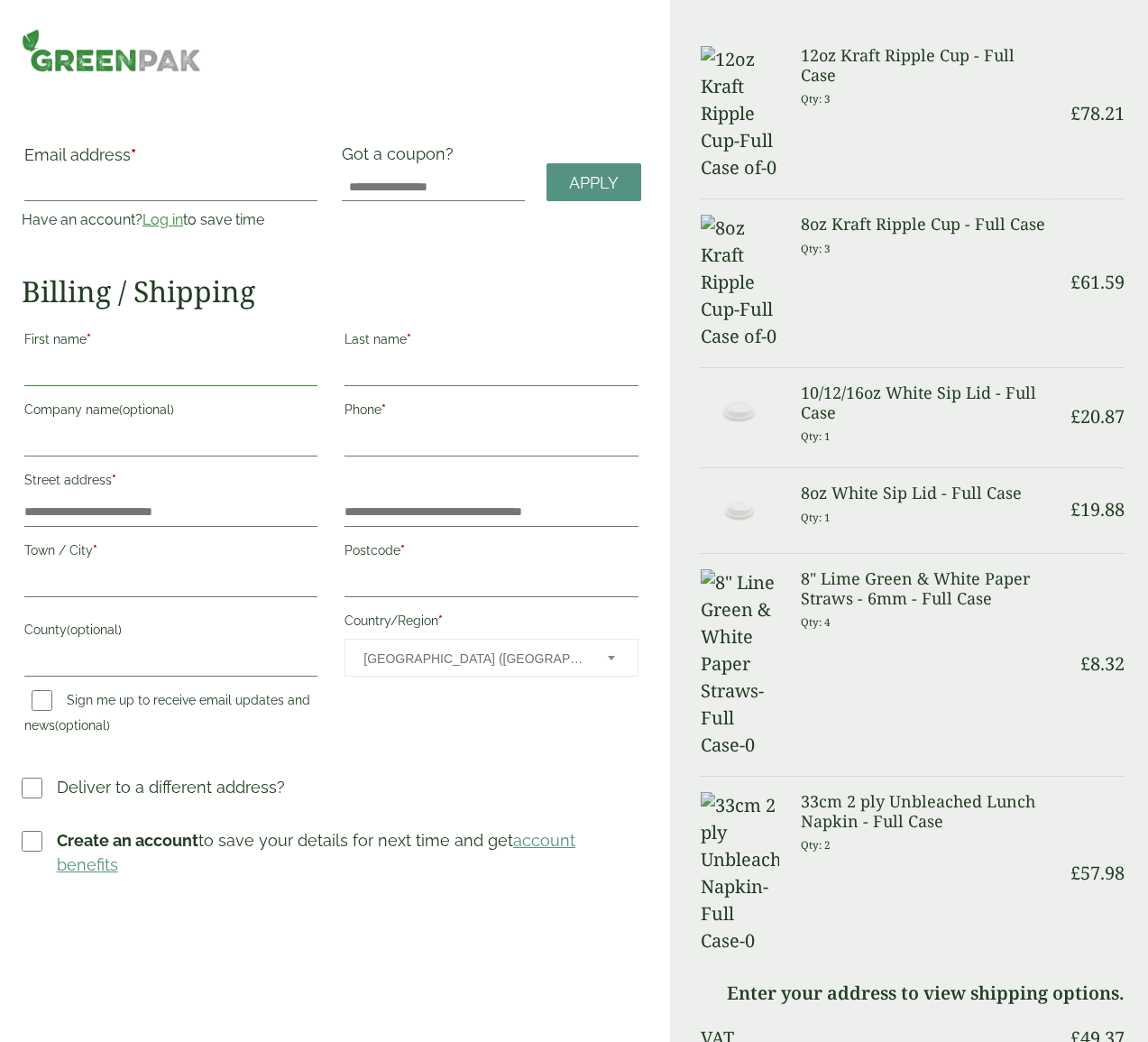
click at [163, 365] on input "First name *" at bounding box center [170, 372] width 293 height 29
type input "****"
type input "**********"
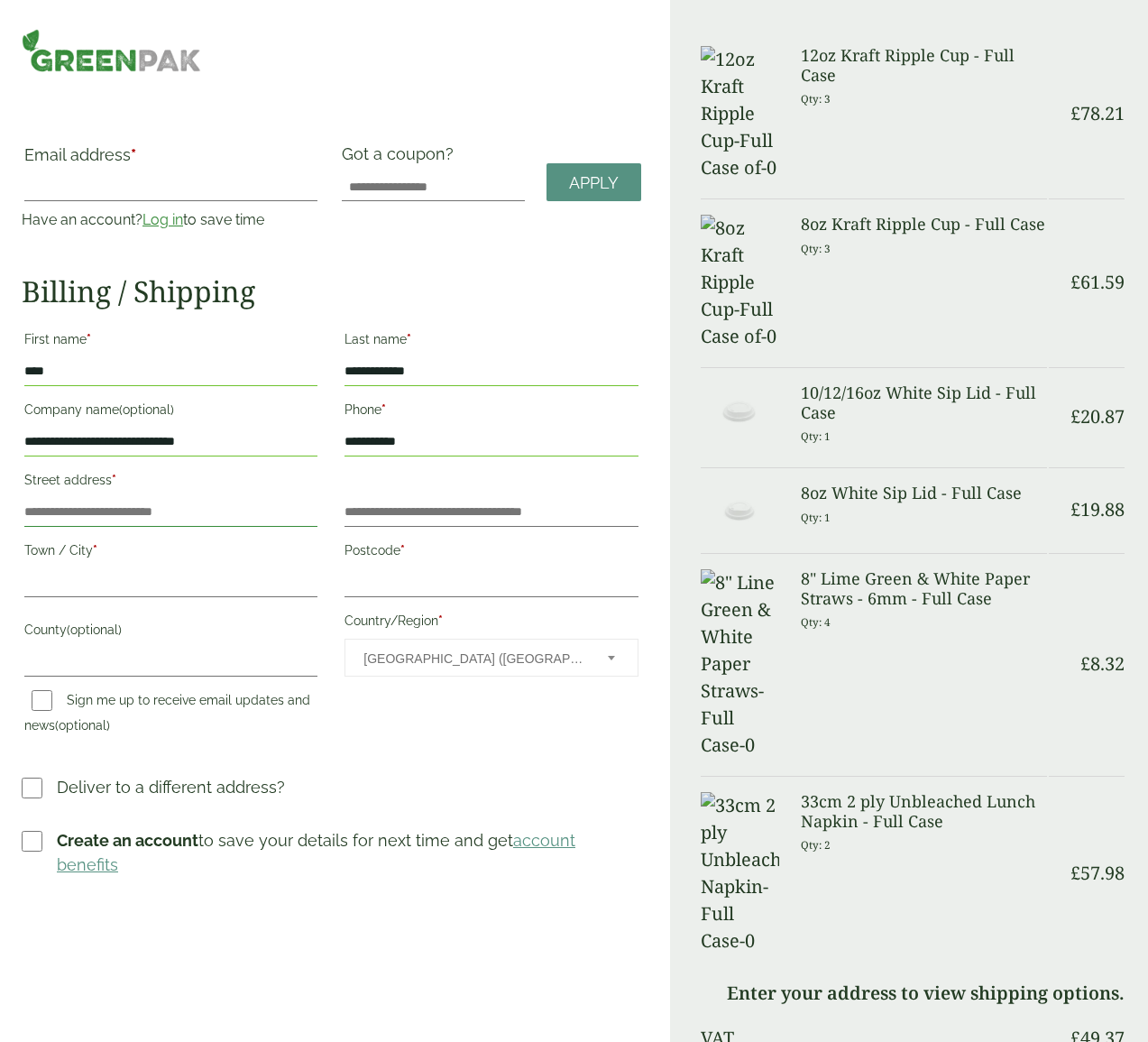
type input "*"
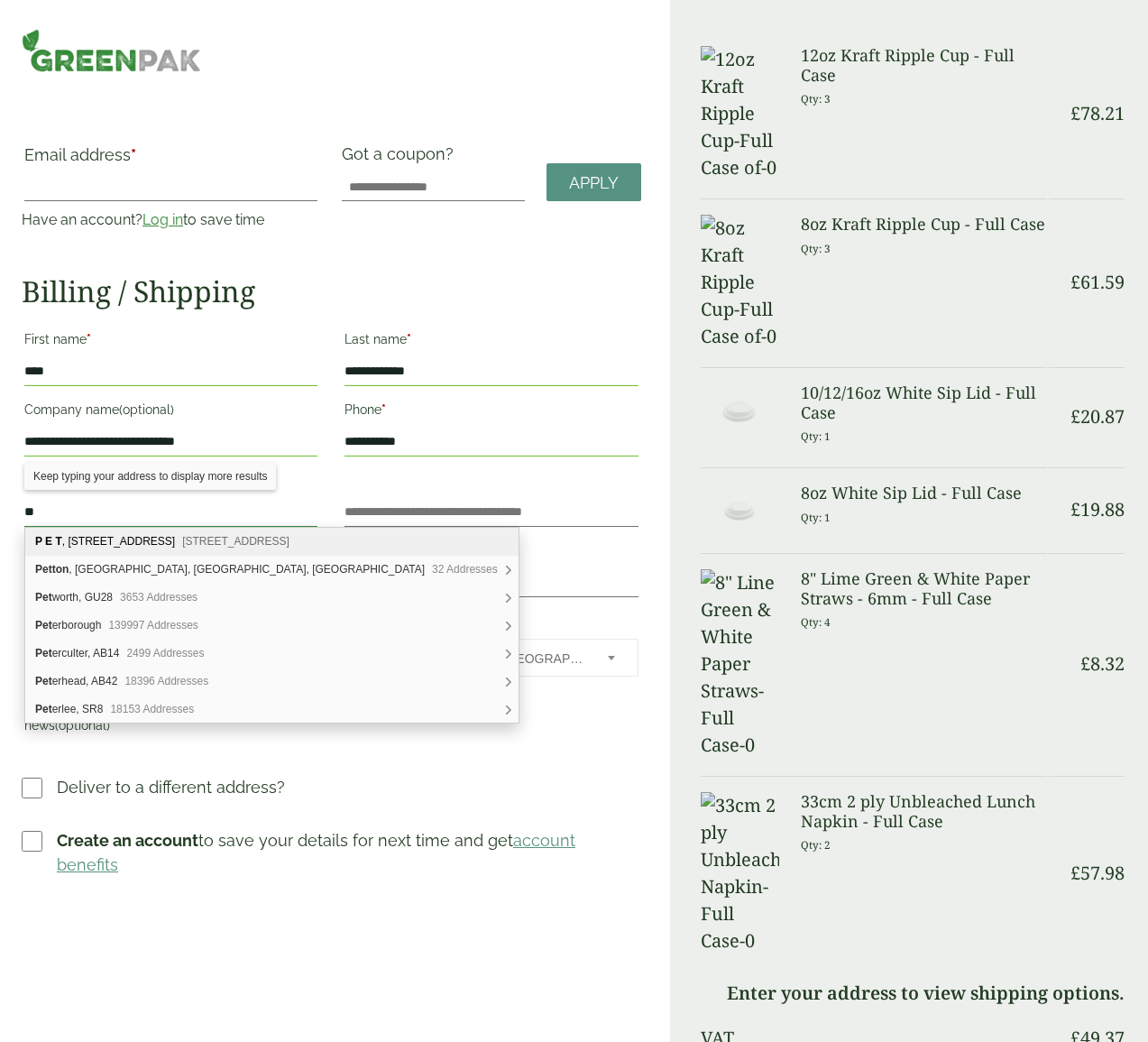
type input "*"
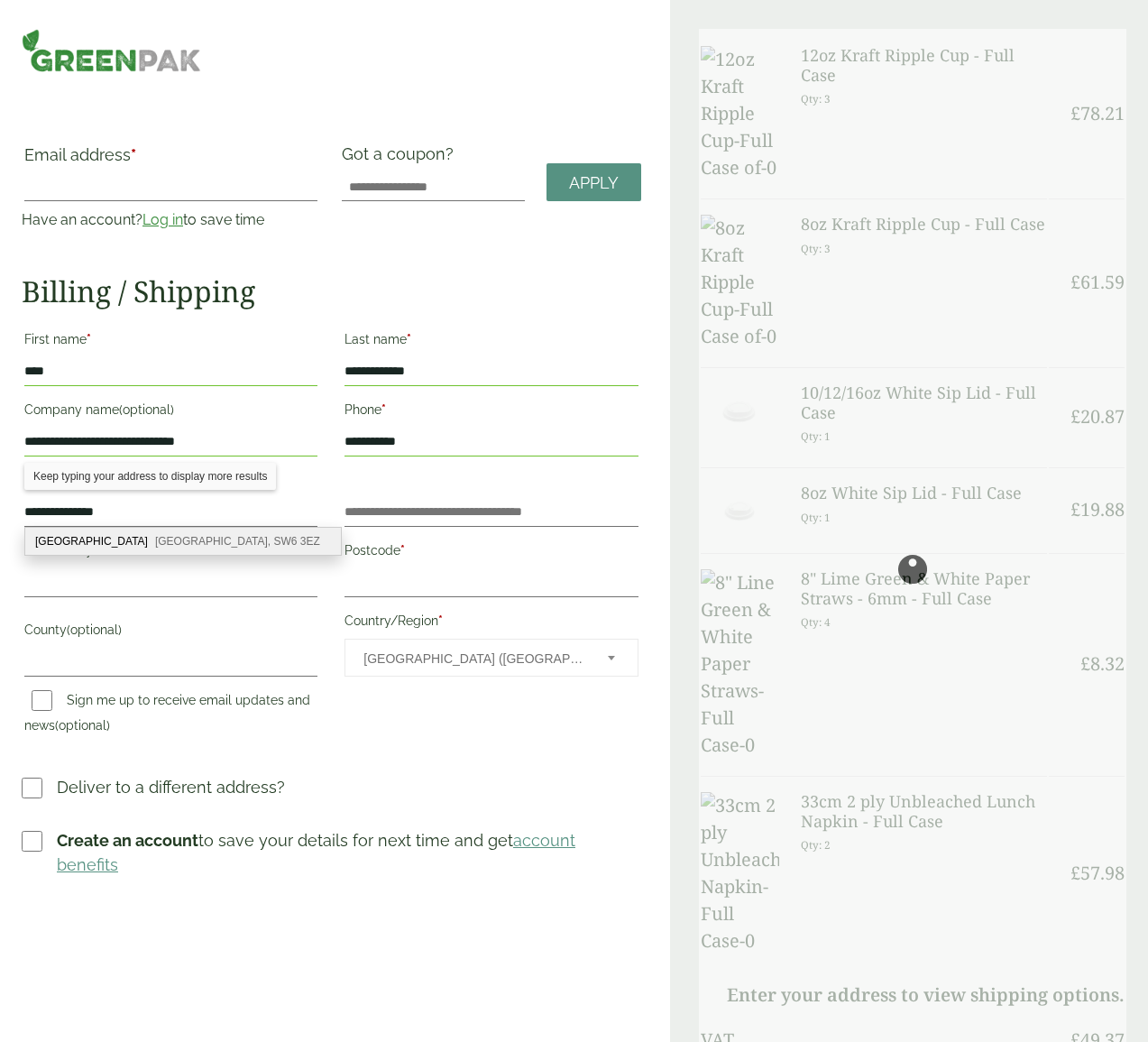
click at [153, 544] on div "Sands End Arts & Community Centre, Peterborough Road London, SW6 3EZ" at bounding box center [183, 541] width 316 height 27
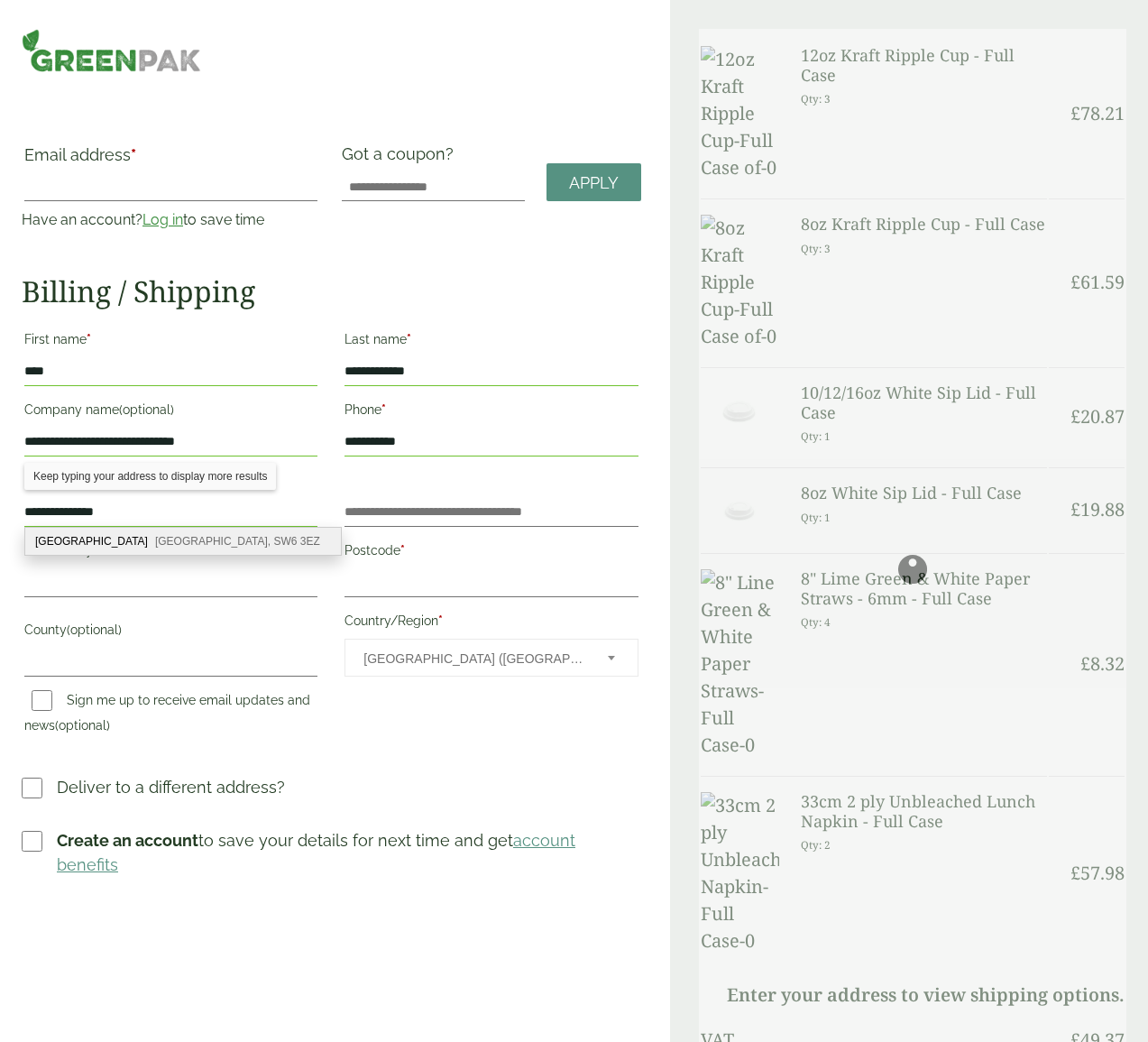
type input "**********"
type input "******"
type input "*******"
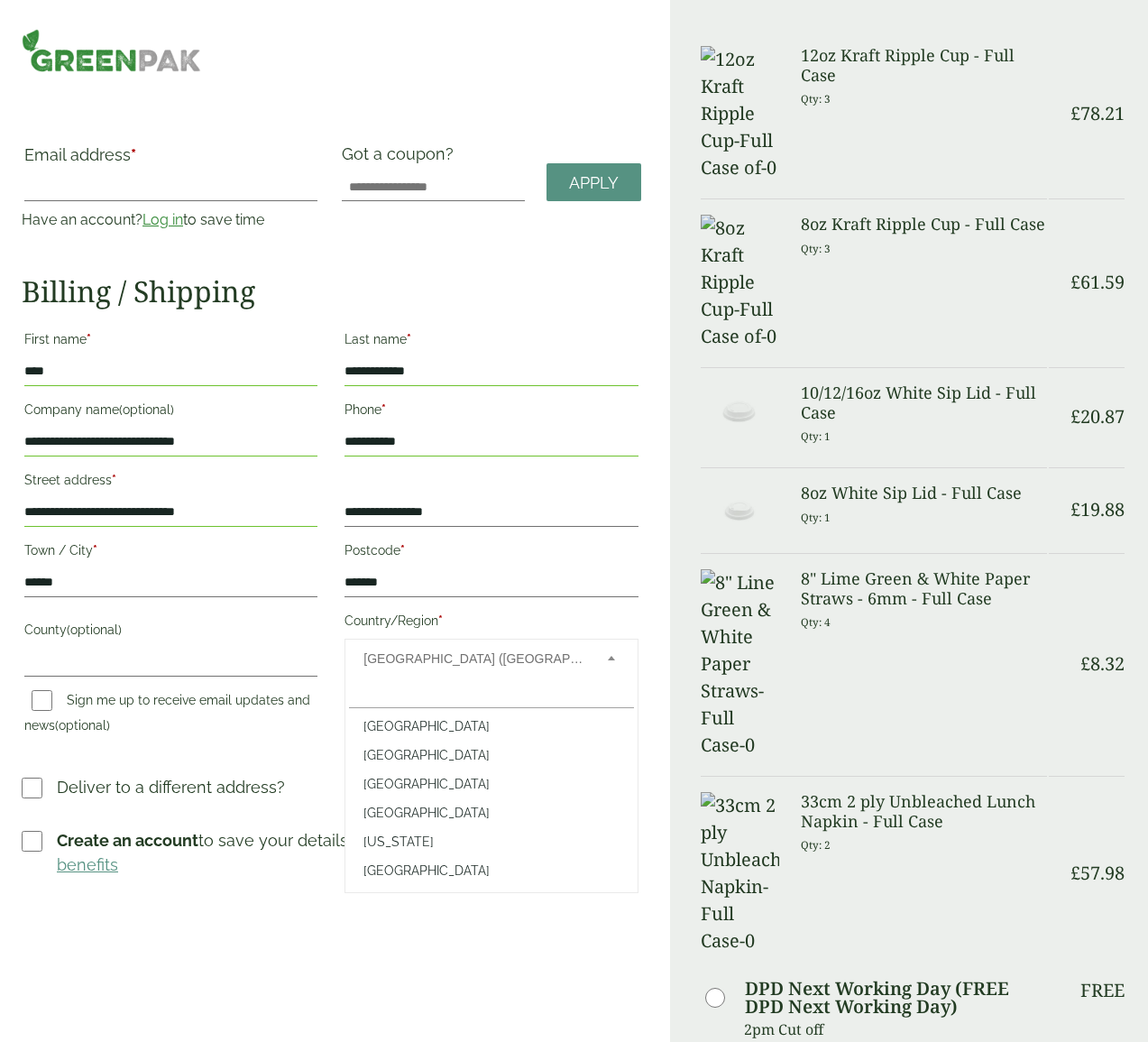
click at [432, 664] on span "United Kingdom (UK)" at bounding box center [473, 658] width 219 height 38
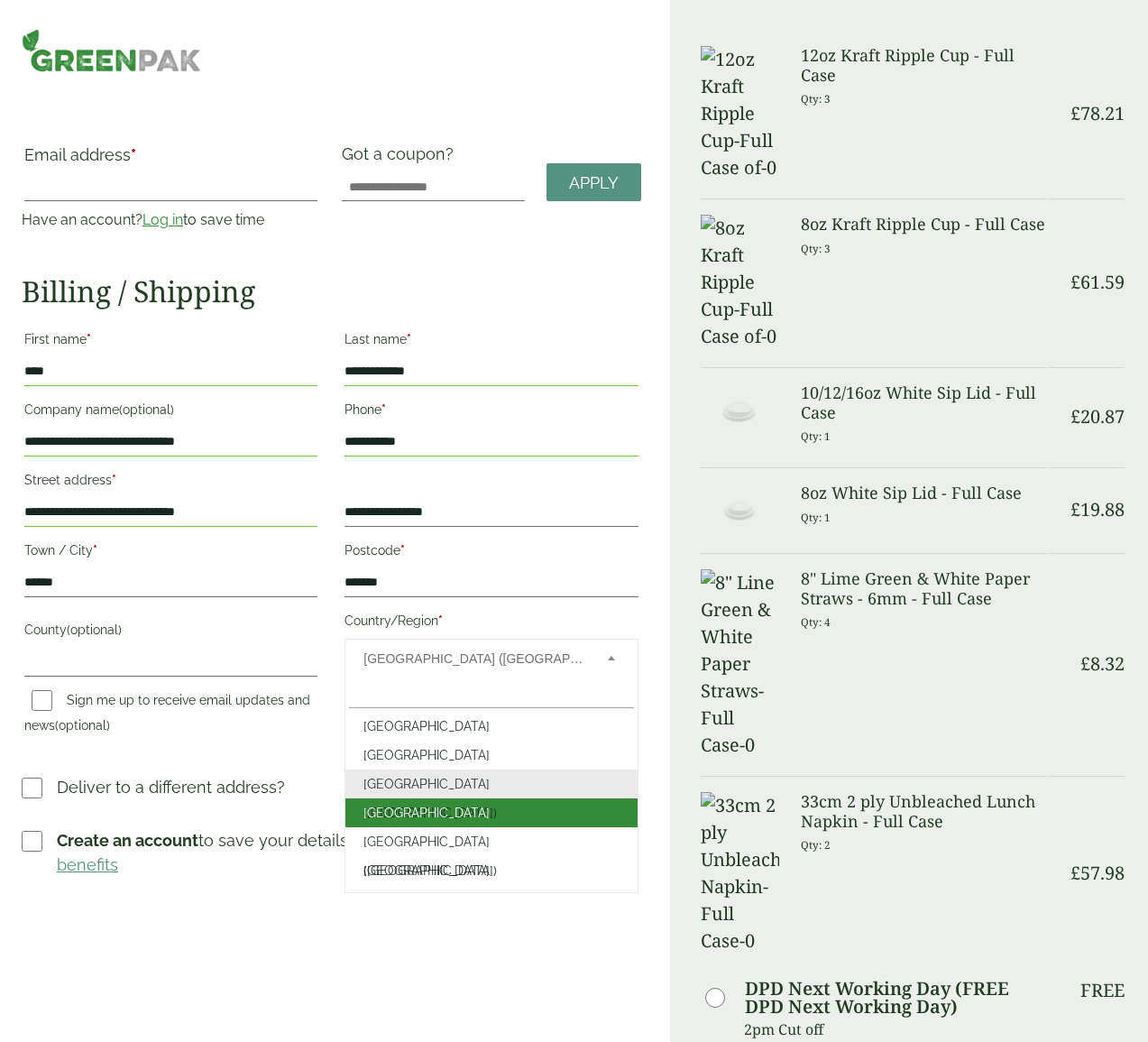
drag, startPoint x: 275, startPoint y: 953, endPoint x: 239, endPoint y: 949, distance: 36.2
click at [275, 953] on div "— OR — Email address * Have an account? Log in to save time Username or email a…" at bounding box center [335, 929] width 670 height 1858
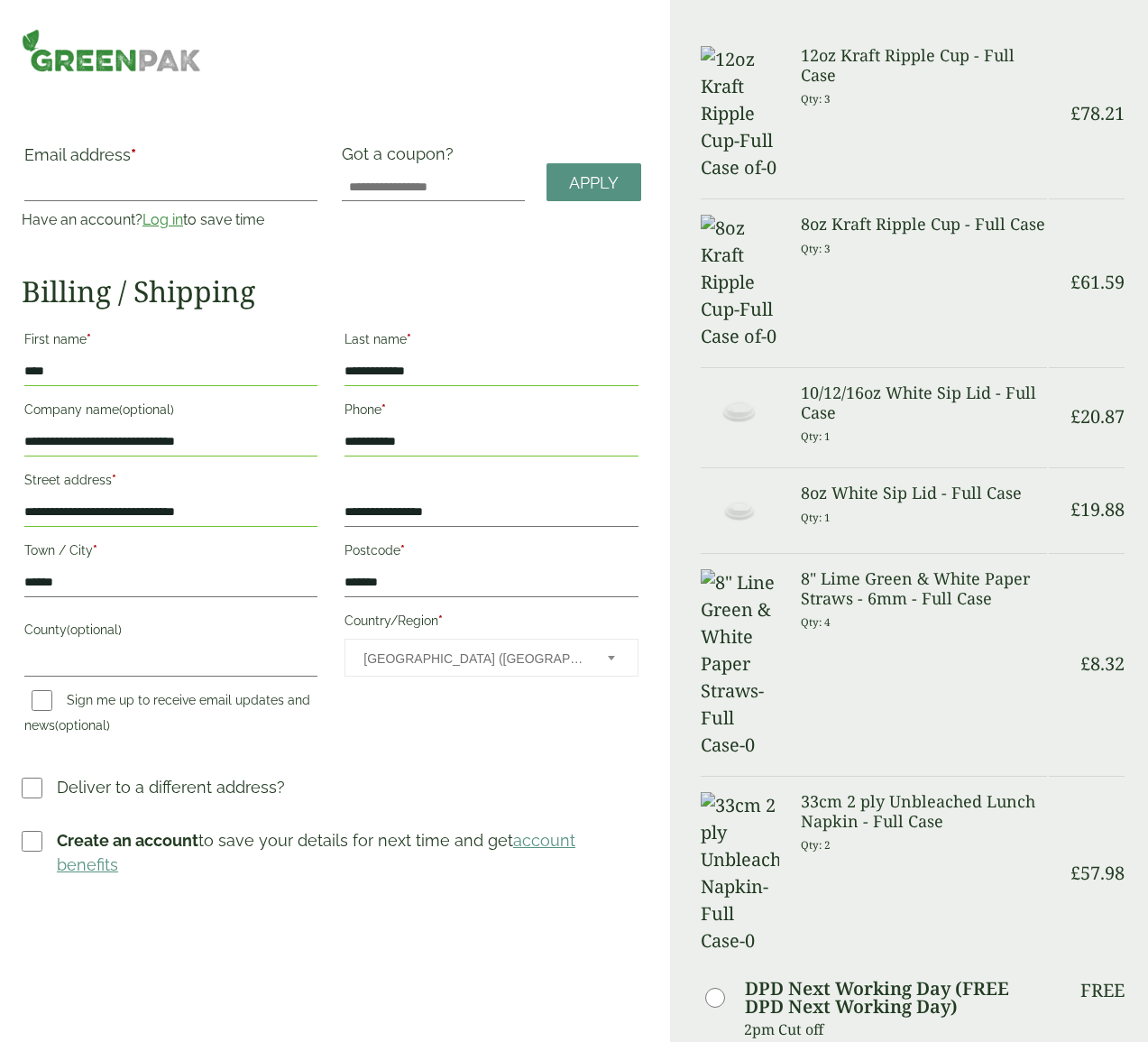
scroll to position [0, 0]
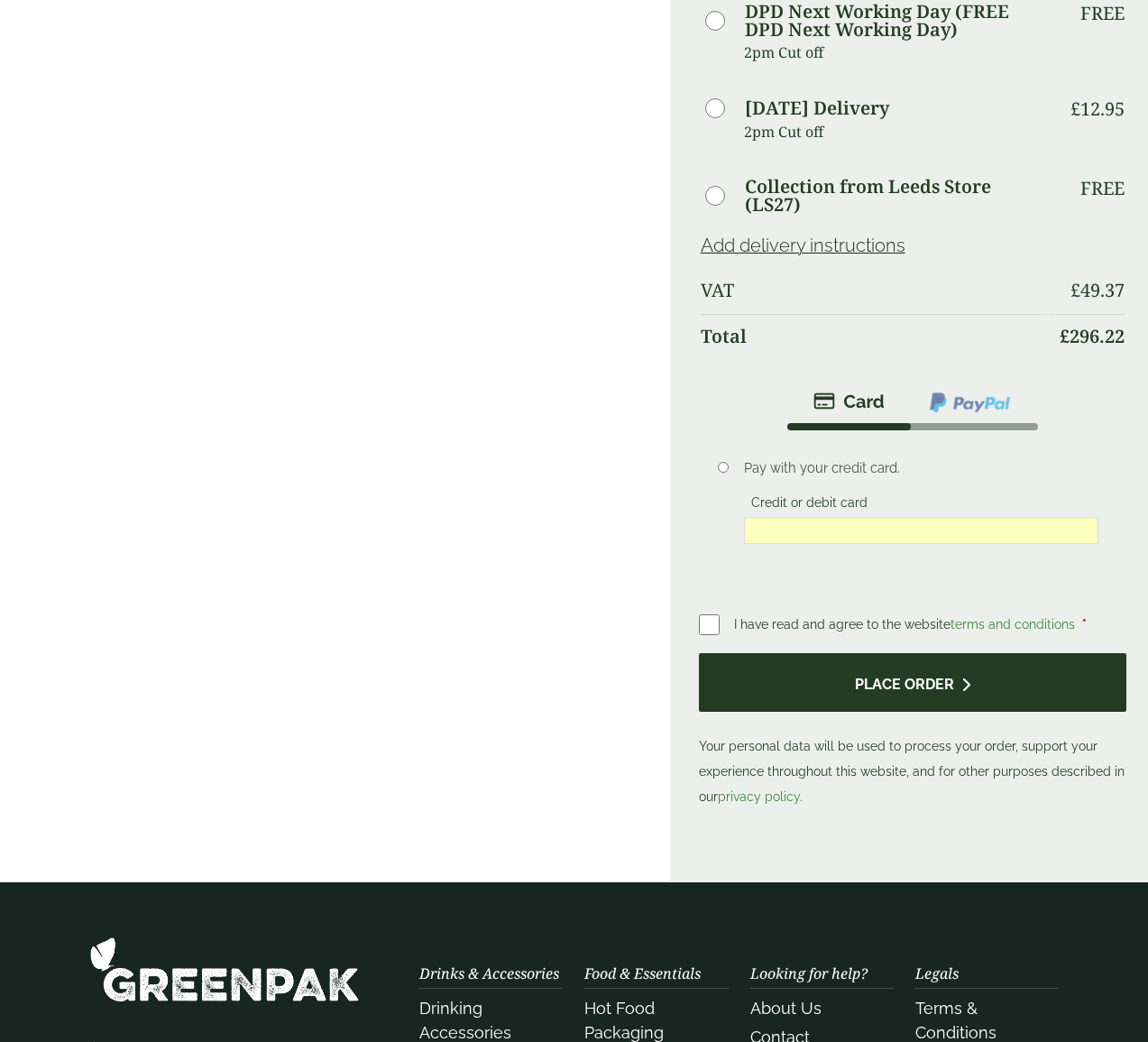
click at [881, 653] on button "Place order" at bounding box center [912, 682] width 427 height 59
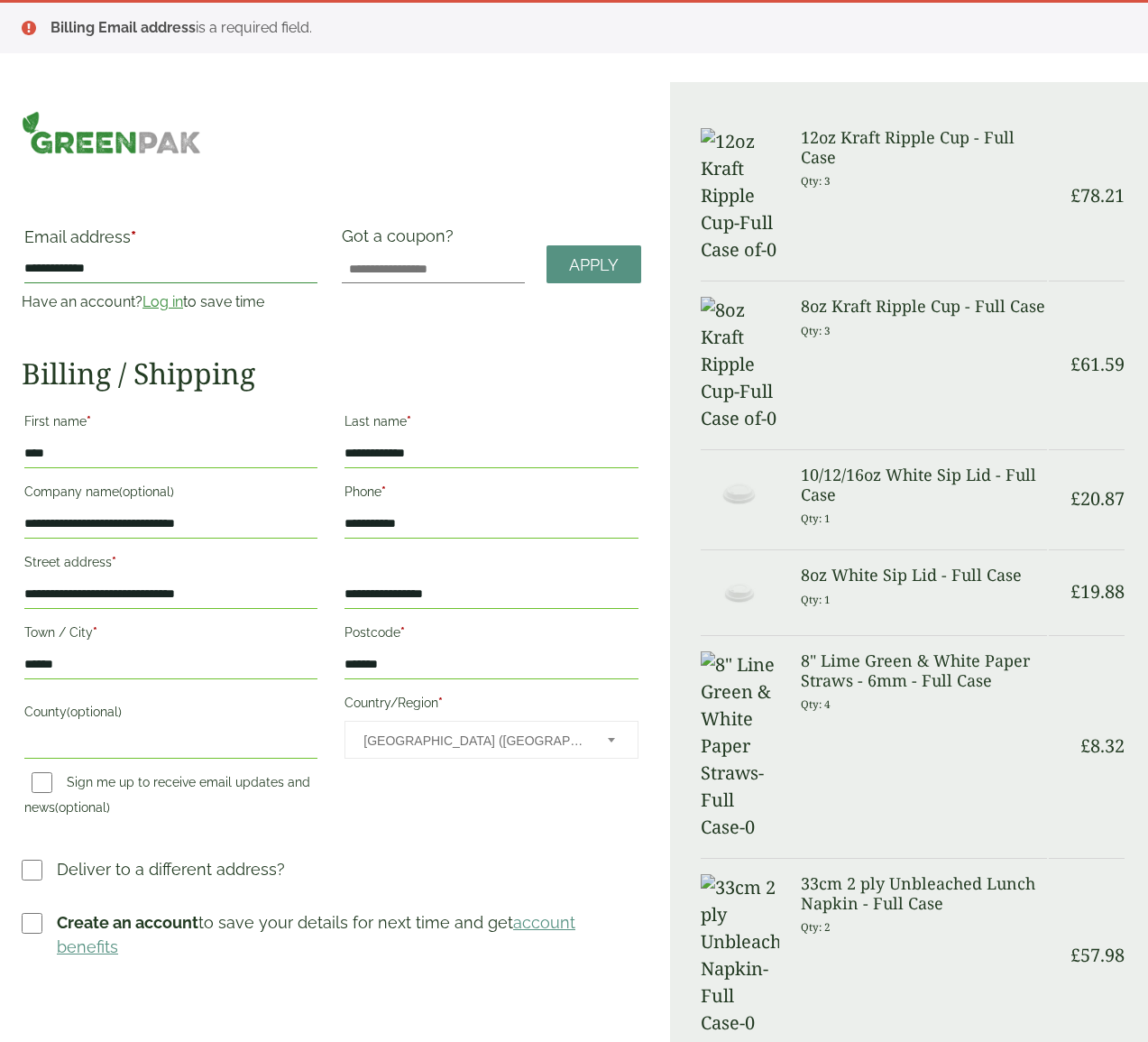
type input "**********"
click at [348, 167] on div "**********" at bounding box center [335, 1011] width 670 height 1858
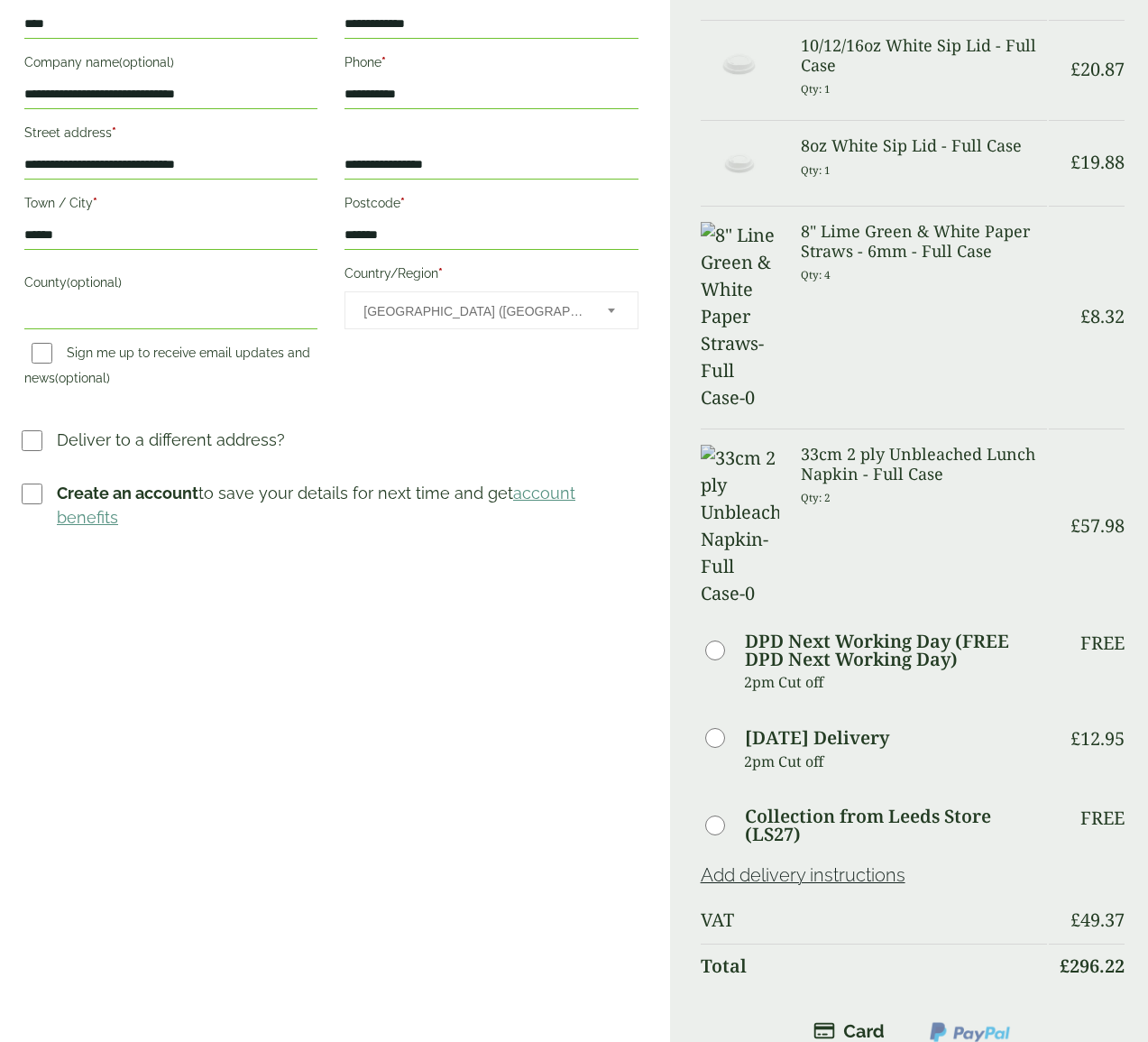
scroll to position [463, 0]
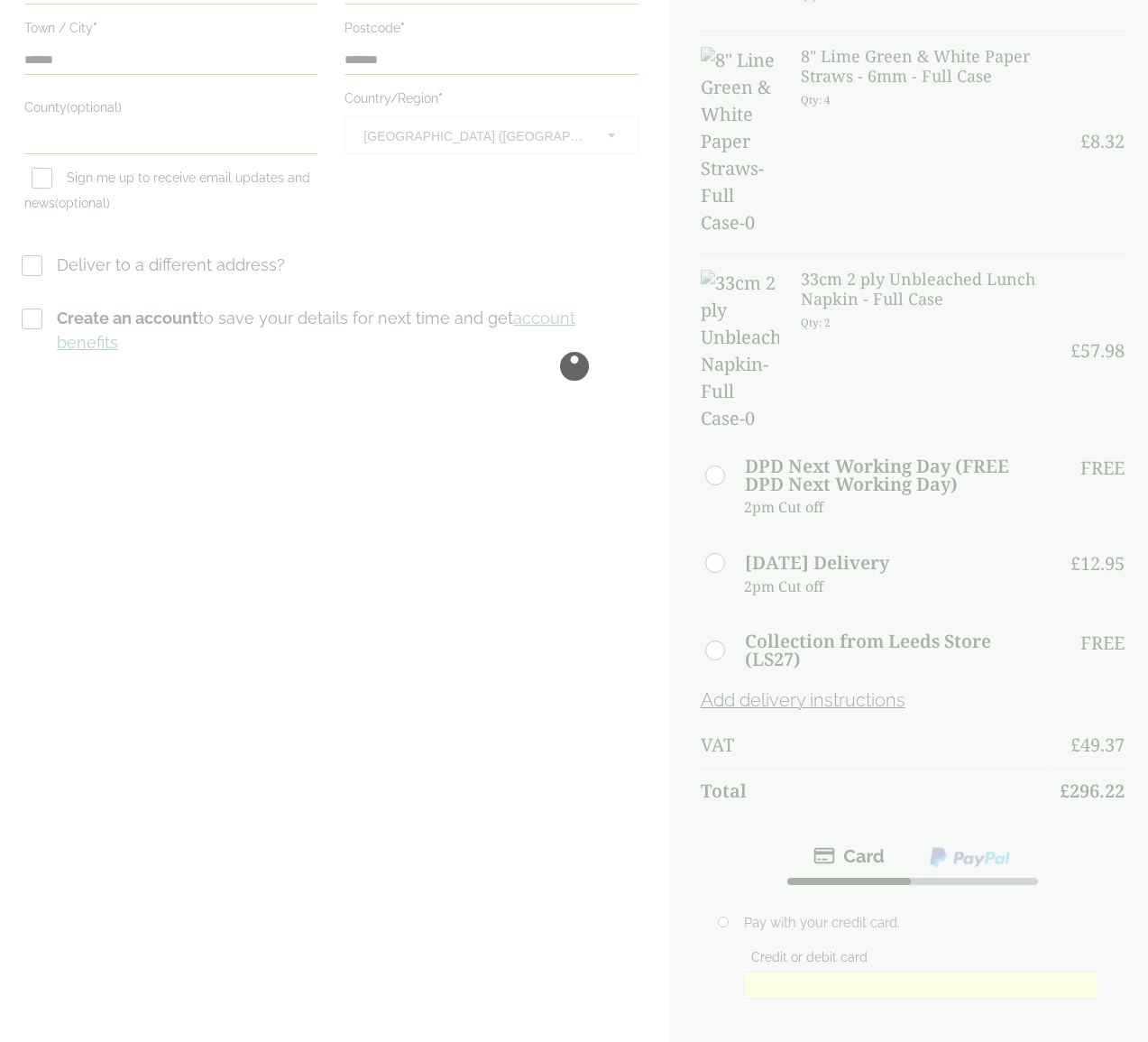
scroll to position [690, 0]
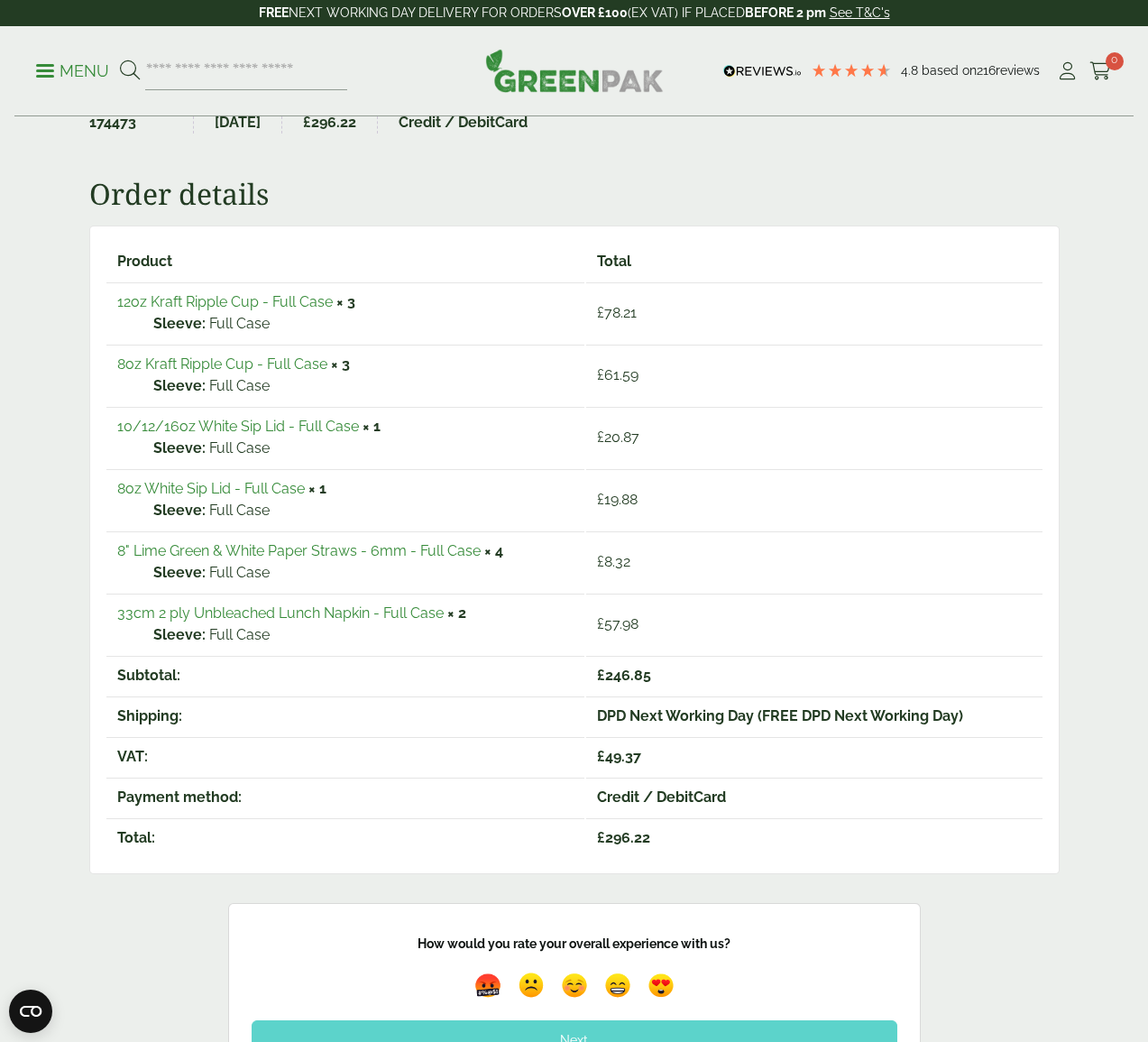
scroll to position [229, 0]
